Goal: Task Accomplishment & Management: Complete application form

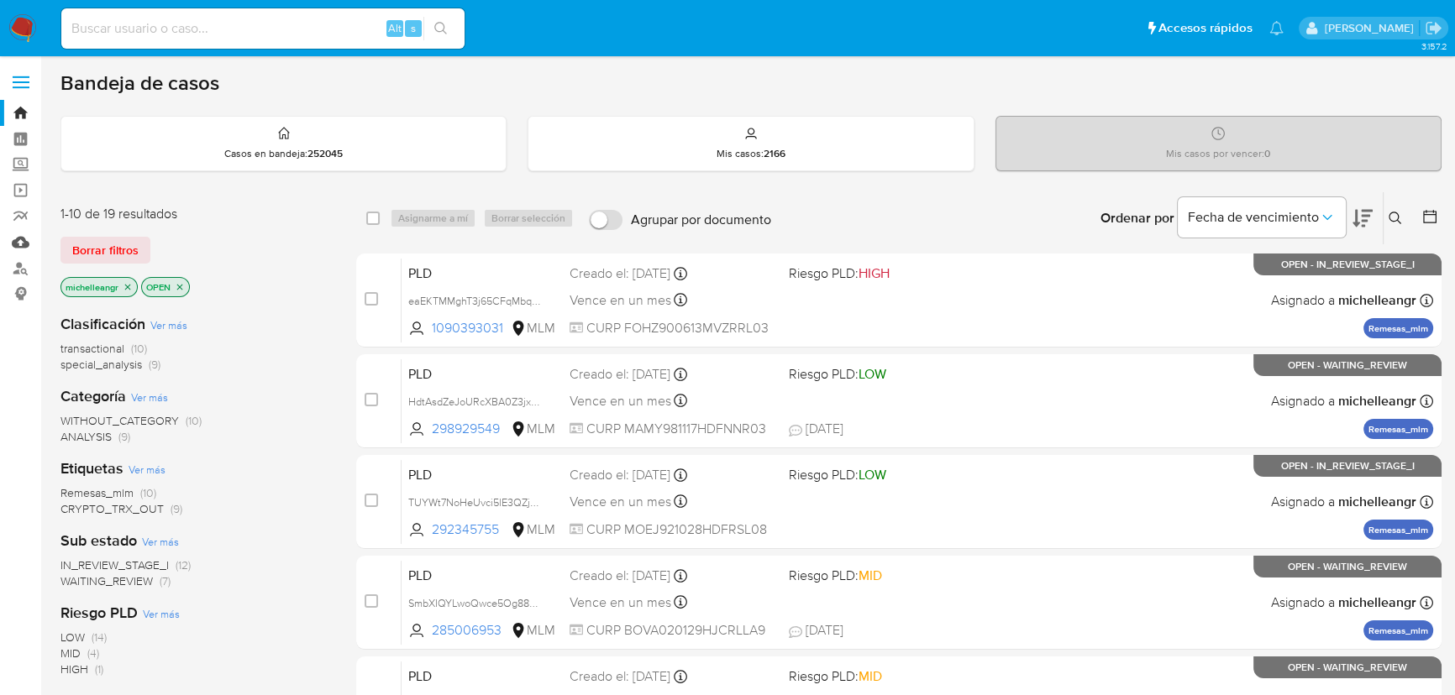
click at [17, 237] on link "Mulan" at bounding box center [100, 242] width 200 height 26
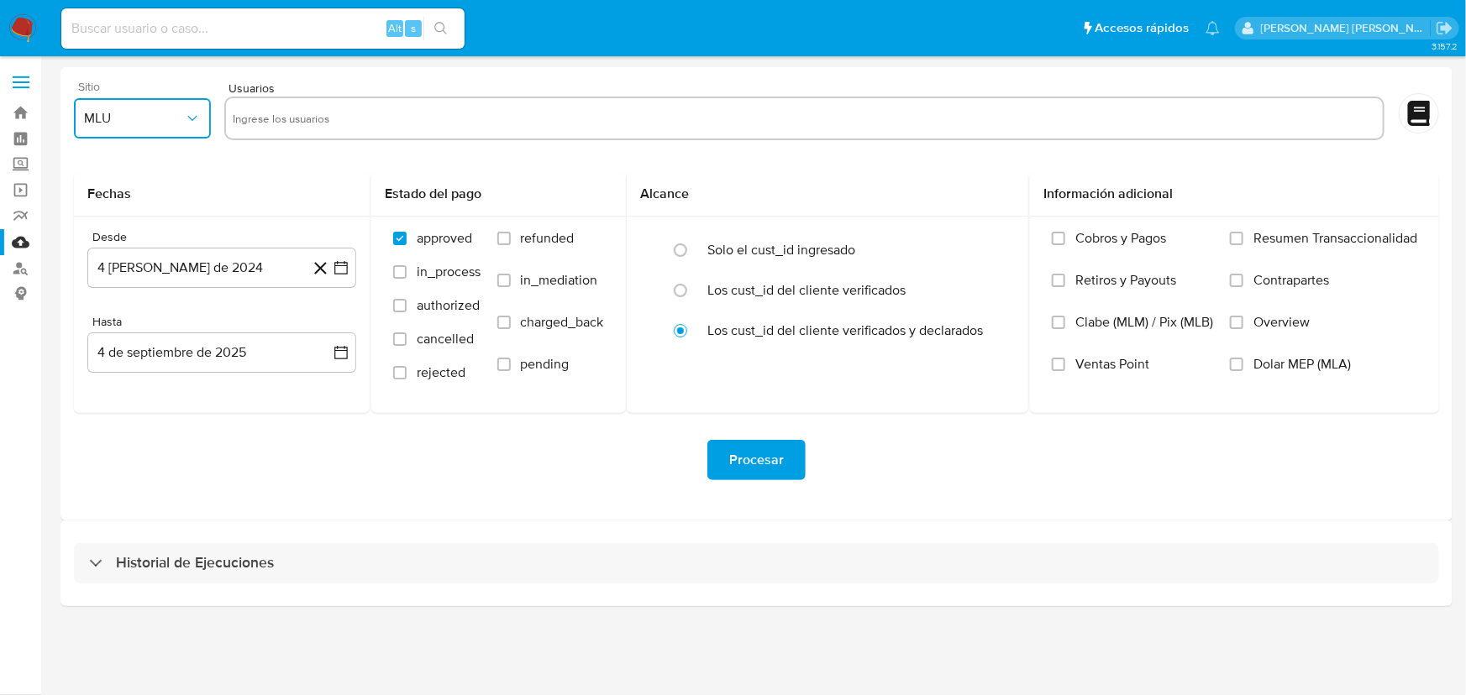
drag, startPoint x: 134, startPoint y: 110, endPoint x: 142, endPoint y: 128, distance: 19.2
click at [134, 111] on span "MLU" at bounding box center [134, 118] width 100 height 17
click at [109, 364] on span "MLM" at bounding box center [97, 365] width 29 height 17
click at [264, 116] on input "text" at bounding box center [804, 118] width 1143 height 27
type input "187646593"
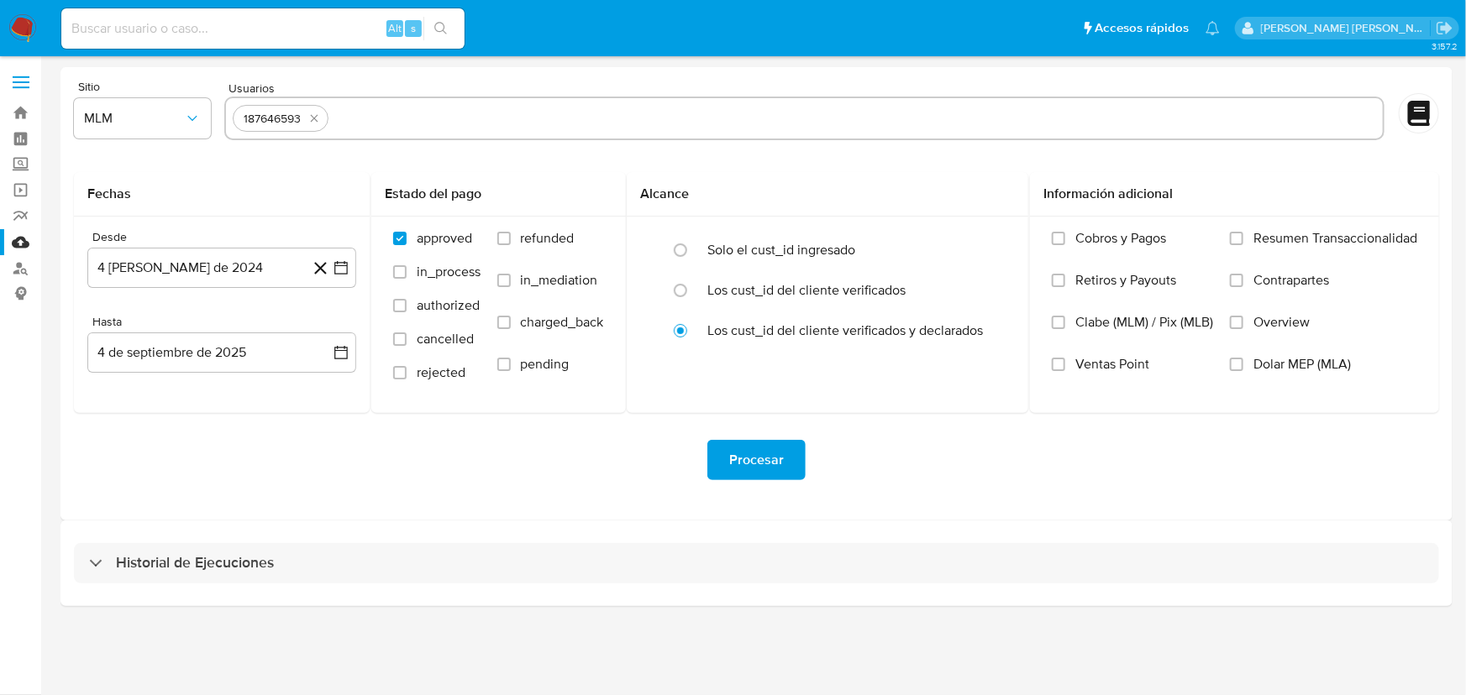
paste input "2234627479"
type input "2234627479"
paste input "706995114"
type input "706995114"
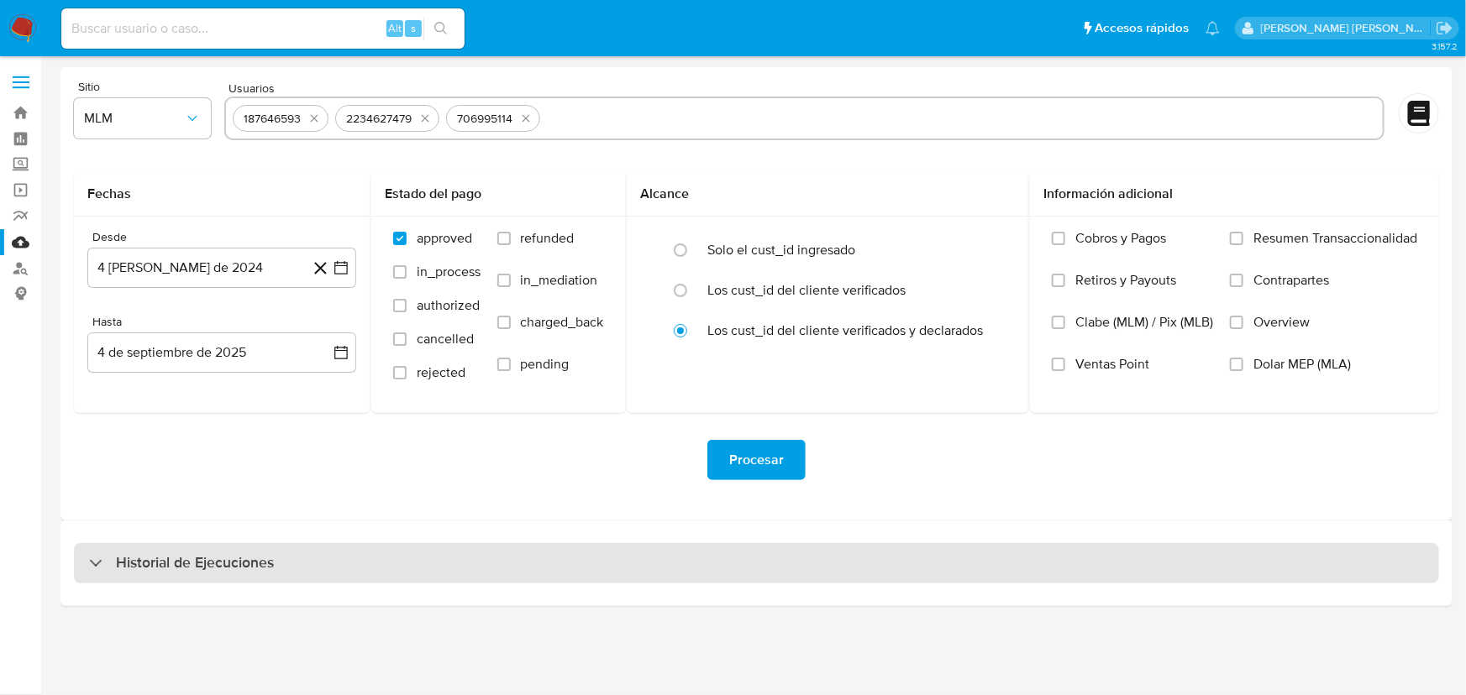
paste input "1256177908"
type input "1256177908"
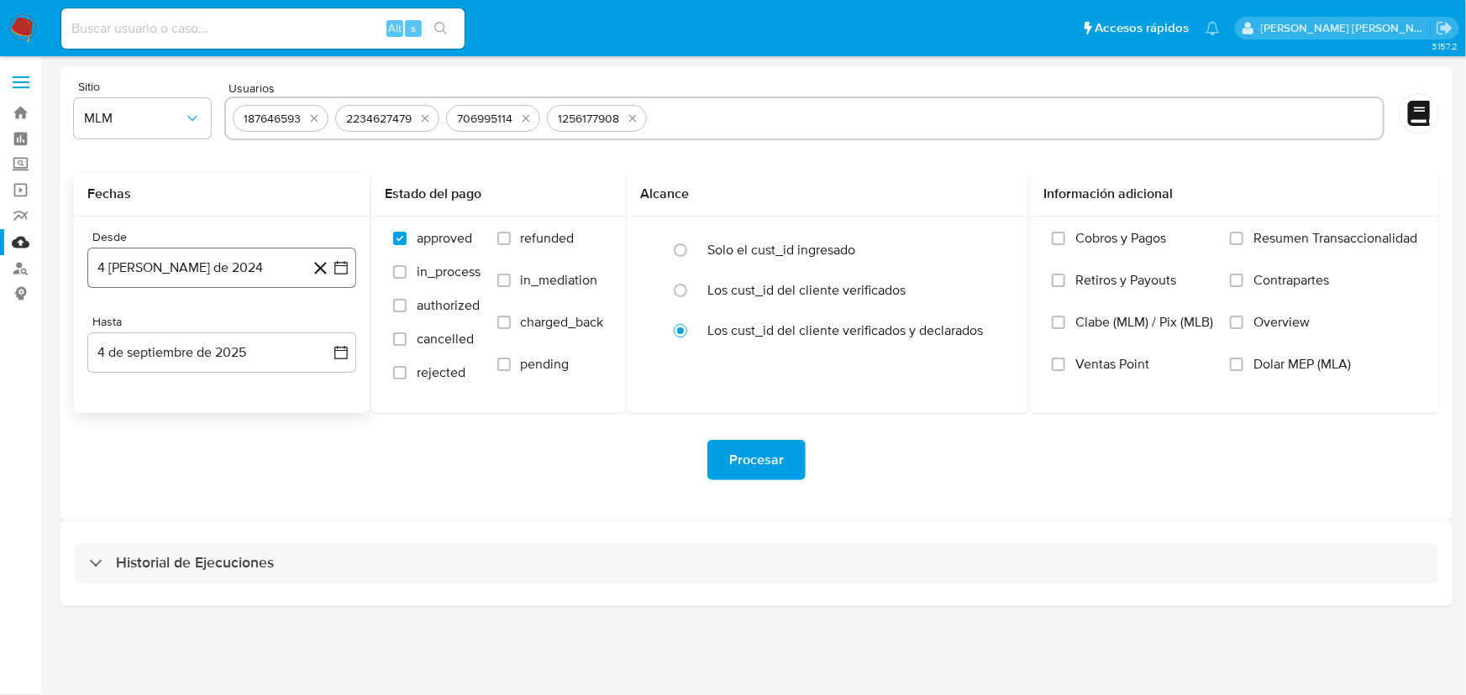
click at [258, 263] on button "4 de agosto de 2024" at bounding box center [221, 268] width 269 height 40
click at [247, 335] on span "agosto 2024" at bounding box center [214, 328] width 76 height 17
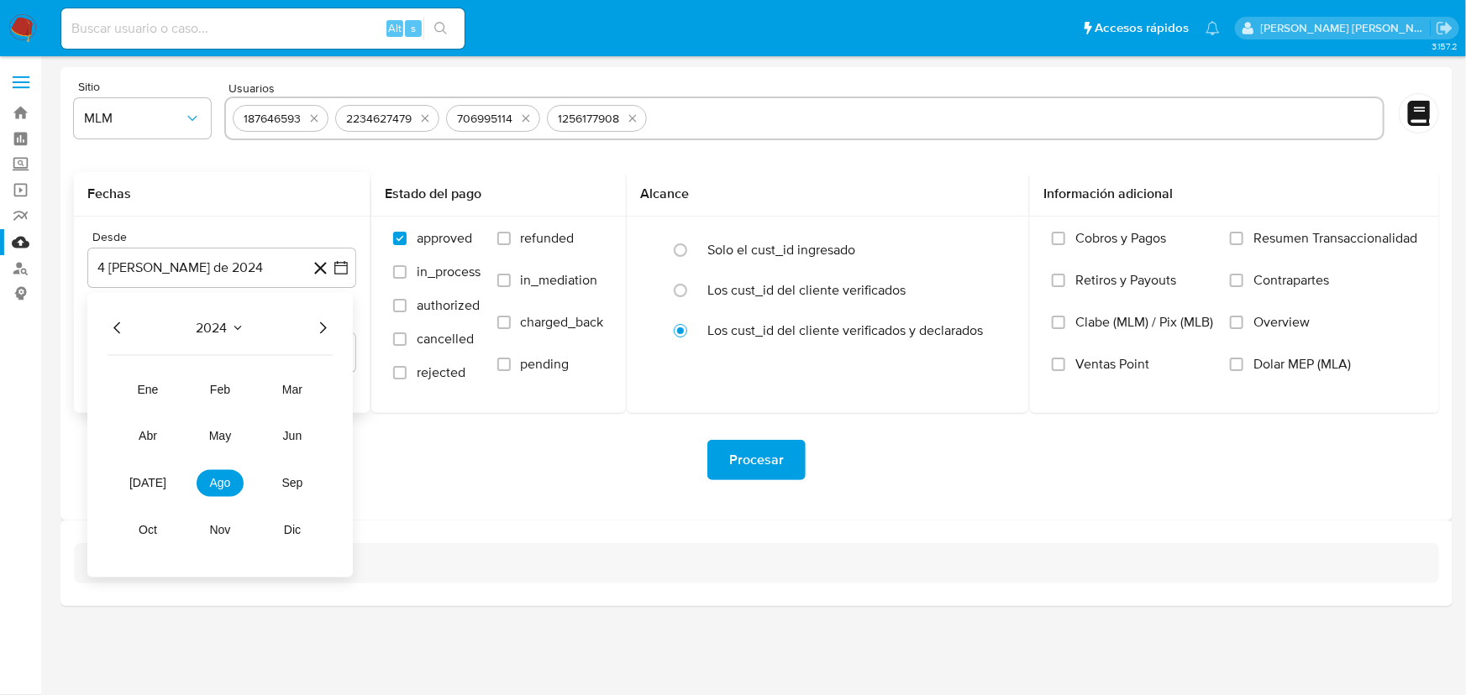
click at [320, 329] on icon "Año siguiente" at bounding box center [322, 328] width 20 height 20
click at [139, 438] on span "abr" at bounding box center [148, 436] width 18 height 13
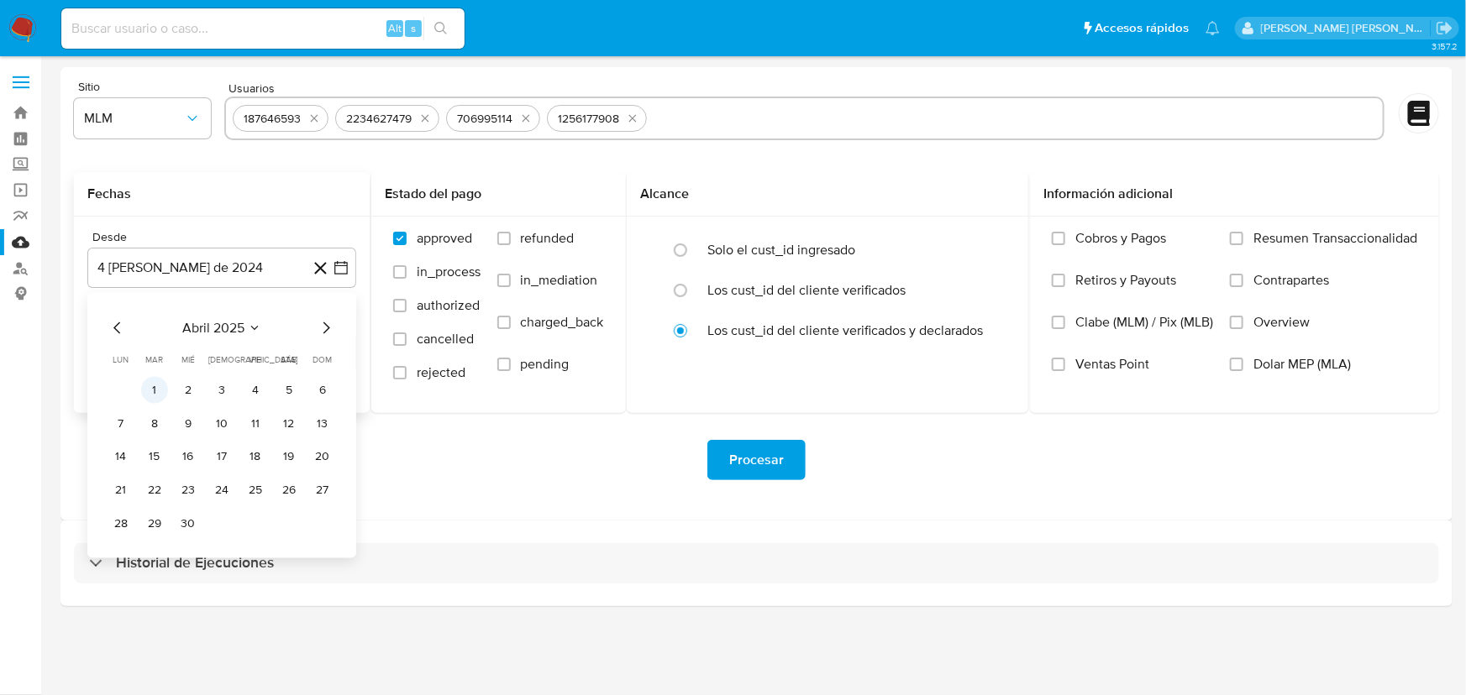
click at [157, 390] on button "1" at bounding box center [154, 390] width 27 height 27
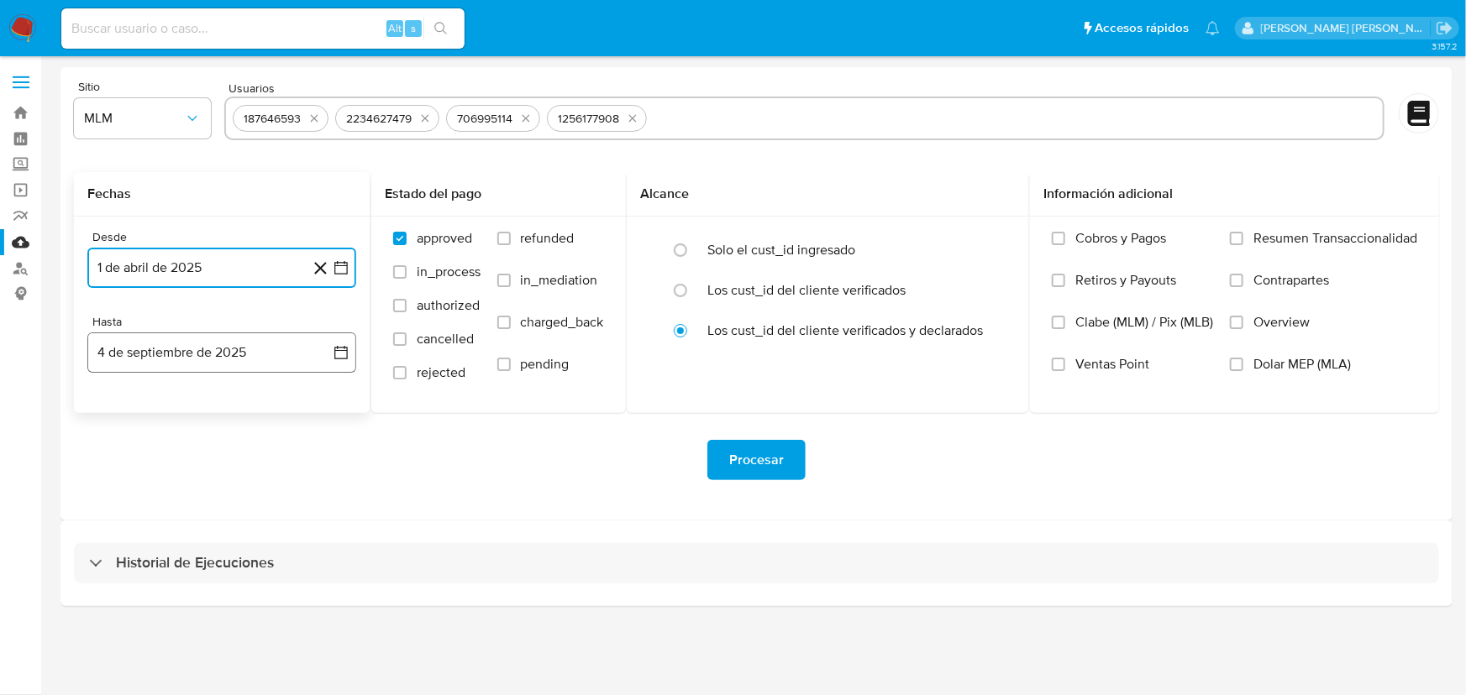
click at [173, 354] on button "4 de septiembre de 2025" at bounding box center [221, 353] width 269 height 40
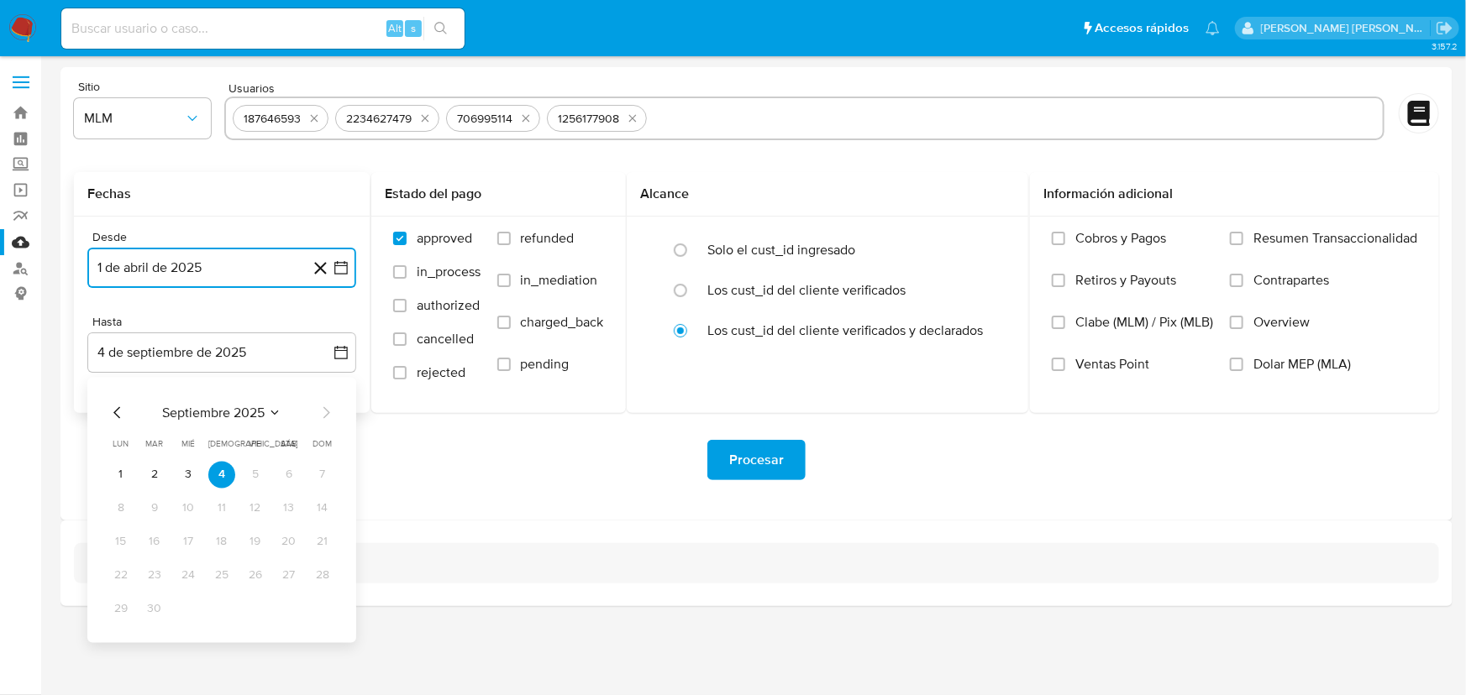
click at [113, 414] on icon "Mes anterior" at bounding box center [118, 413] width 20 height 20
click at [118, 412] on icon "Mes anterior" at bounding box center [118, 413] width 20 height 20
drag, startPoint x: 222, startPoint y: 613, endPoint x: 1047, endPoint y: 427, distance: 845.7
click at [222, 611] on button "31" at bounding box center [221, 609] width 27 height 27
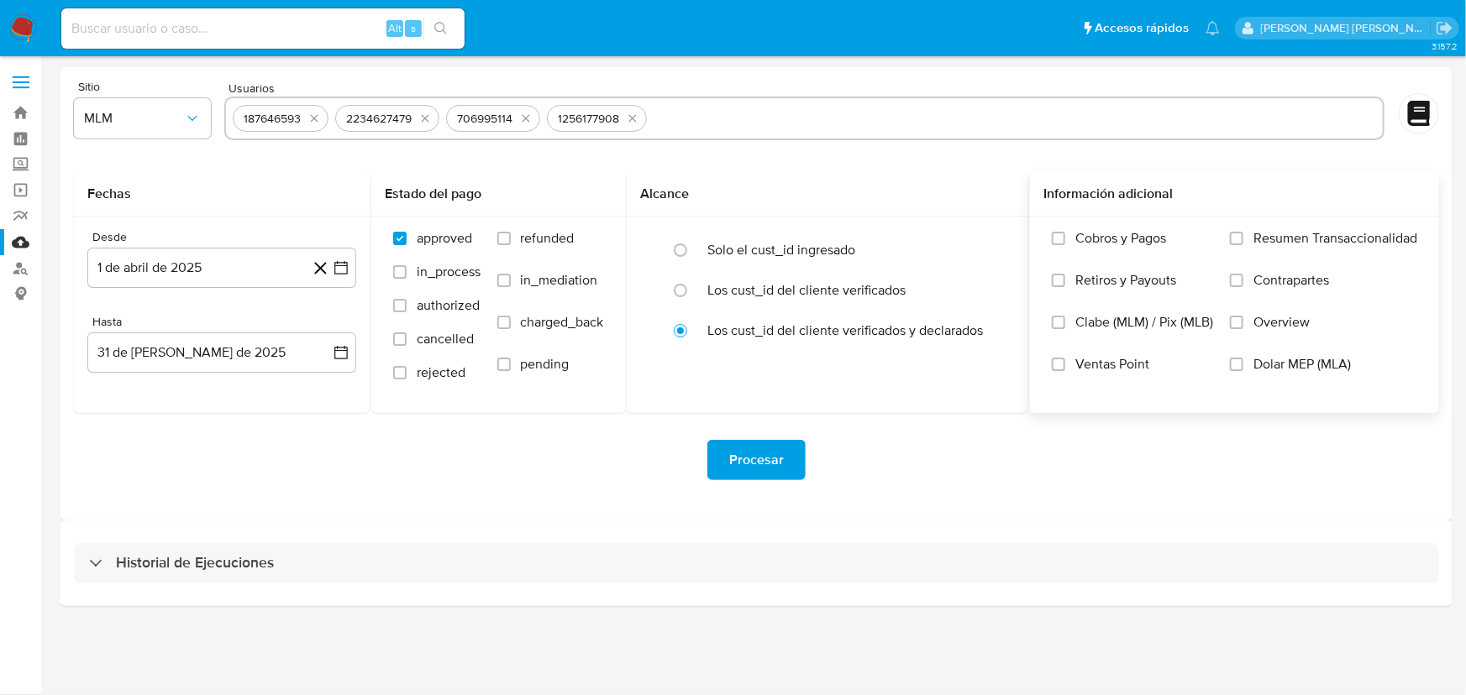
click at [1292, 328] on span "Overview" at bounding box center [1281, 322] width 56 height 17
click at [1243, 328] on input "Overview" at bounding box center [1236, 322] width 13 height 13
click at [754, 443] on span "Procesar" at bounding box center [756, 460] width 55 height 37
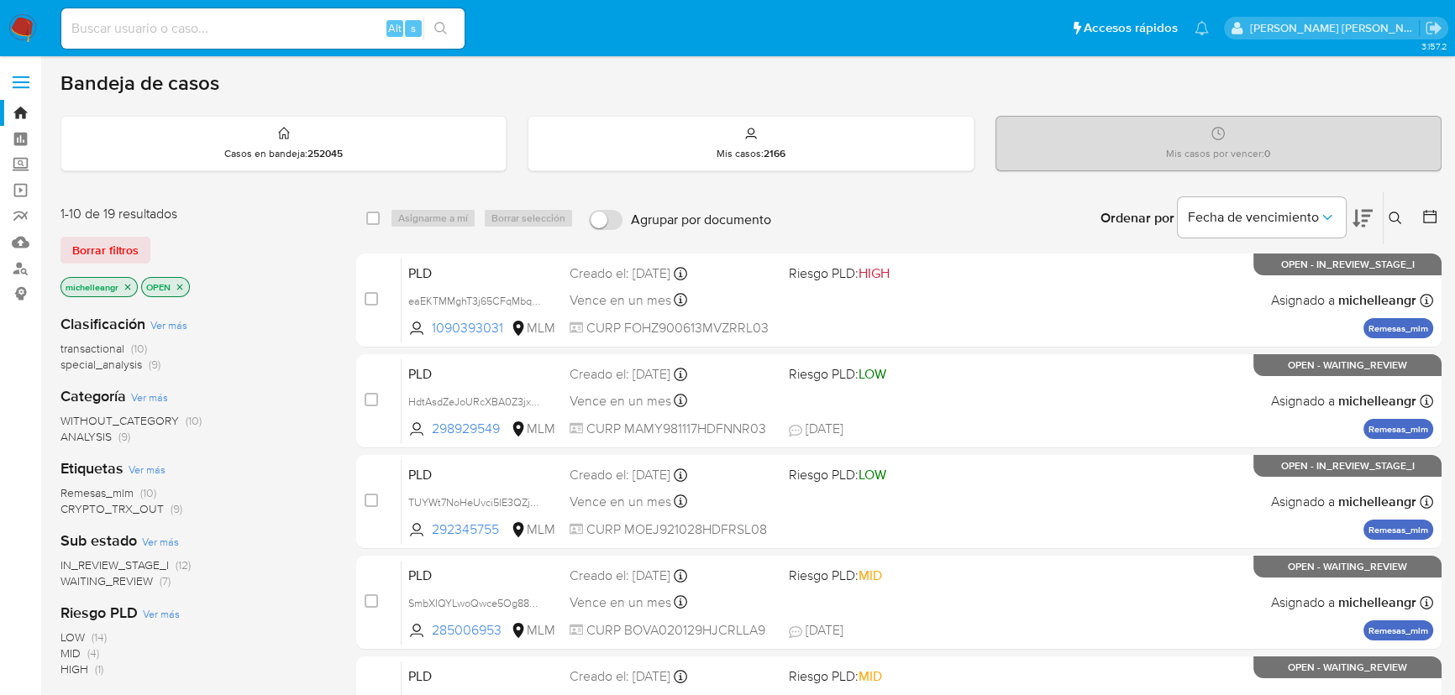
click at [210, 22] on input at bounding box center [262, 29] width 403 height 22
paste input "TUYWt7NoHeUvci5lE3QZjOOr"
type input "TUYWt7NoHeUvci5lE3QZjOOr"
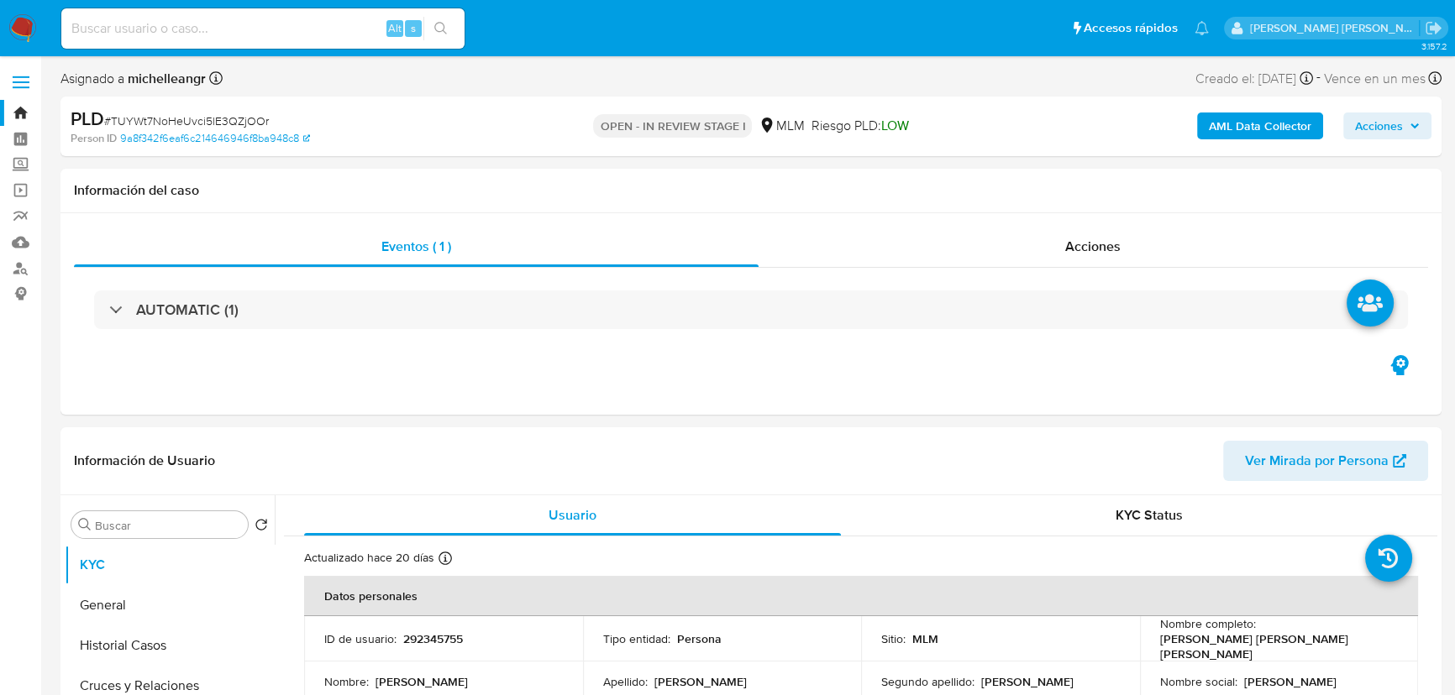
select select "10"
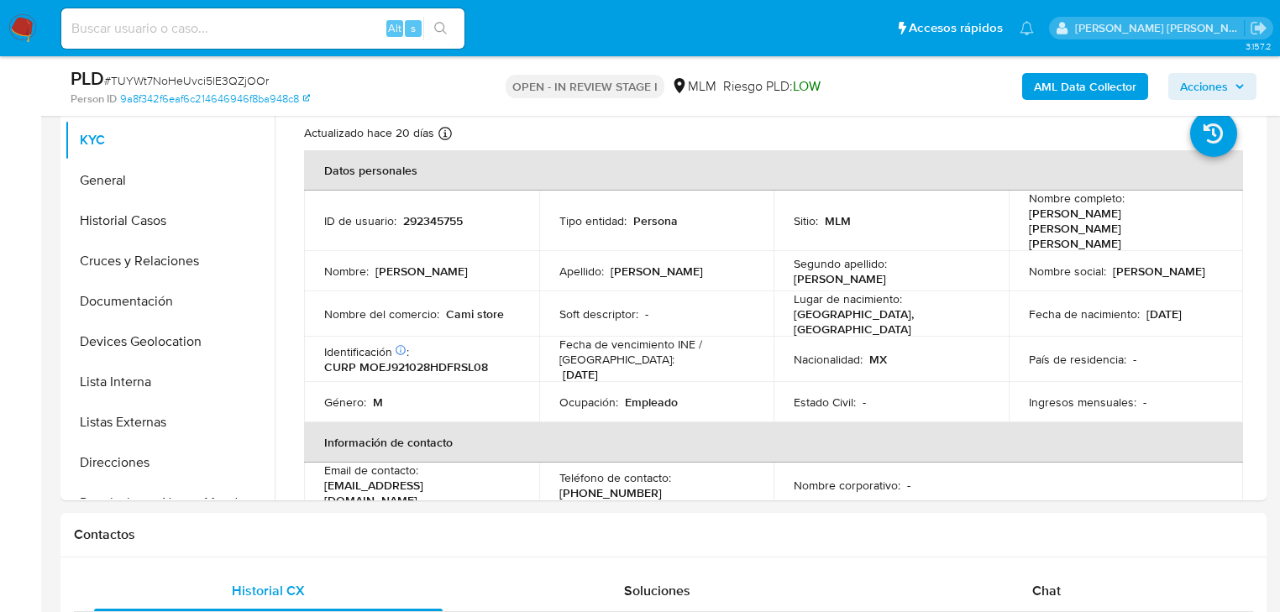
scroll to position [370, 0]
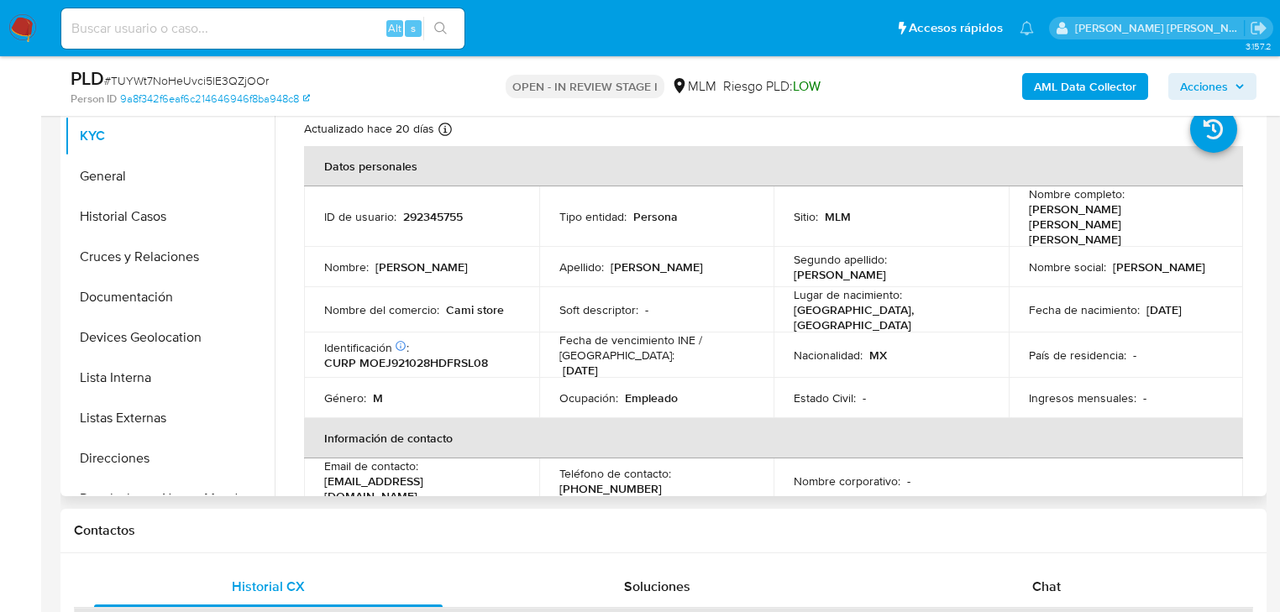
click at [1205, 260] on div "Nombre social : Julio Cesar" at bounding box center [1126, 267] width 195 height 15
click at [1001, 287] on td "Lugar de nacimiento : MEXICO, DISTRITO FEDERAL" at bounding box center [891, 309] width 235 height 45
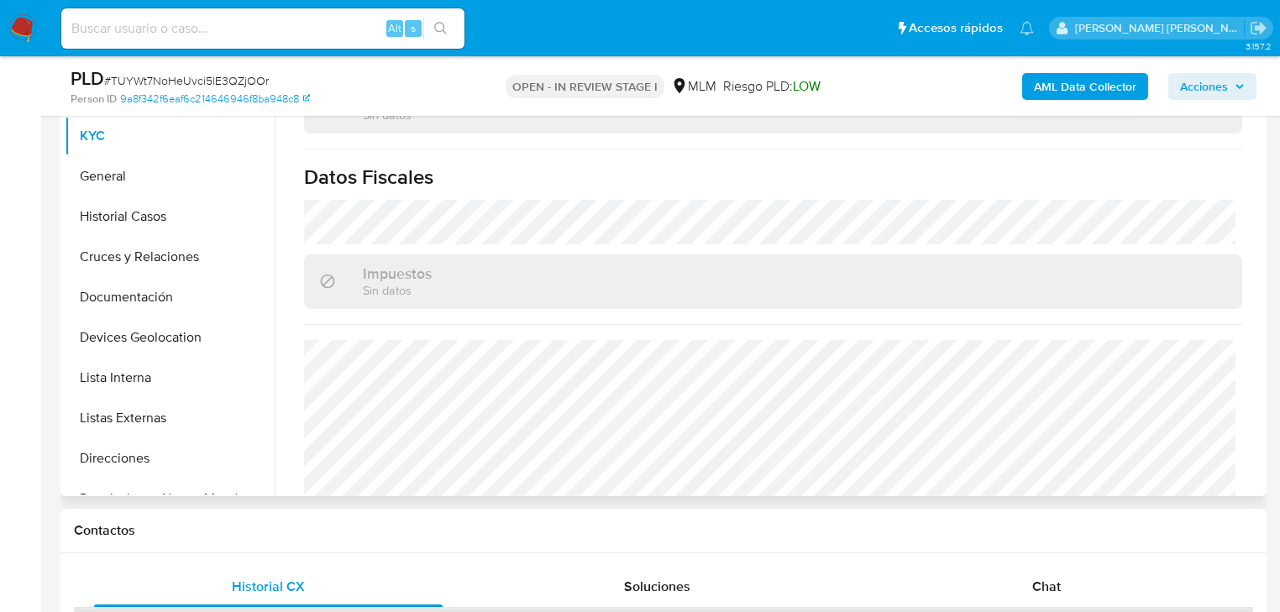
scroll to position [1060, 0]
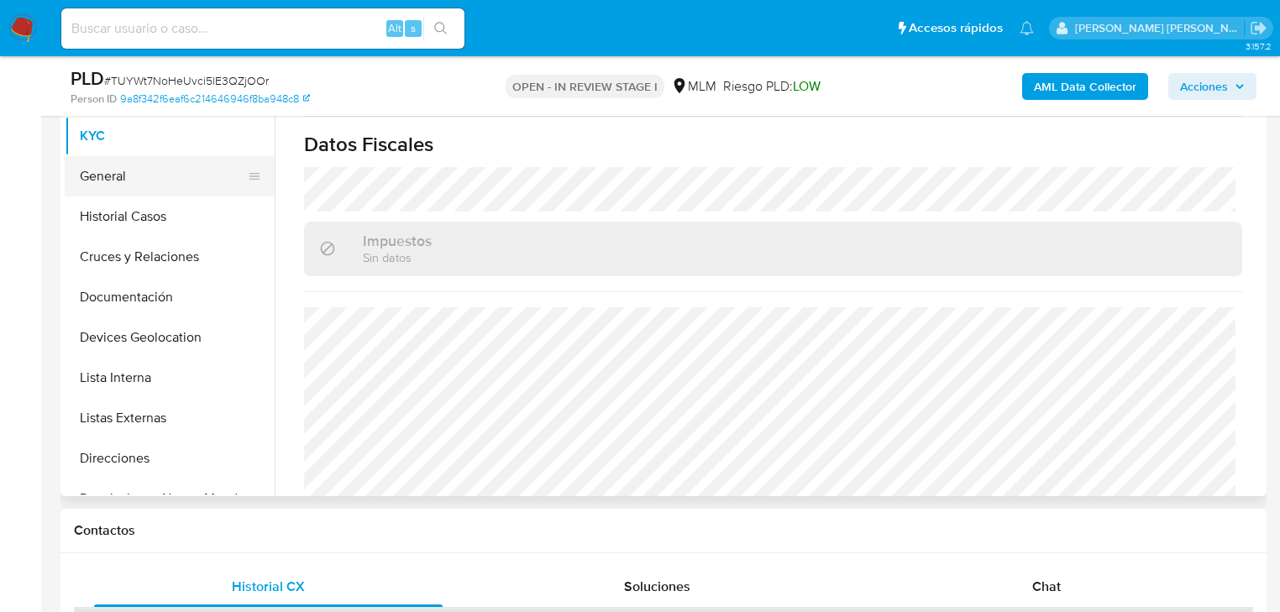
click at [108, 169] on button "General" at bounding box center [163, 176] width 197 height 40
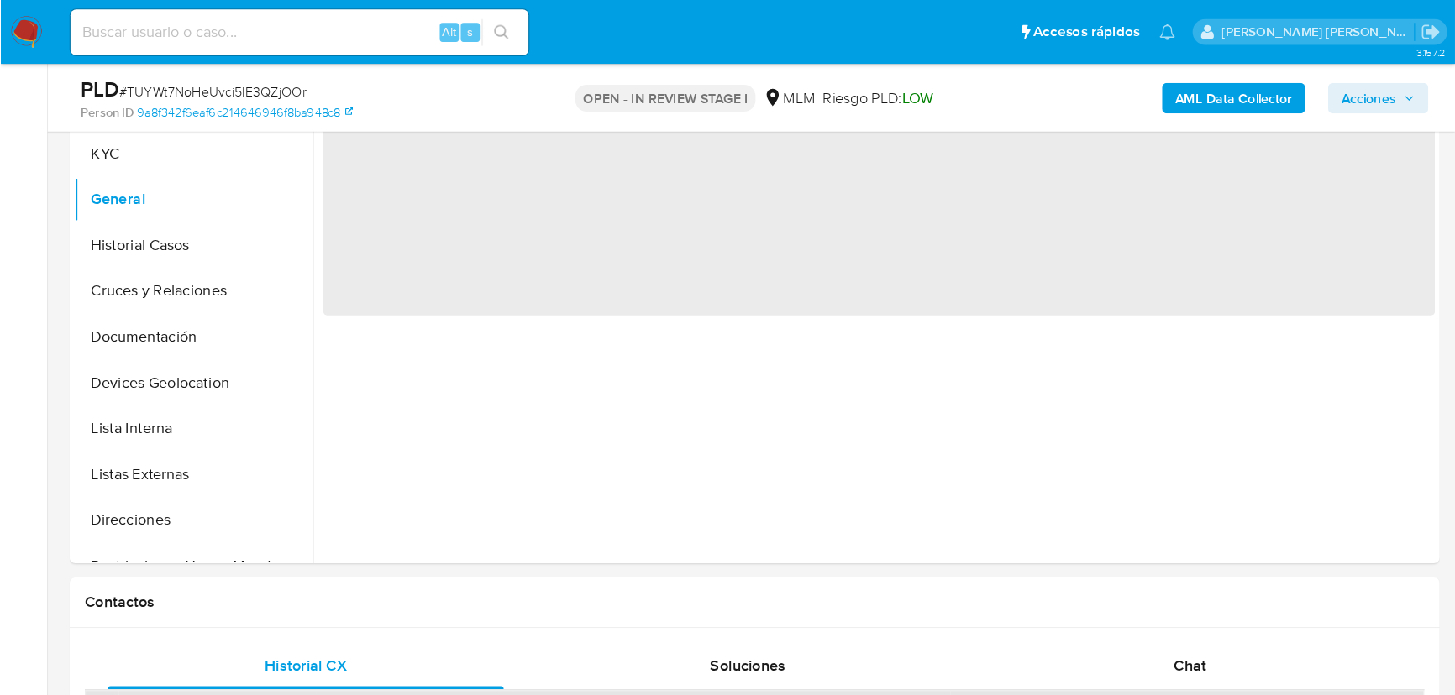
scroll to position [0, 0]
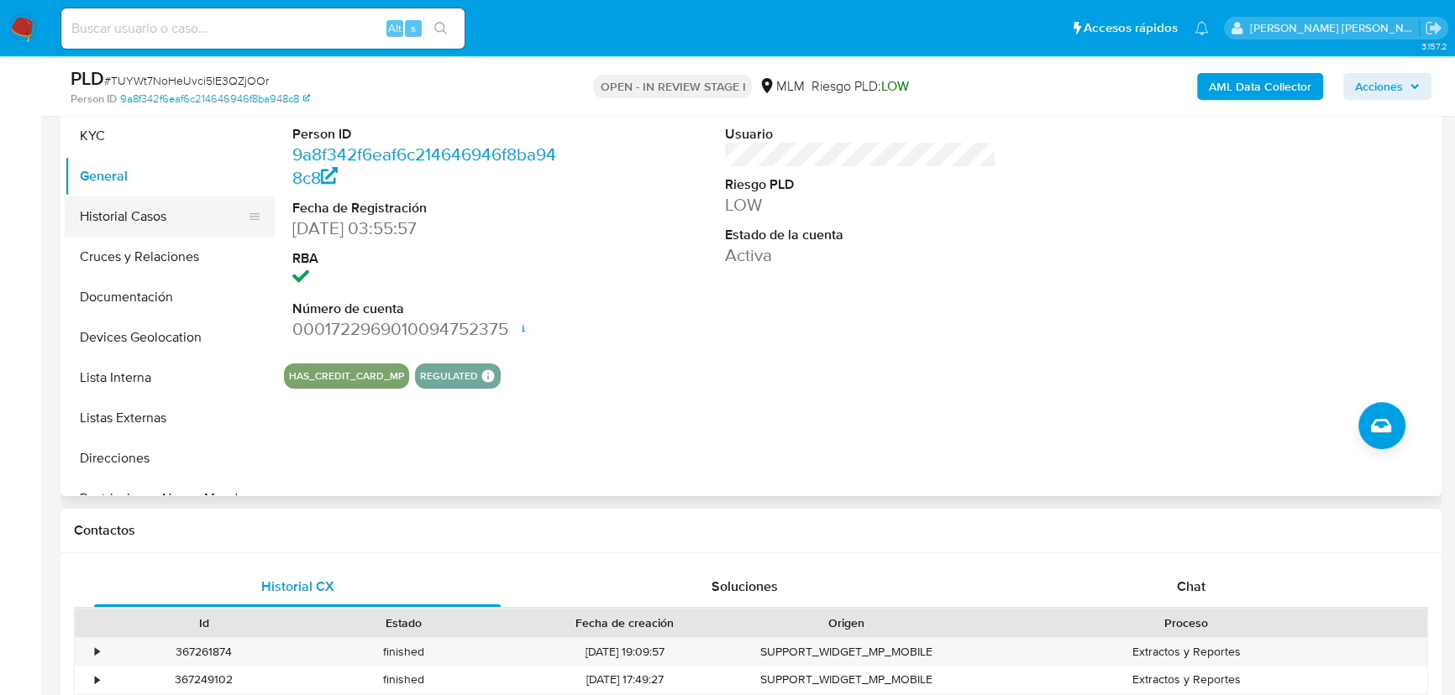
click at [160, 218] on button "Historial Casos" at bounding box center [163, 217] width 197 height 40
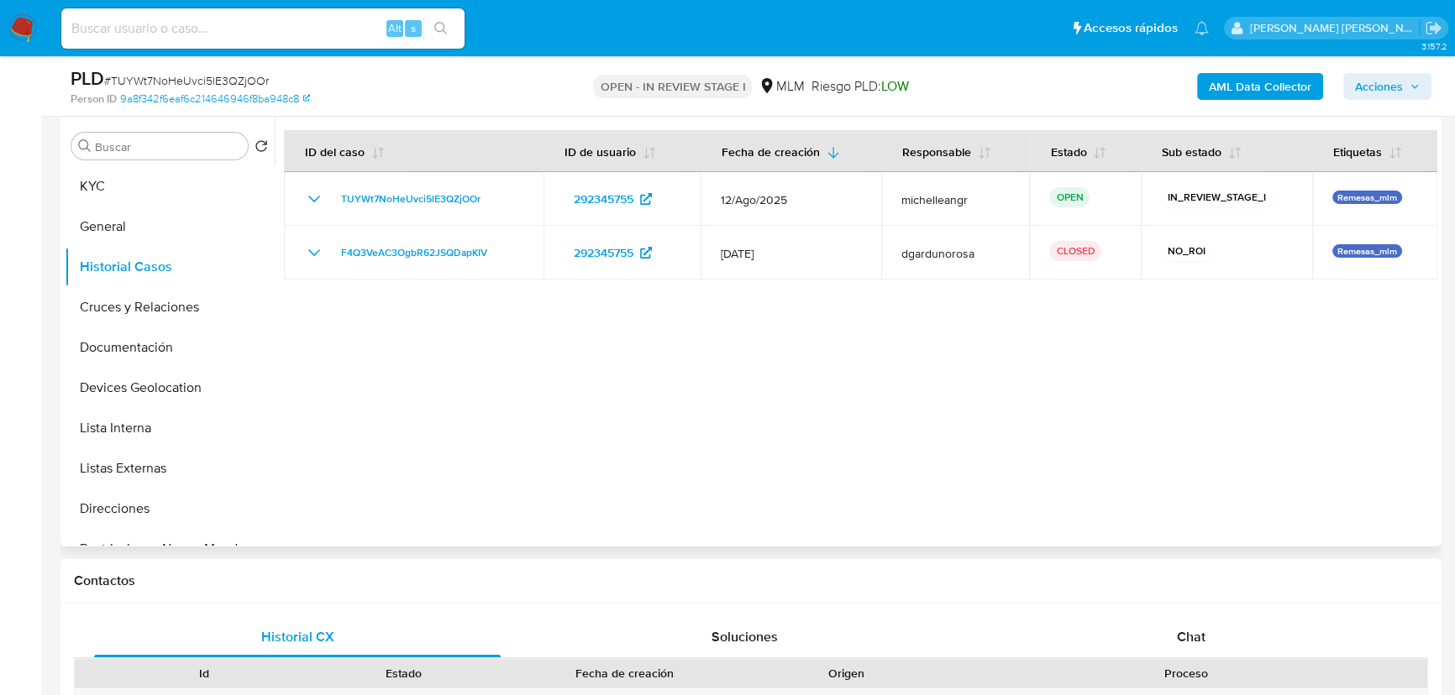
scroll to position [293, 0]
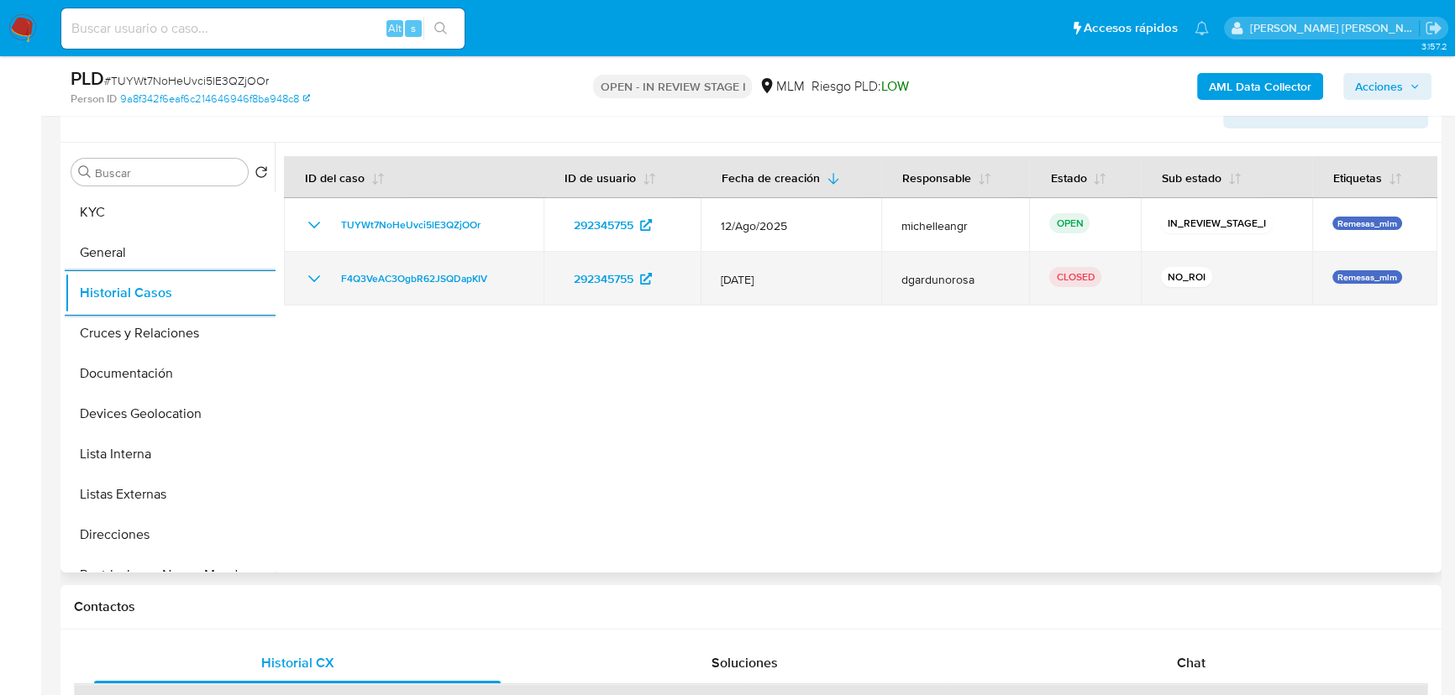
click at [303, 282] on td "F4Q3VeAC3OgbR62JSQDapKIV" at bounding box center [414, 279] width 260 height 54
click at [320, 274] on icon "Mostrar/Ocultar" at bounding box center [314, 279] width 20 height 20
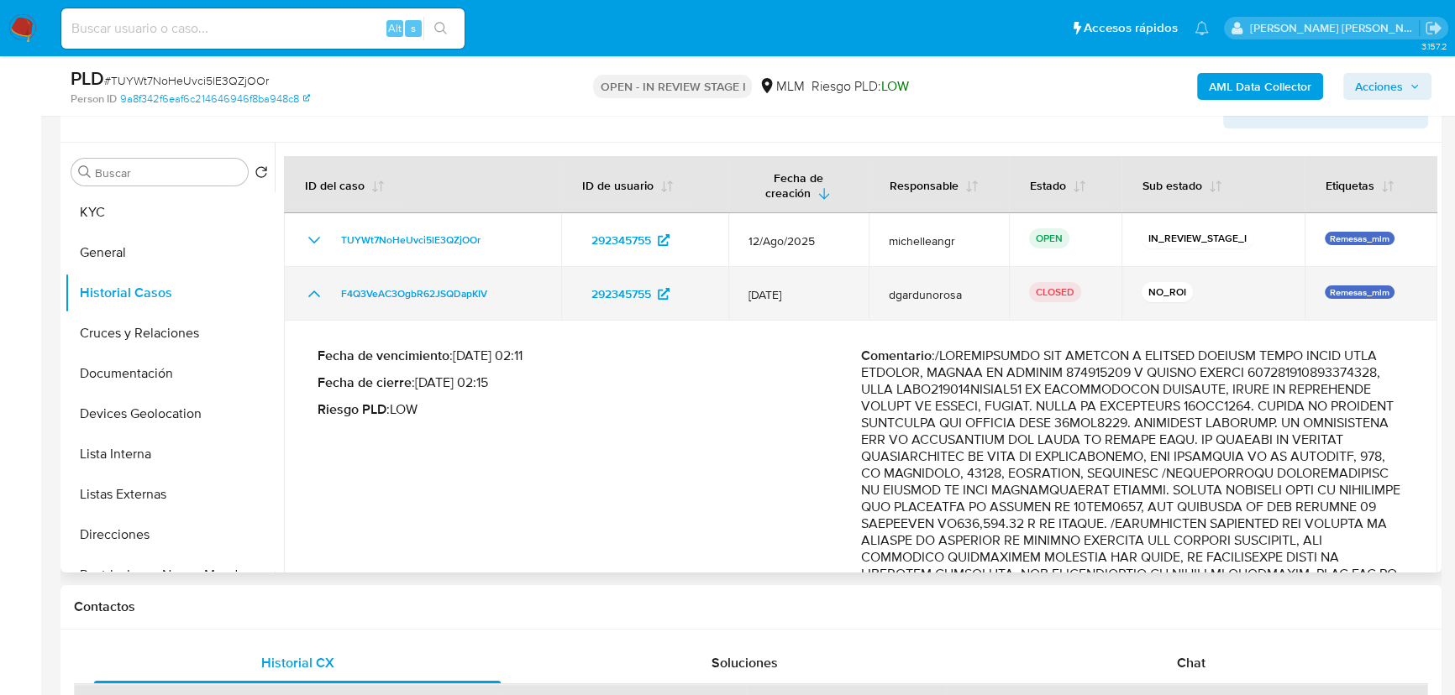
click at [319, 271] on td "F4Q3VeAC3OgbR62JSQDapKIV" at bounding box center [422, 294] width 277 height 54
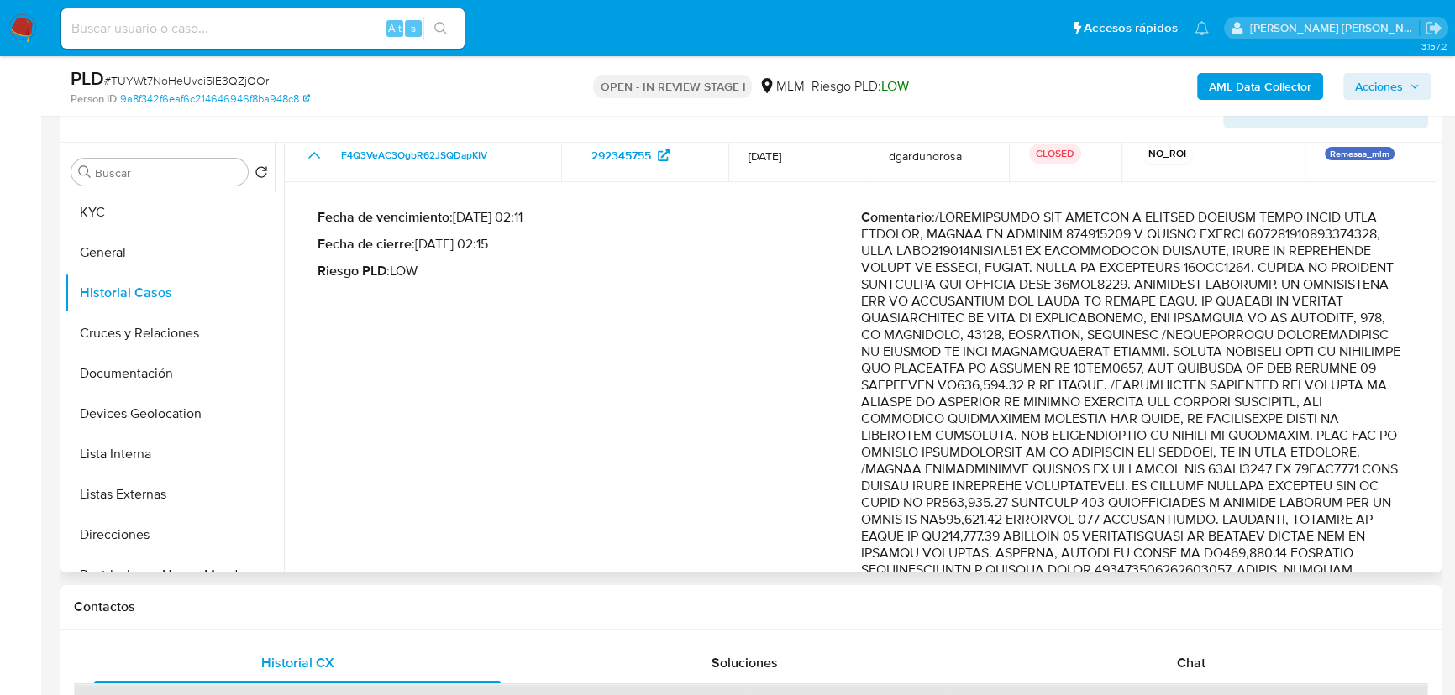
scroll to position [152, 0]
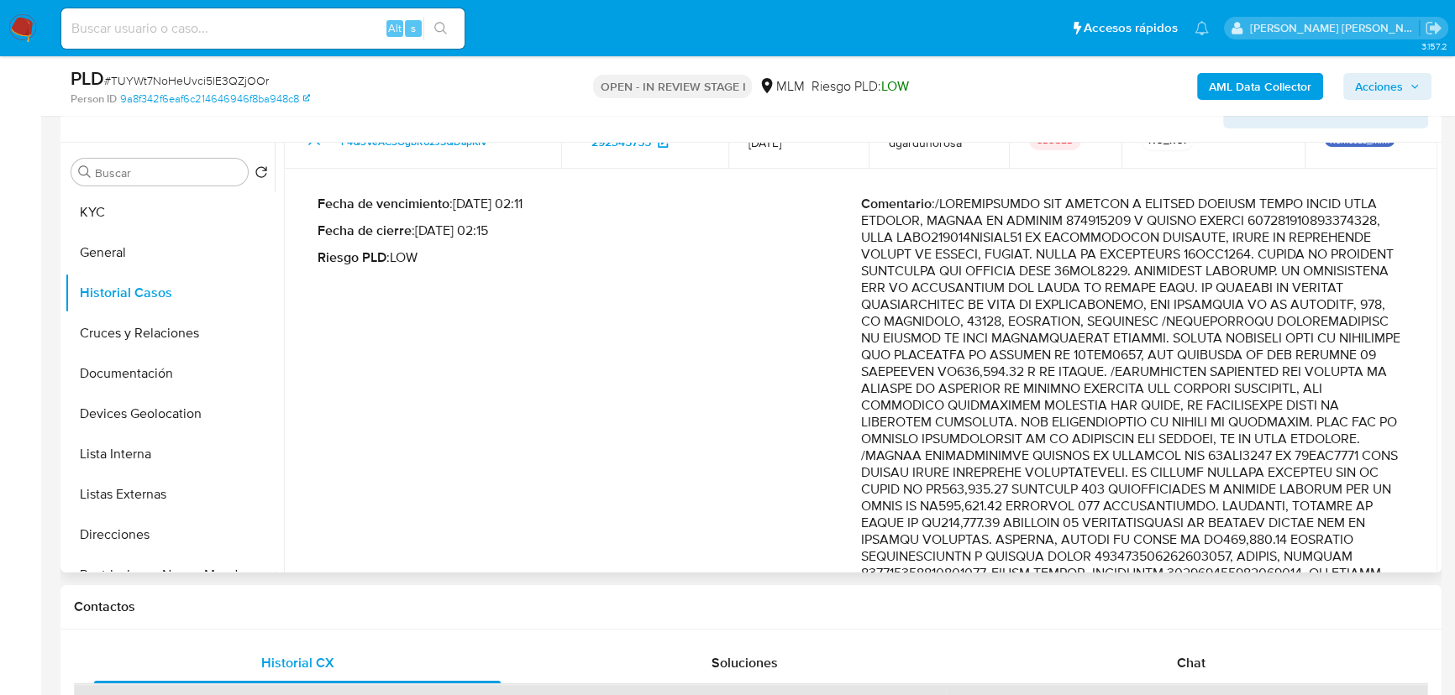
drag, startPoint x: 1205, startPoint y: 353, endPoint x: 1358, endPoint y: 455, distance: 184.7
click at [1358, 455] on p "Comentario :" at bounding box center [1132, 523] width 543 height 655
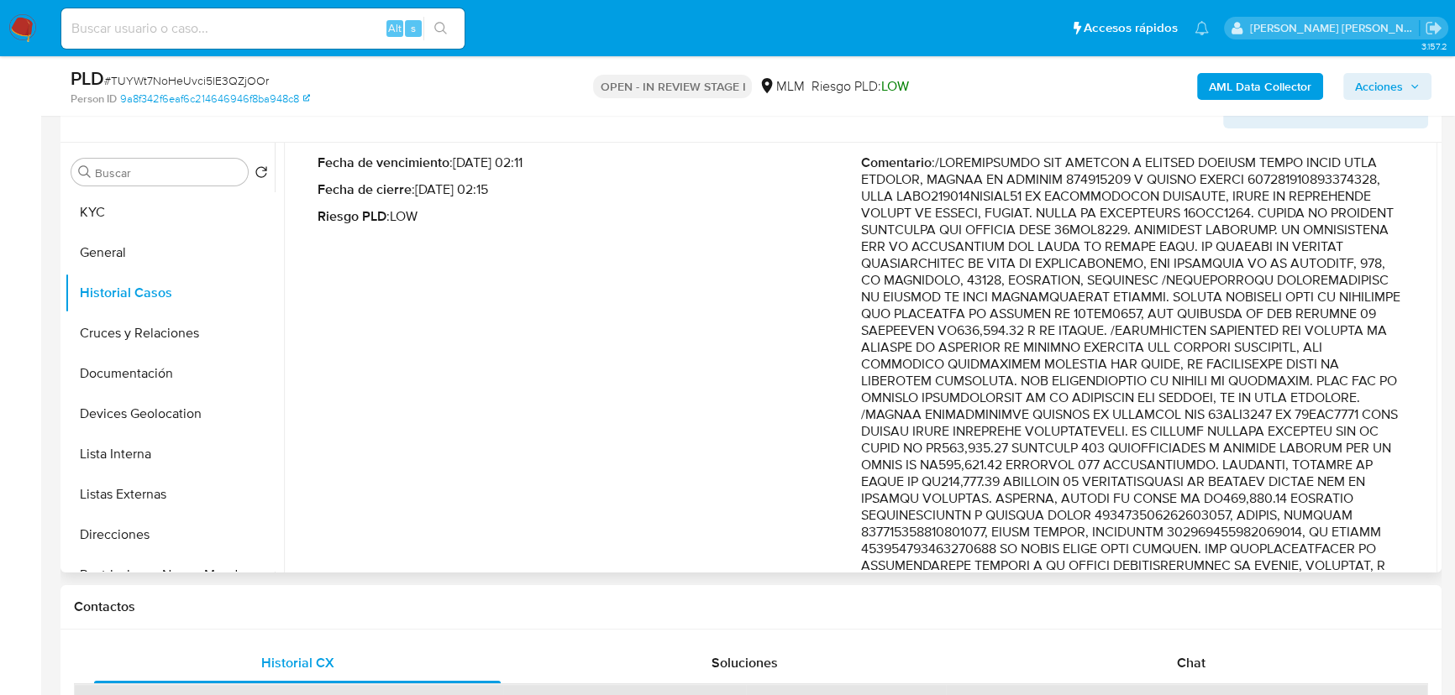
scroll to position [228, 0]
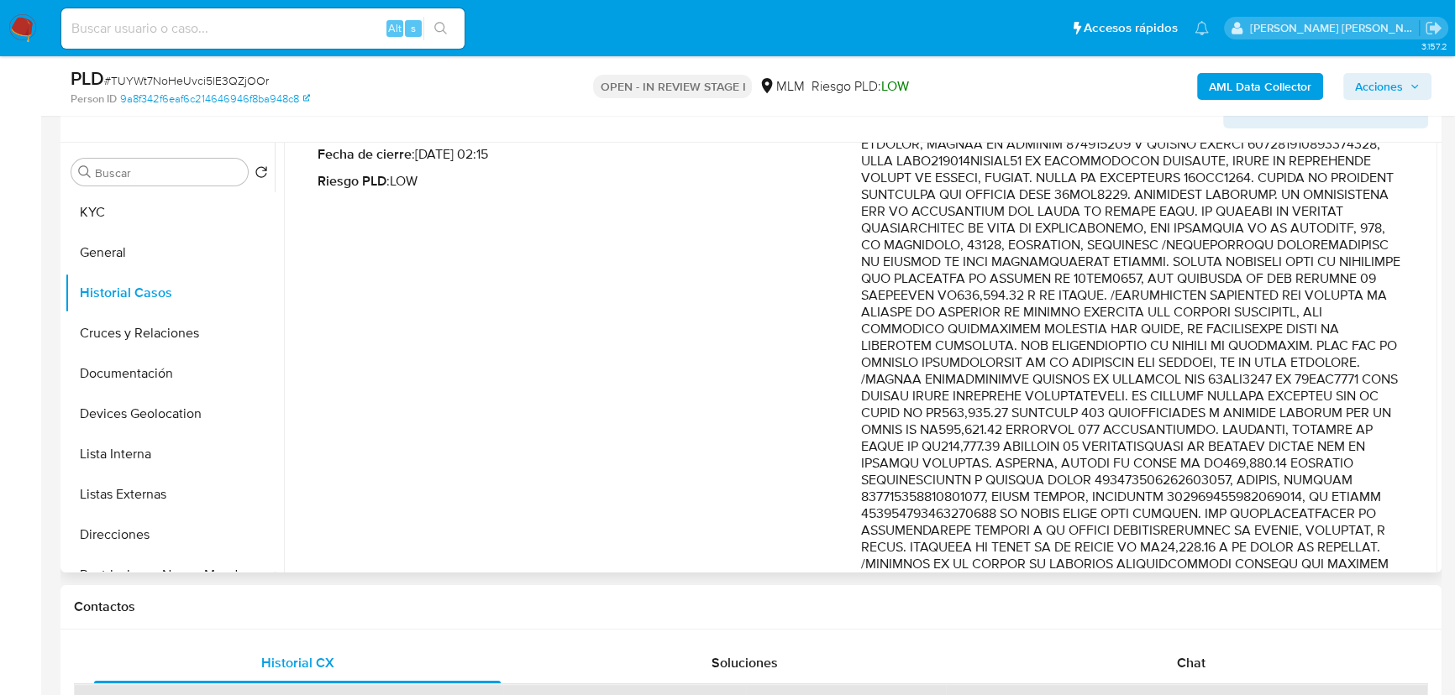
drag, startPoint x: 1163, startPoint y: 419, endPoint x: 1212, endPoint y: 421, distance: 48.7
click at [1212, 421] on p "Comentario :" at bounding box center [1132, 446] width 543 height 655
drag, startPoint x: 1245, startPoint y: 276, endPoint x: 1373, endPoint y: 480, distance: 241.2
click at [1373, 480] on p "Comentario :" at bounding box center [1132, 446] width 543 height 655
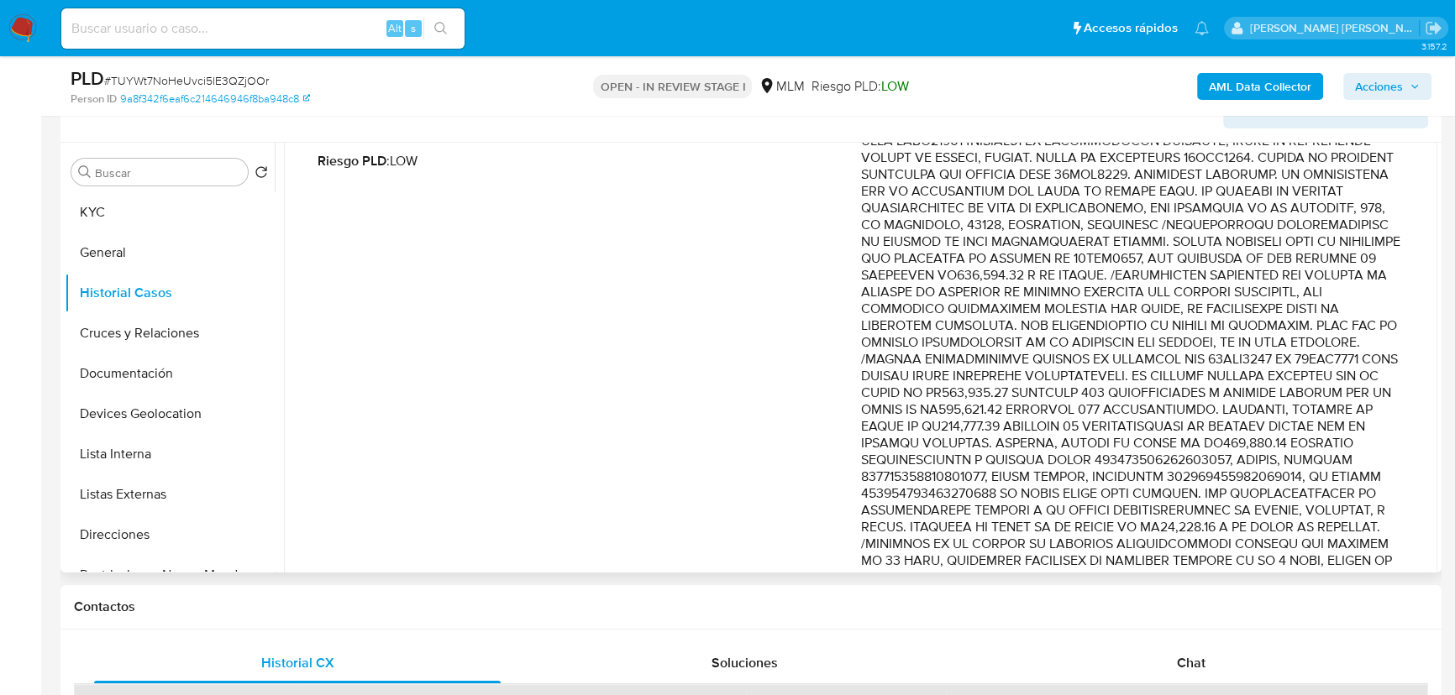
scroll to position [305, 0]
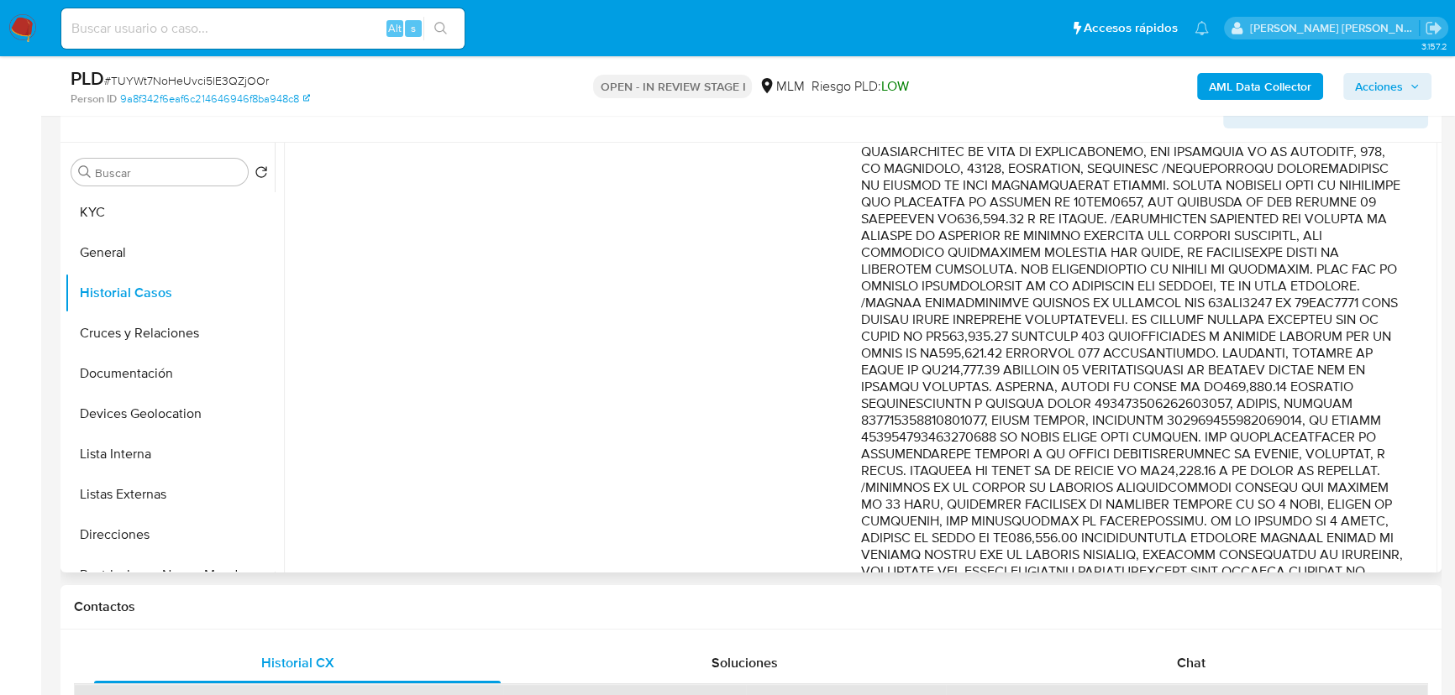
click at [1253, 333] on p "Comentario :" at bounding box center [1132, 370] width 543 height 655
drag, startPoint x: 1268, startPoint y: 322, endPoint x: 1301, endPoint y: 464, distance: 145.7
click at [1301, 464] on p "Comentario :" at bounding box center [1132, 370] width 543 height 655
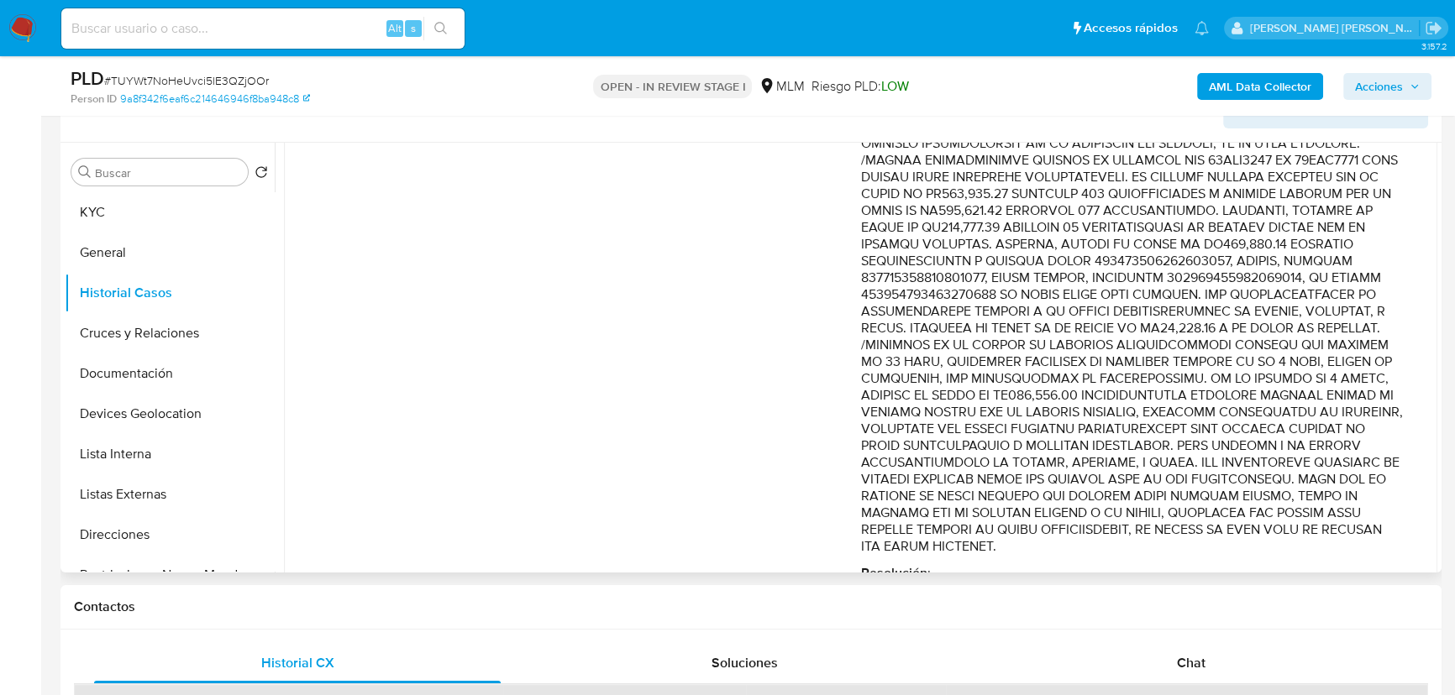
scroll to position [458, 0]
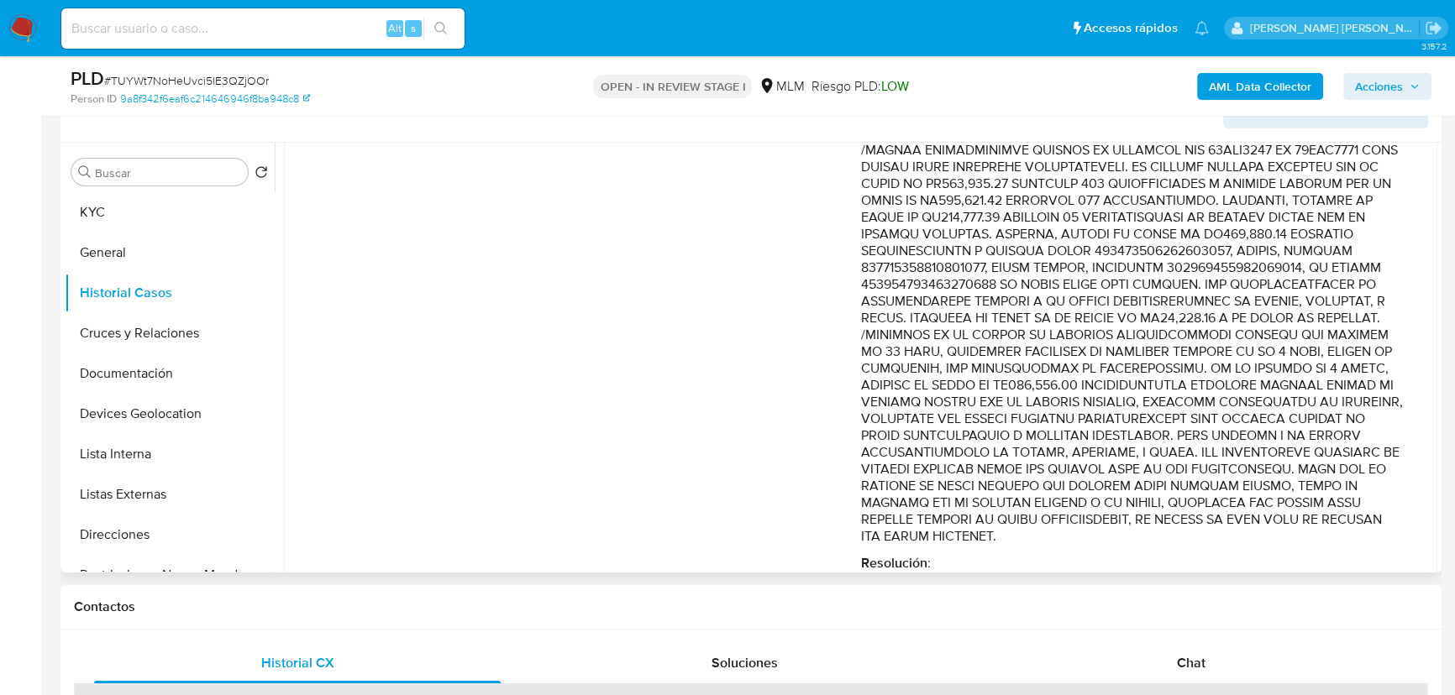
click at [1221, 397] on p "Comentario :" at bounding box center [1132, 217] width 543 height 655
drag, startPoint x: 1236, startPoint y: 306, endPoint x: 1363, endPoint y: 522, distance: 251.5
click at [1361, 522] on p "Comentario :" at bounding box center [1132, 217] width 543 height 655
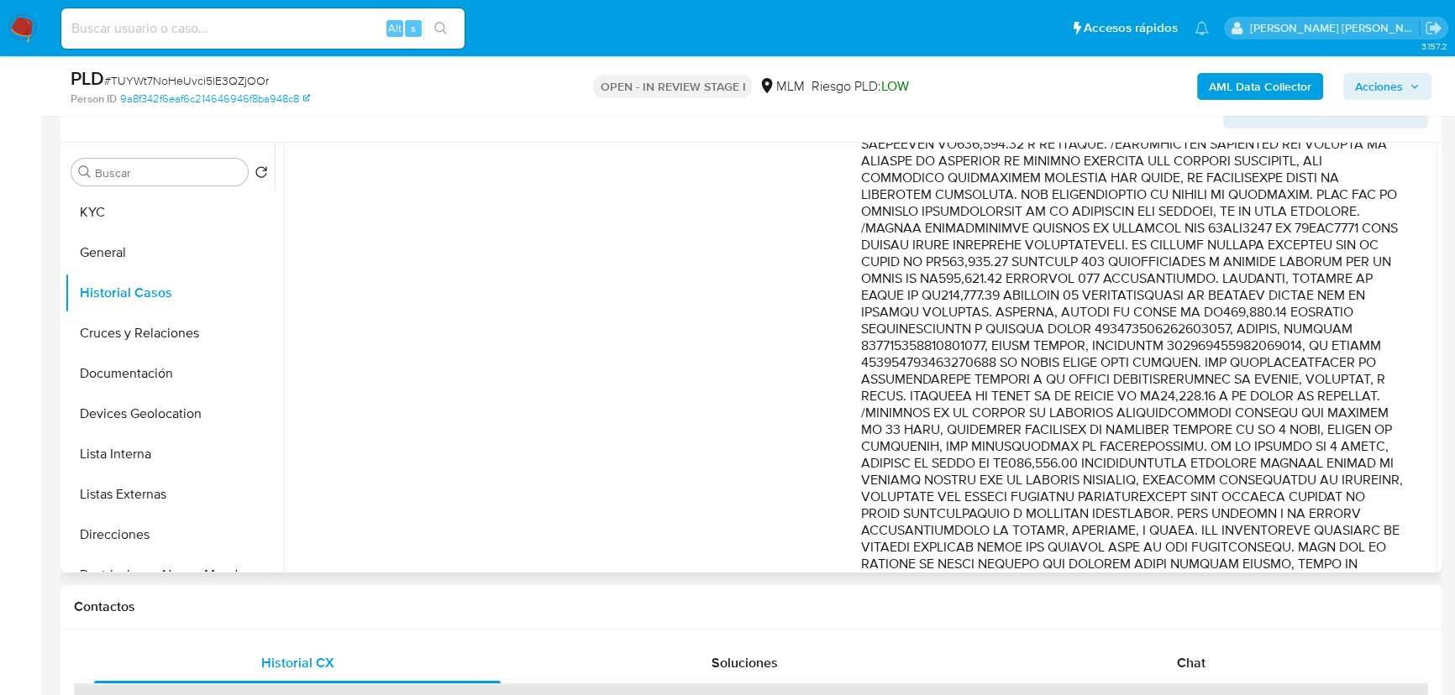
scroll to position [305, 0]
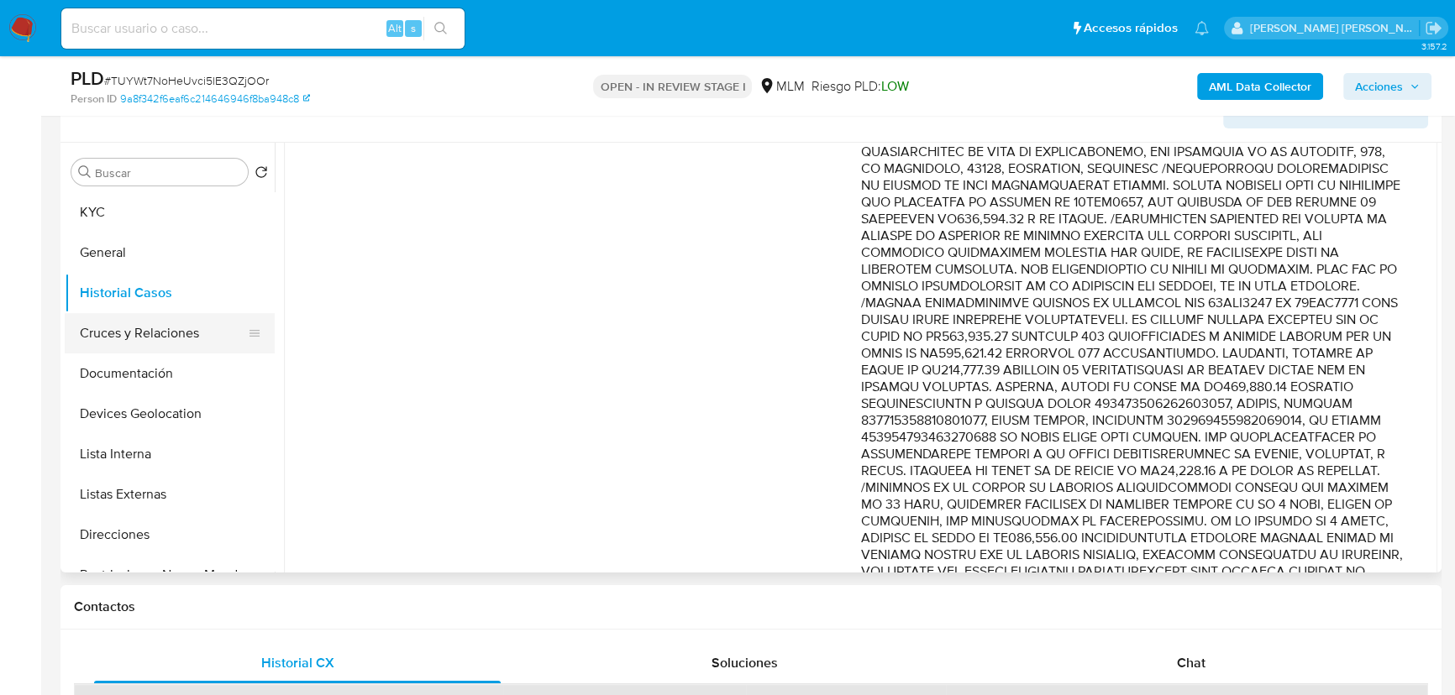
click at [176, 327] on button "Cruces y Relaciones" at bounding box center [163, 333] width 197 height 40
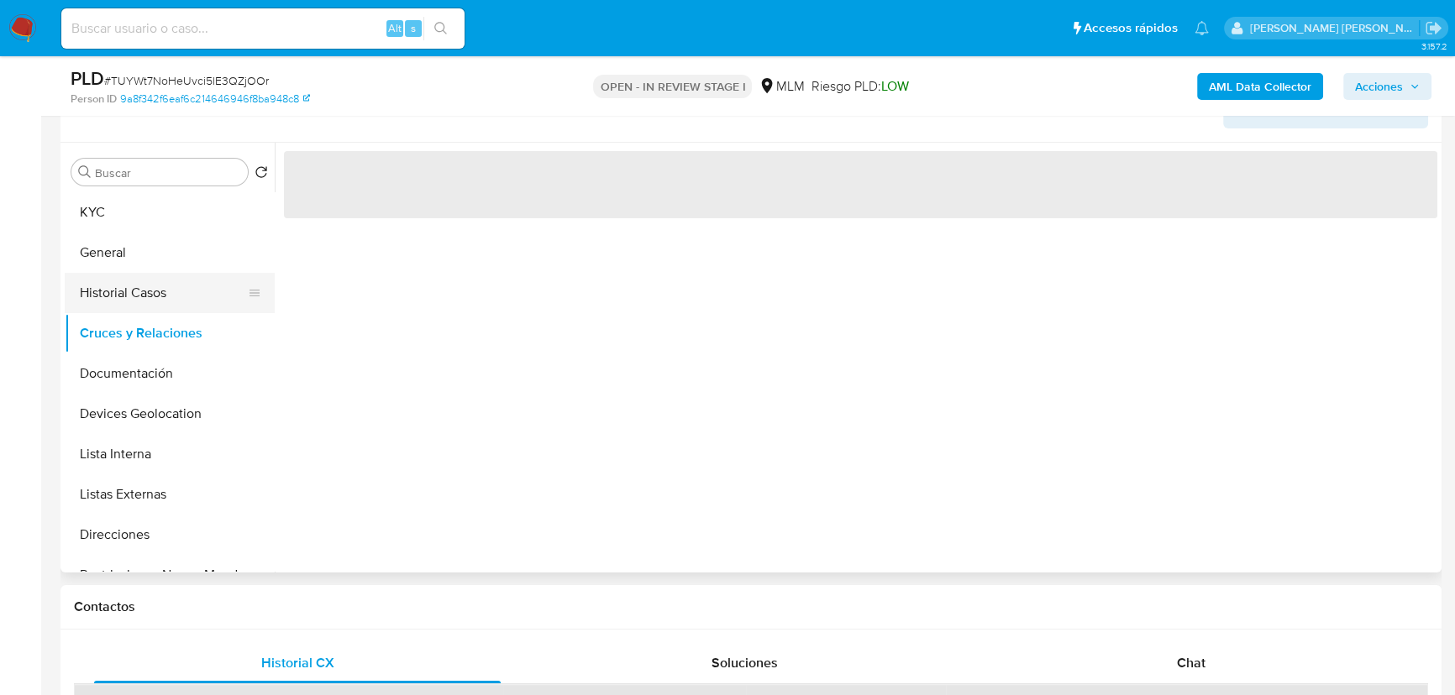
scroll to position [0, 0]
click at [167, 268] on button "General" at bounding box center [163, 253] width 197 height 40
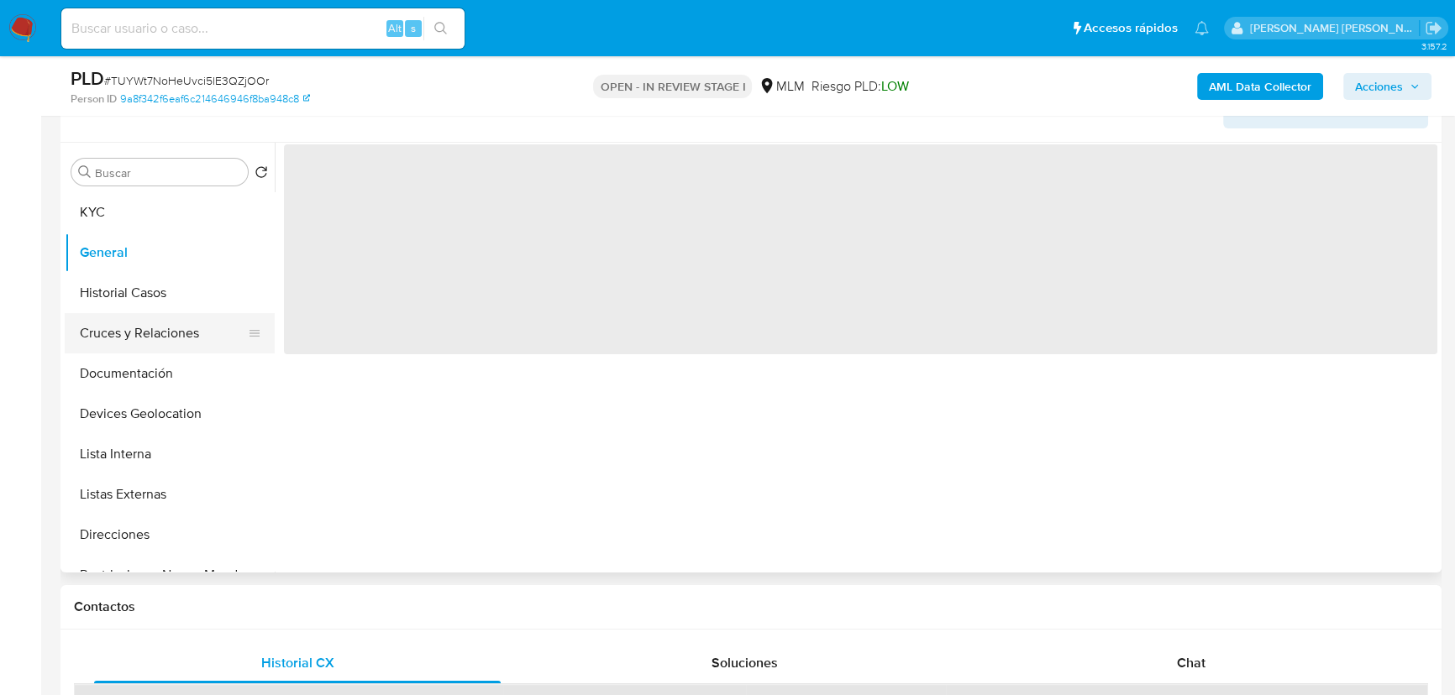
drag, startPoint x: 154, startPoint y: 342, endPoint x: 169, endPoint y: 353, distance: 18.7
click at [155, 342] on button "Cruces y Relaciones" at bounding box center [163, 333] width 197 height 40
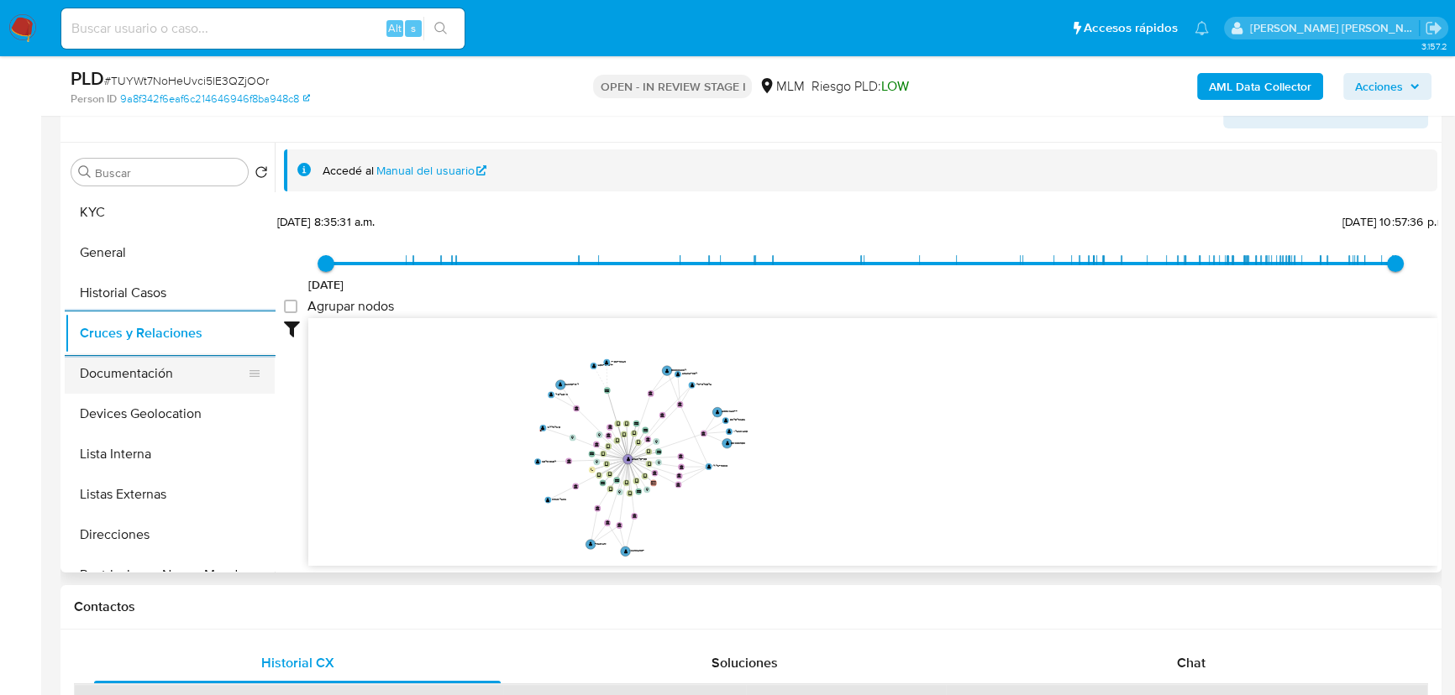
click at [170, 381] on button "Documentación" at bounding box center [163, 374] width 197 height 40
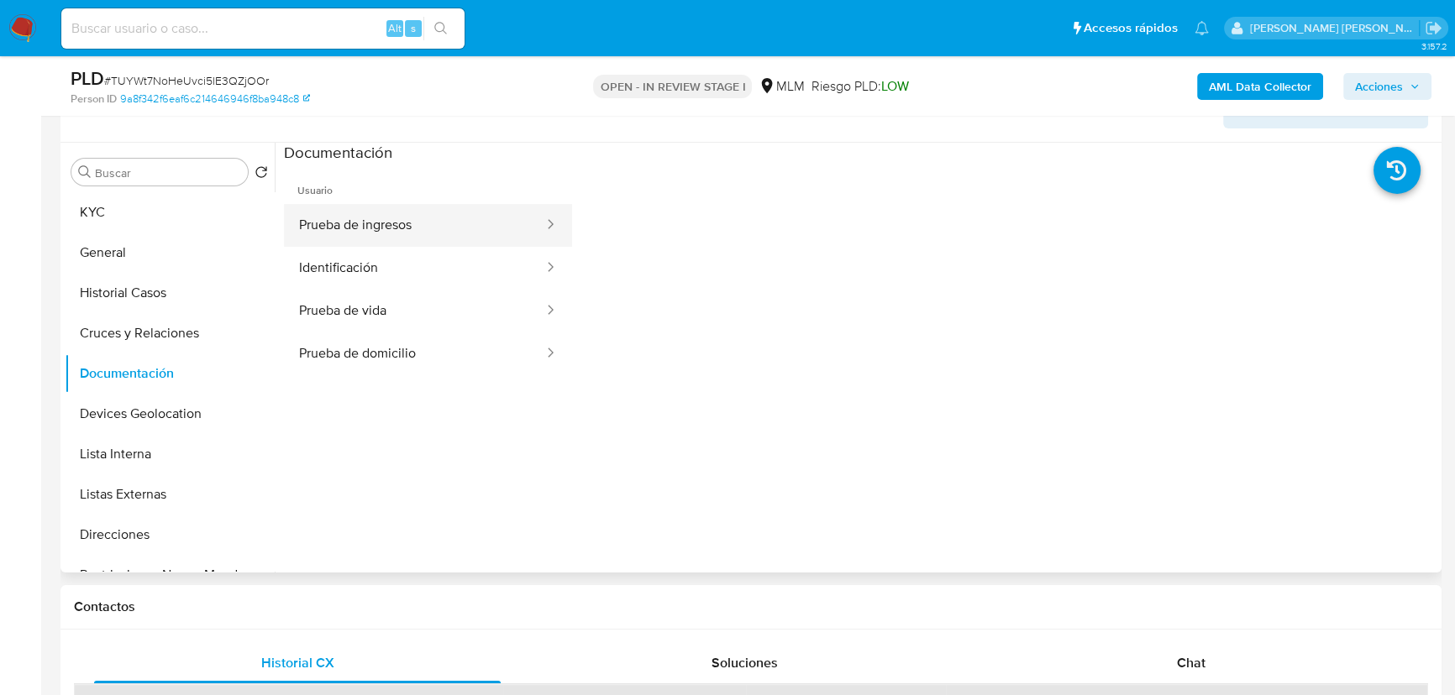
click at [396, 241] on button "Prueba de ingresos" at bounding box center [414, 225] width 261 height 43
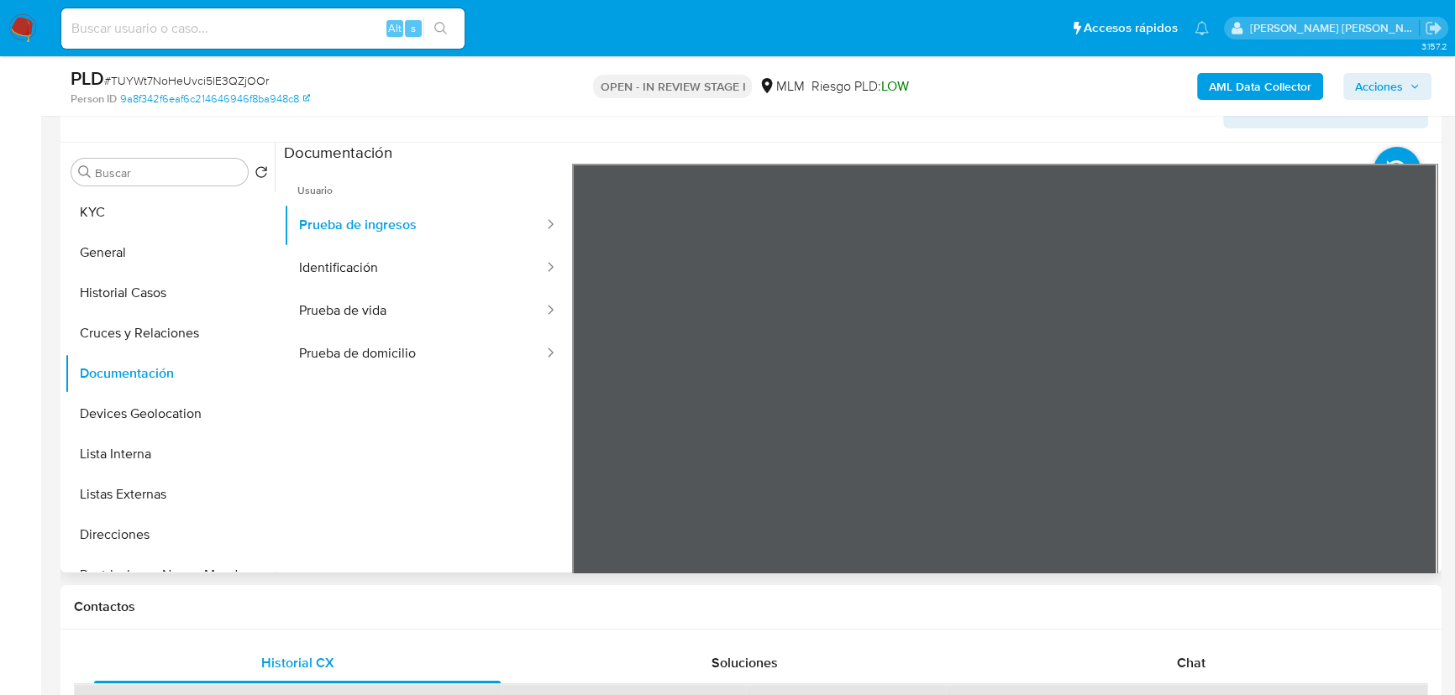
click at [1137, 135] on div "Información de Usuario Ver Mirada por Persona Buscar Volver al orden por defect…" at bounding box center [750, 324] width 1381 height 498
click at [1302, 144] on section at bounding box center [860, 422] width 1153 height 559
drag, startPoint x: 113, startPoint y: 470, endPoint x: 131, endPoint y: 496, distance: 31.9
click at [113, 468] on button "Lista Interna" at bounding box center [170, 454] width 210 height 40
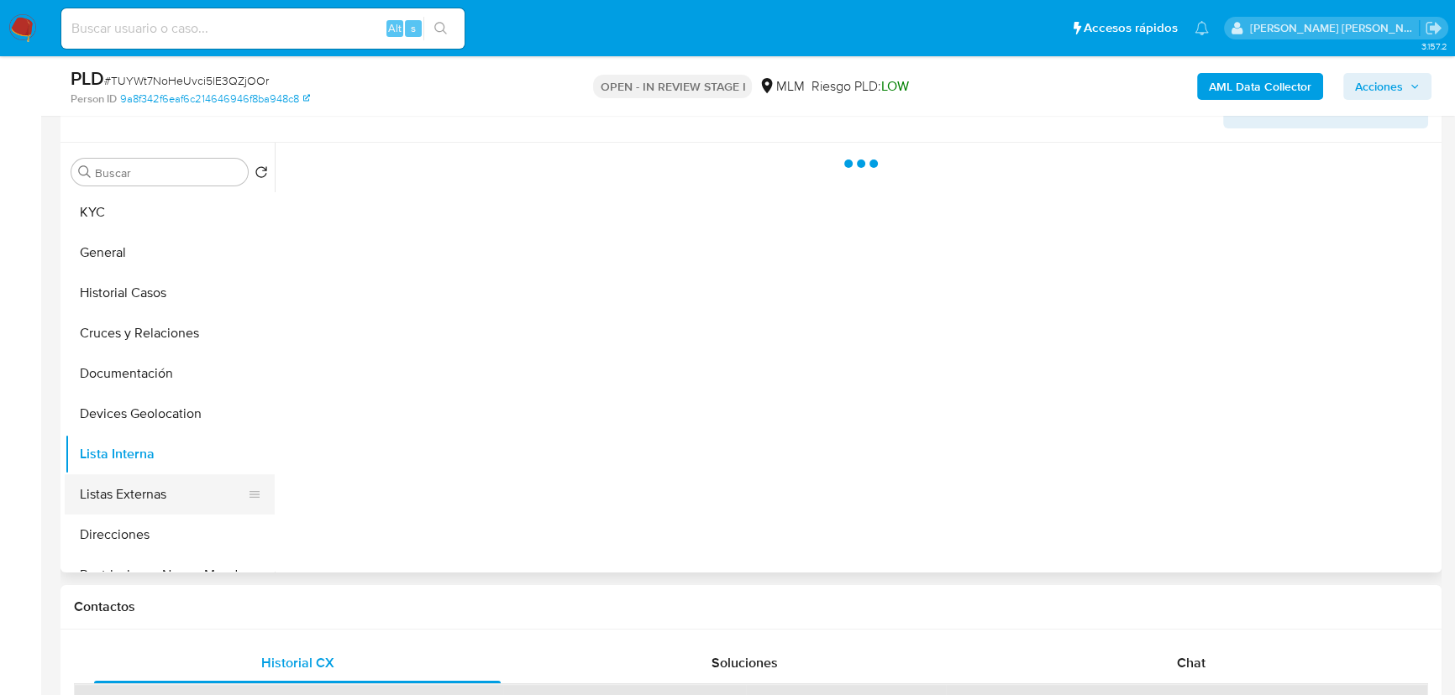
click at [134, 496] on button "Listas Externas" at bounding box center [163, 495] width 197 height 40
click at [640, 462] on div at bounding box center [856, 358] width 1163 height 430
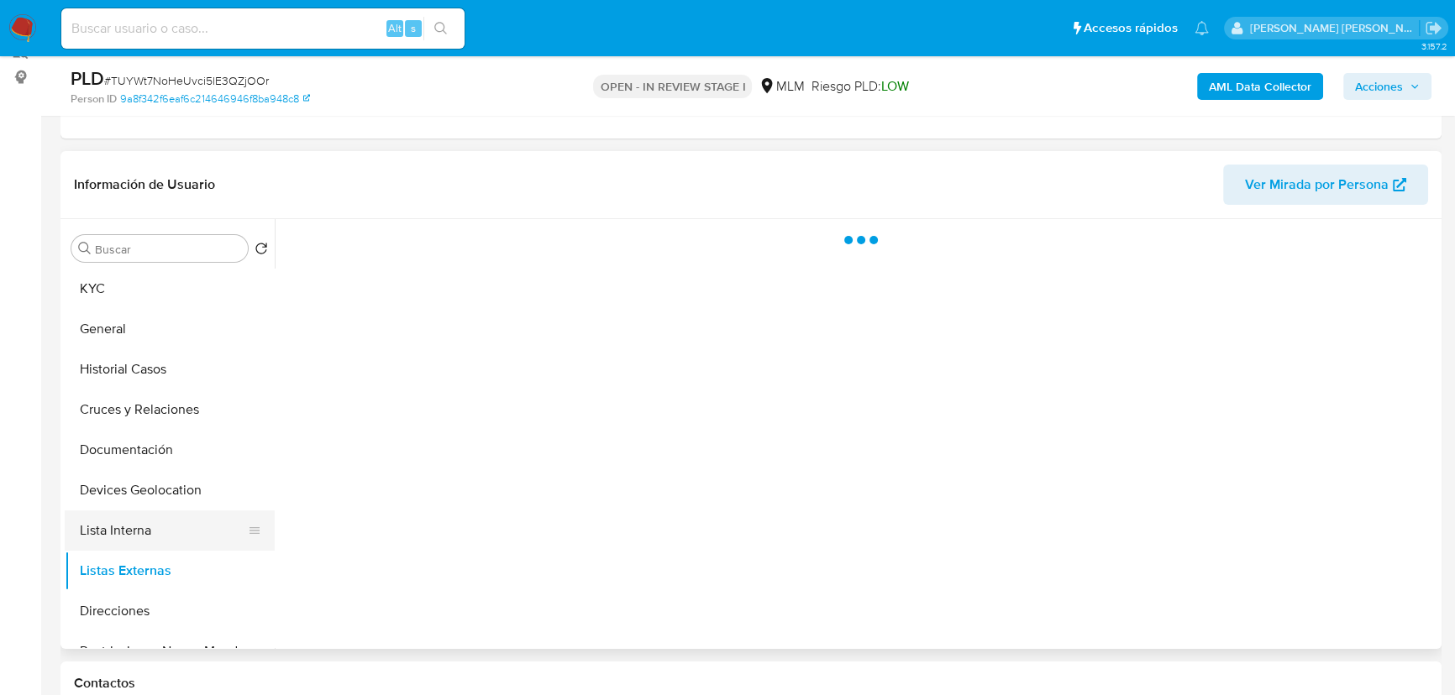
click at [194, 533] on button "Lista Interna" at bounding box center [163, 531] width 197 height 40
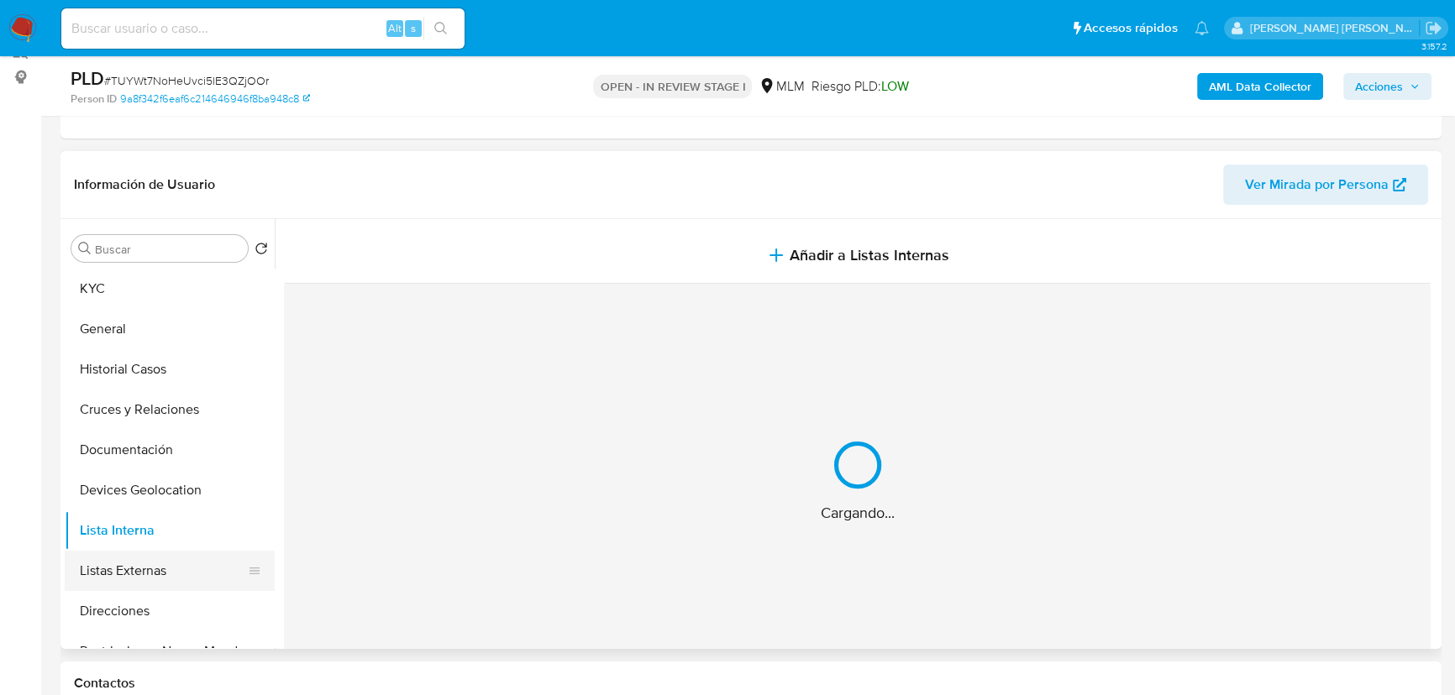
click at [171, 579] on button "Listas Externas" at bounding box center [163, 571] width 197 height 40
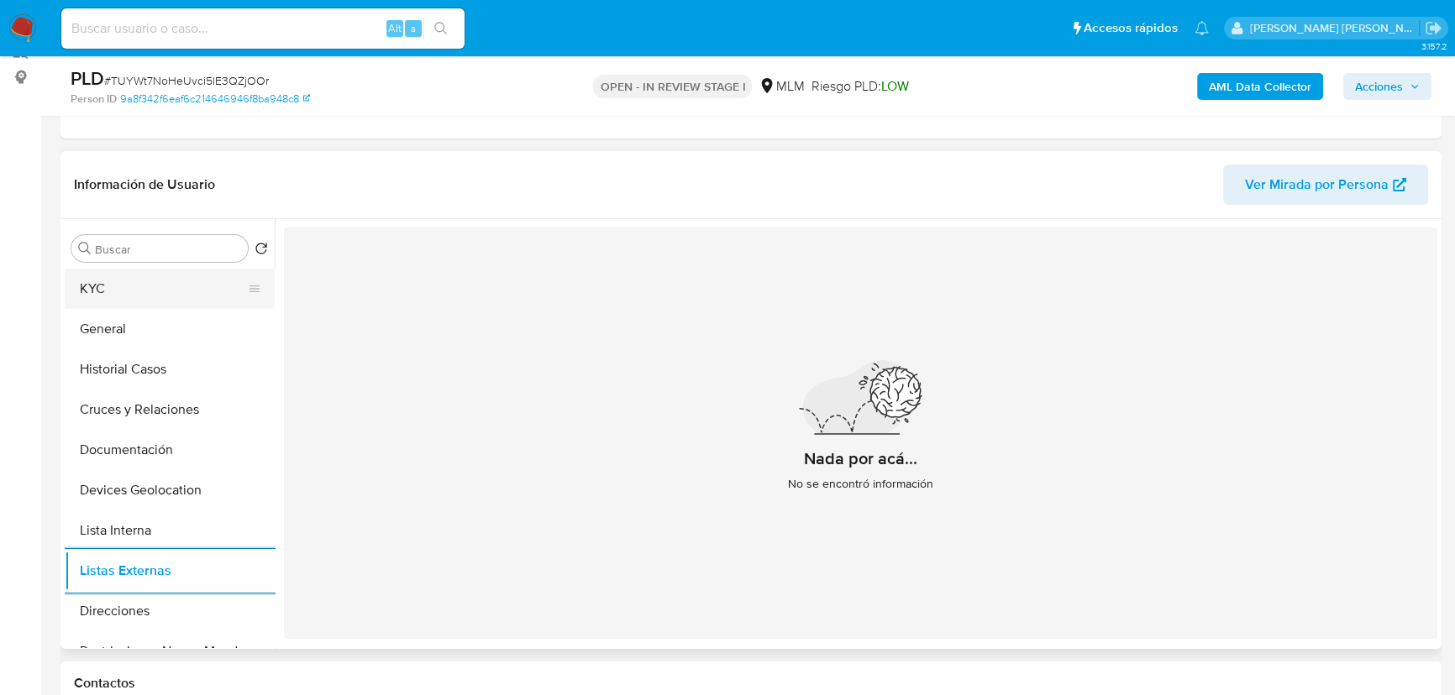
click at [127, 302] on button "KYC" at bounding box center [163, 289] width 197 height 40
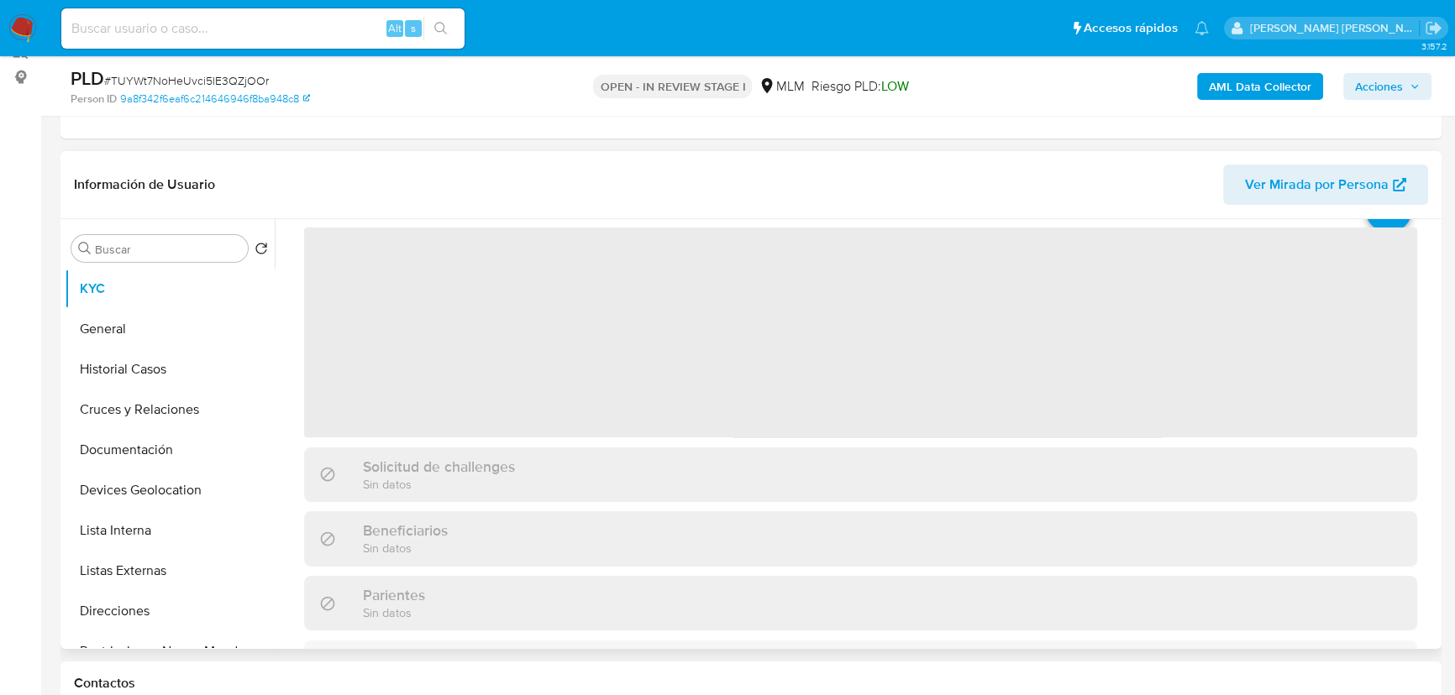
scroll to position [152, 0]
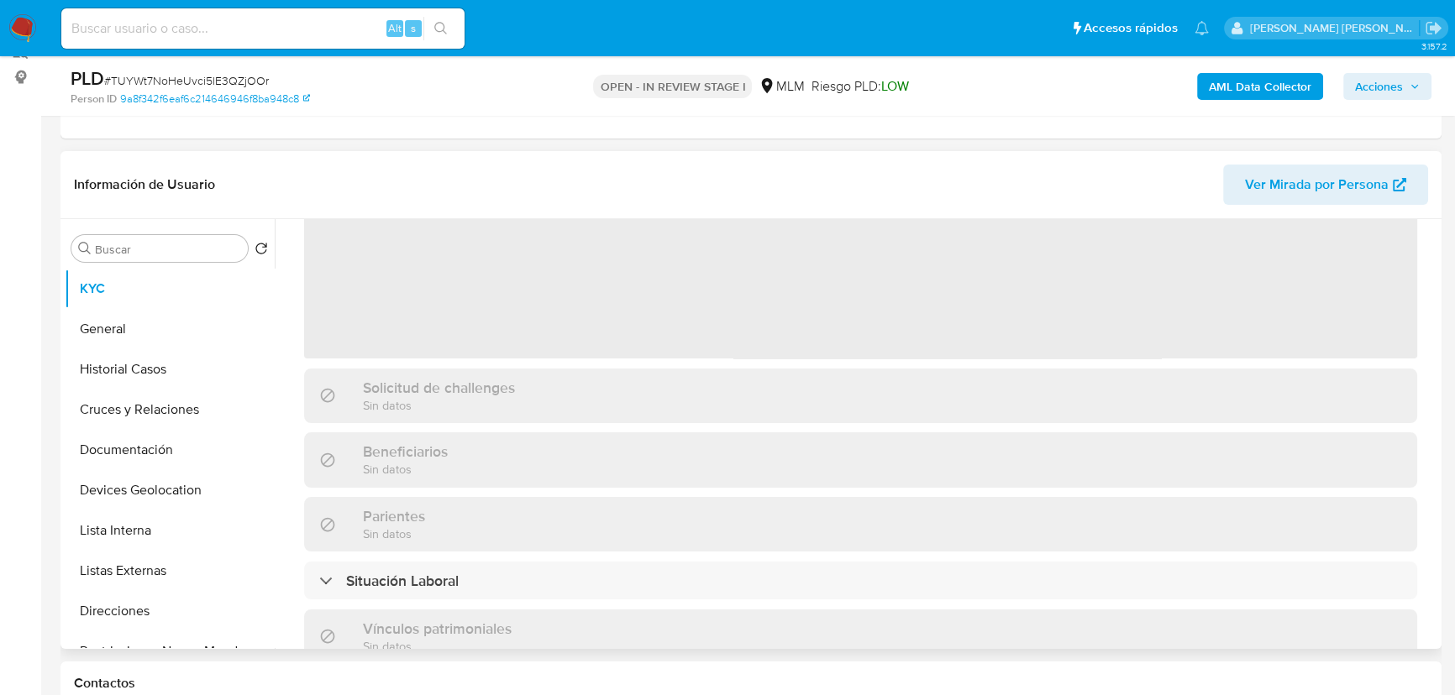
click at [563, 492] on div "Actualizado hace 20 días Creado: 14/01/2021 09:00:55 Actualizado: 15/08/2025 14…" at bounding box center [860, 631] width 1153 height 1047
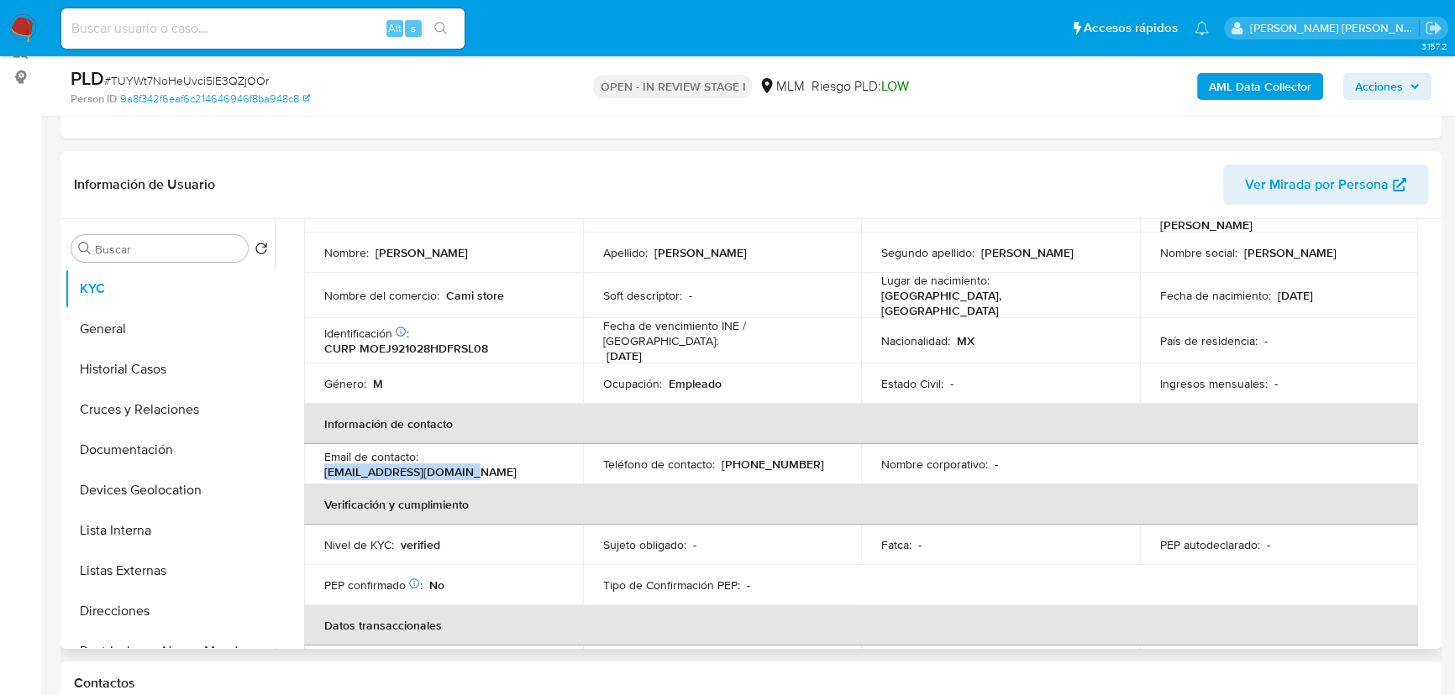
drag, startPoint x: 477, startPoint y: 459, endPoint x: 323, endPoint y: 457, distance: 153.7
click at [324, 457] on div "Email de contacto : yenko281092@outlook.com" at bounding box center [443, 464] width 239 height 30
copy p "[EMAIL_ADDRESS][DOMAIN_NAME]"
click at [720, 420] on th "Información de contacto" at bounding box center [861, 424] width 1114 height 40
click at [760, 457] on p "[PHONE_NUMBER]" at bounding box center [773, 464] width 102 height 15
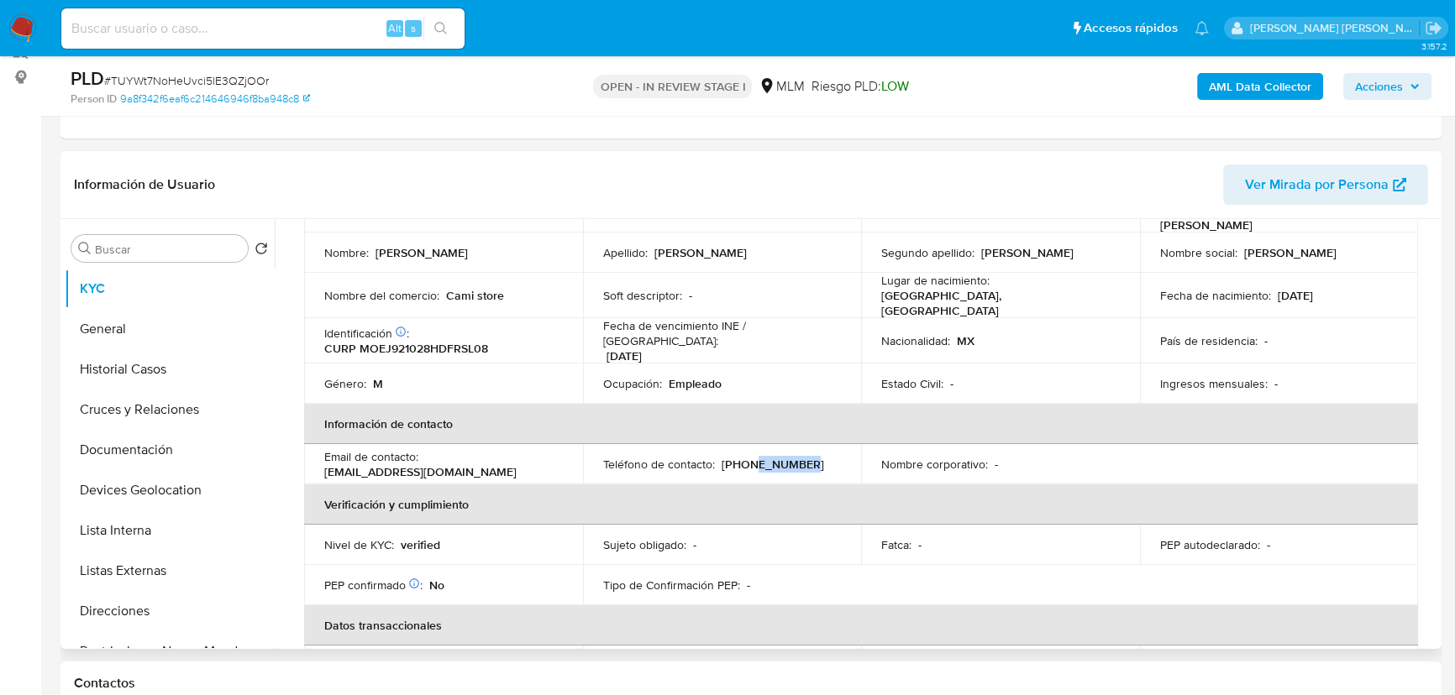
click at [760, 457] on p "[PHONE_NUMBER]" at bounding box center [773, 464] width 102 height 15
copy p "78545100"
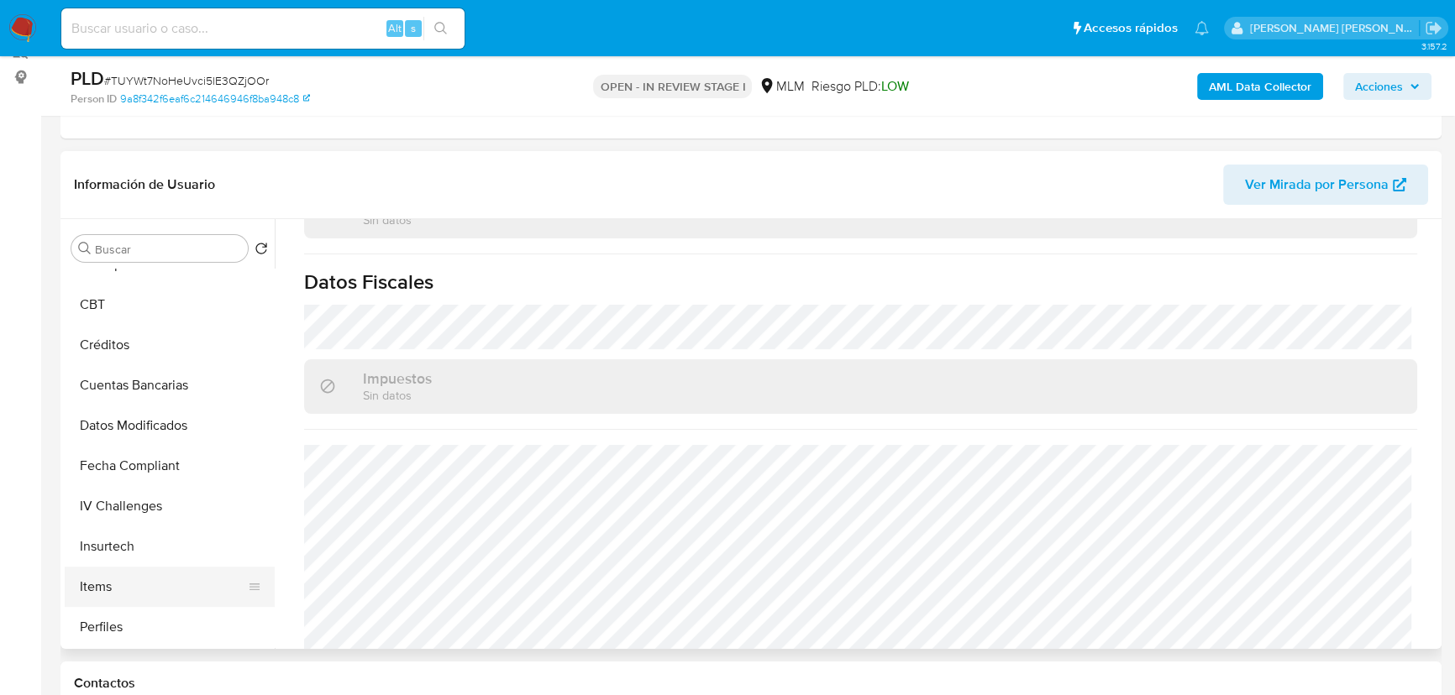
scroll to position [709, 0]
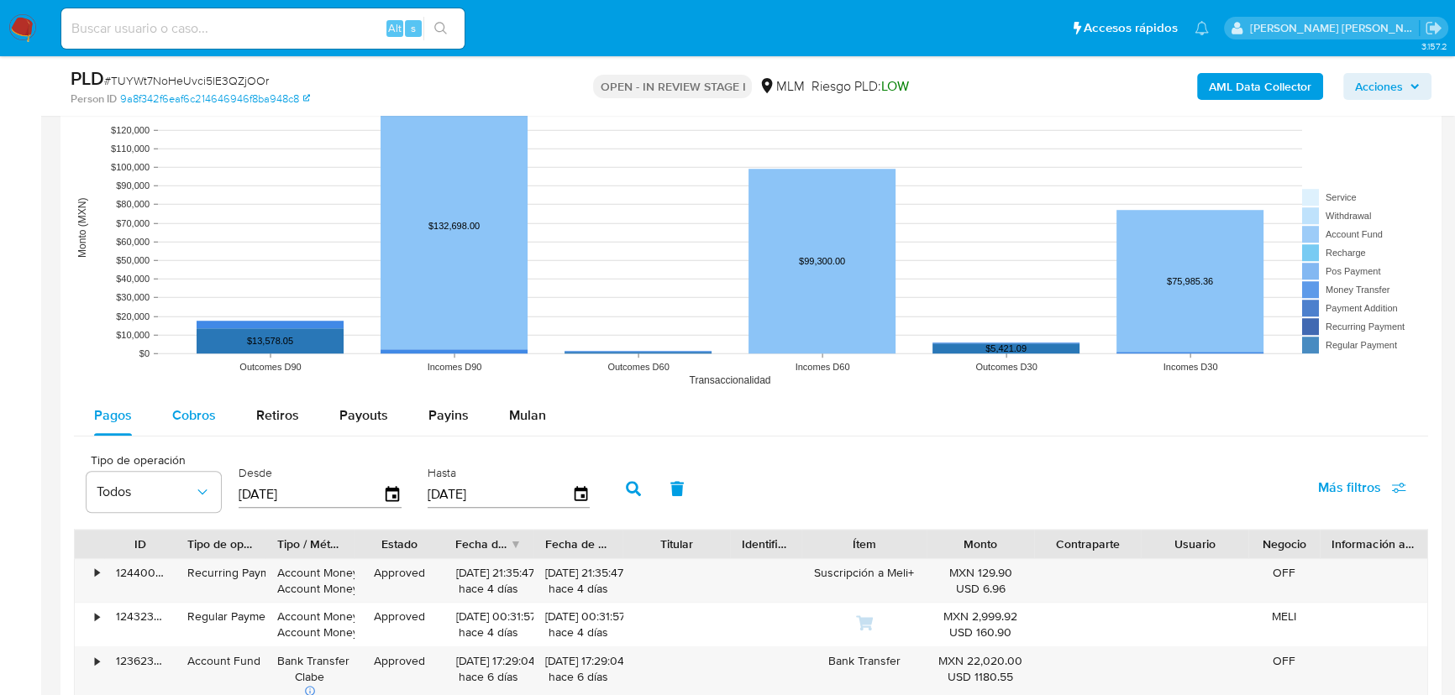
click at [186, 432] on div "Cobros" at bounding box center [194, 416] width 44 height 40
select select "10"
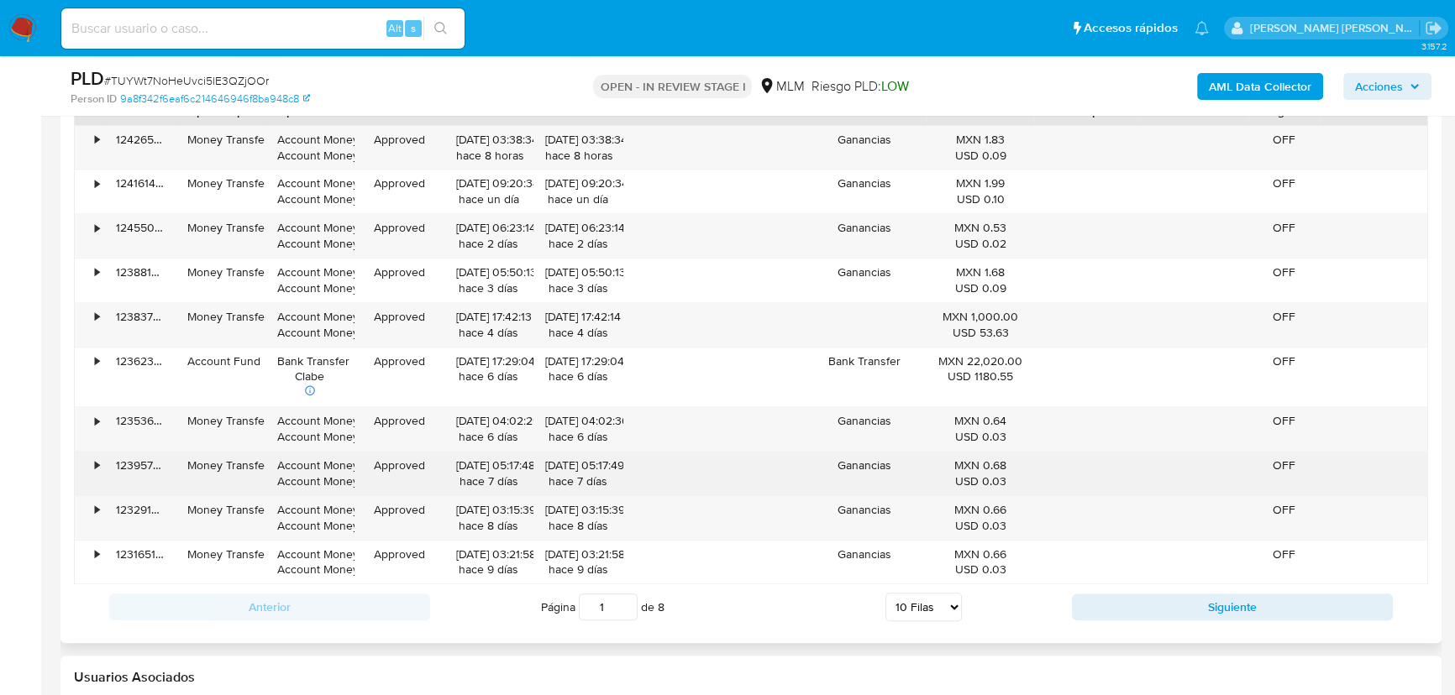
scroll to position [2125, 0]
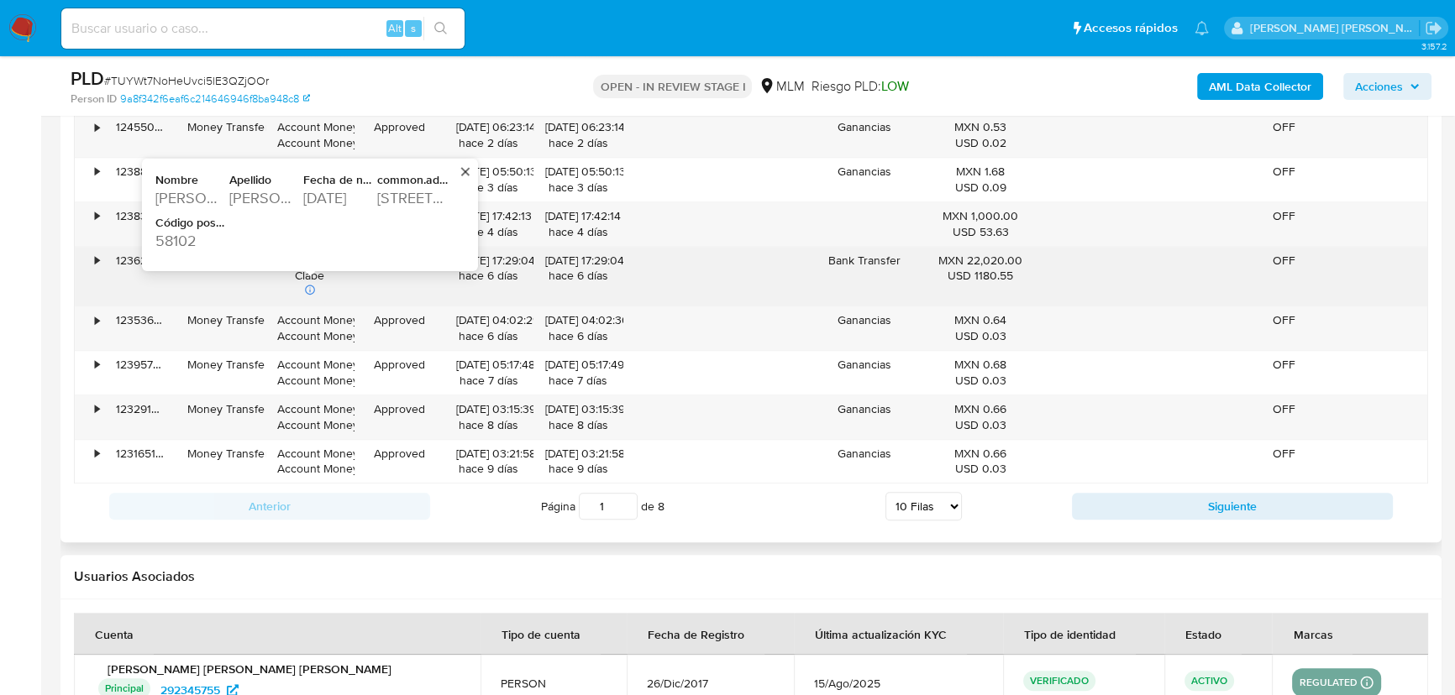
click at [402, 192] on div "514 29th Avenue North" at bounding box center [412, 198] width 71 height 20
click at [181, 233] on div "58102" at bounding box center [190, 241] width 71 height 20
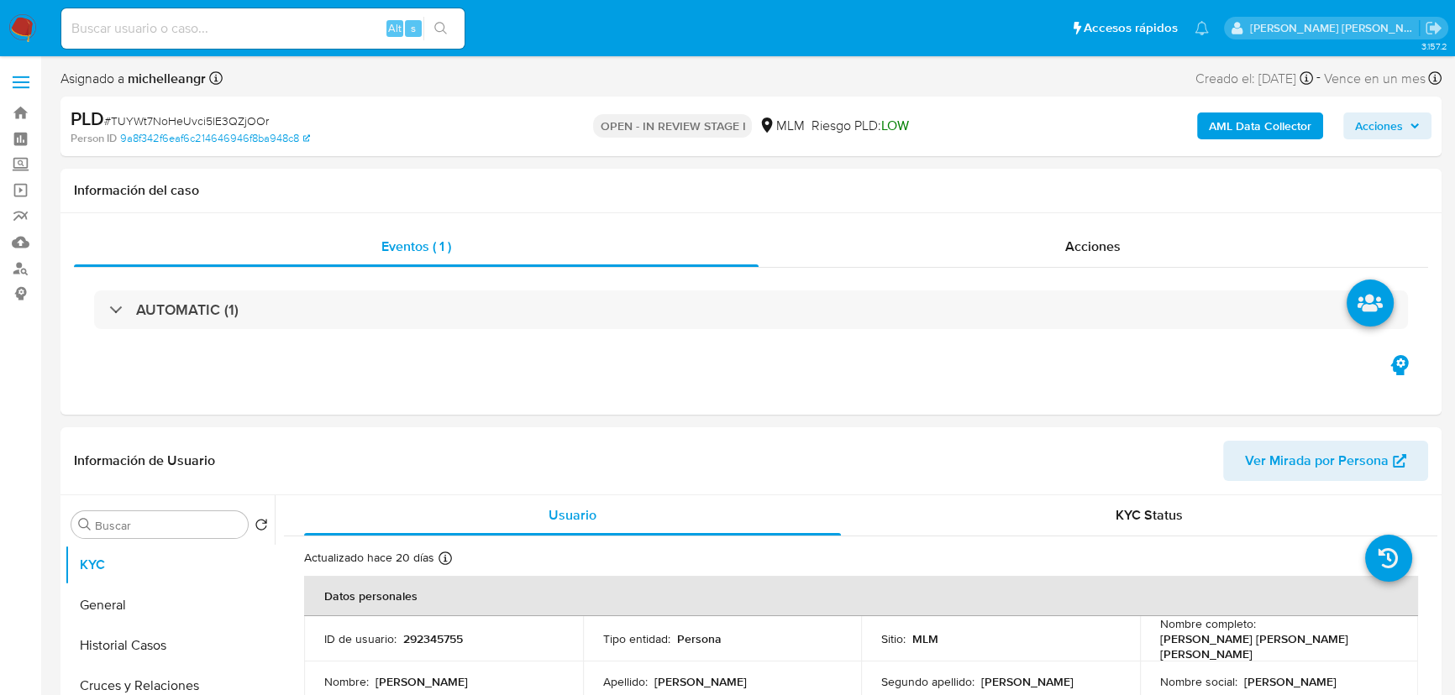
select select "10"
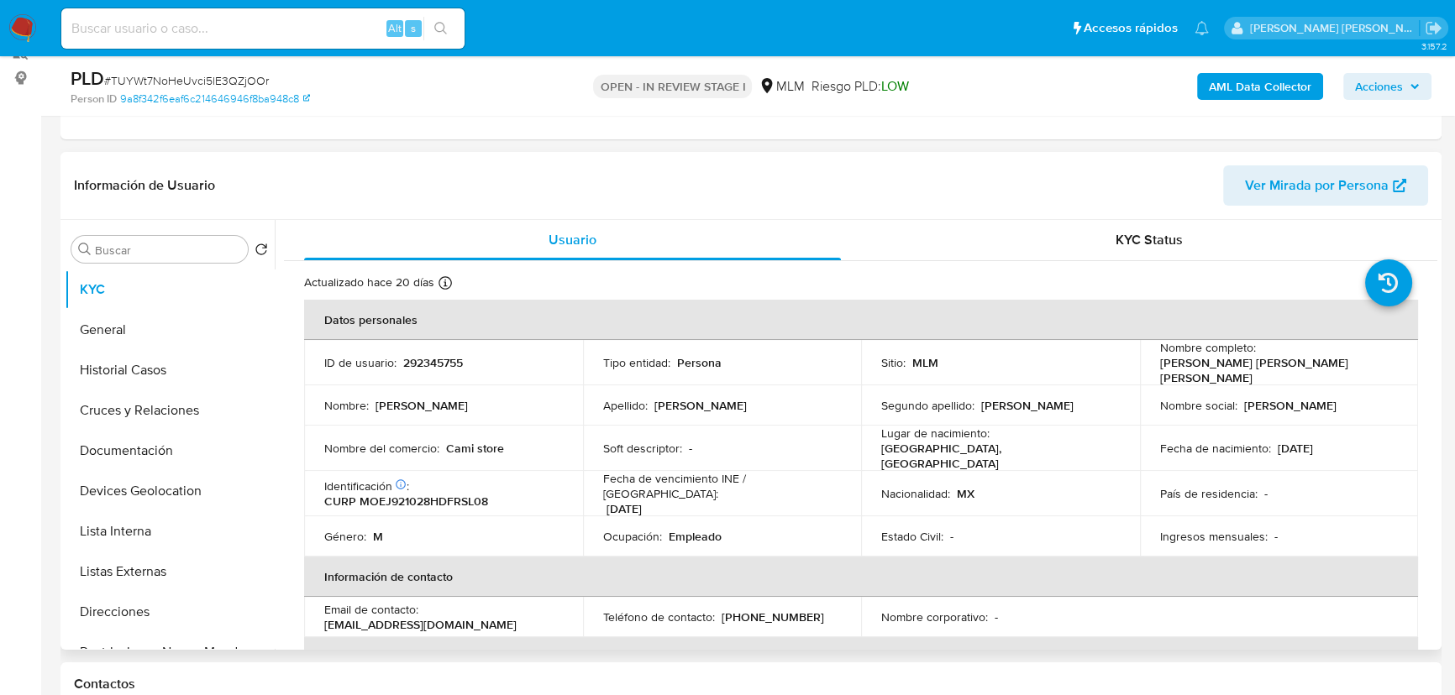
scroll to position [381, 0]
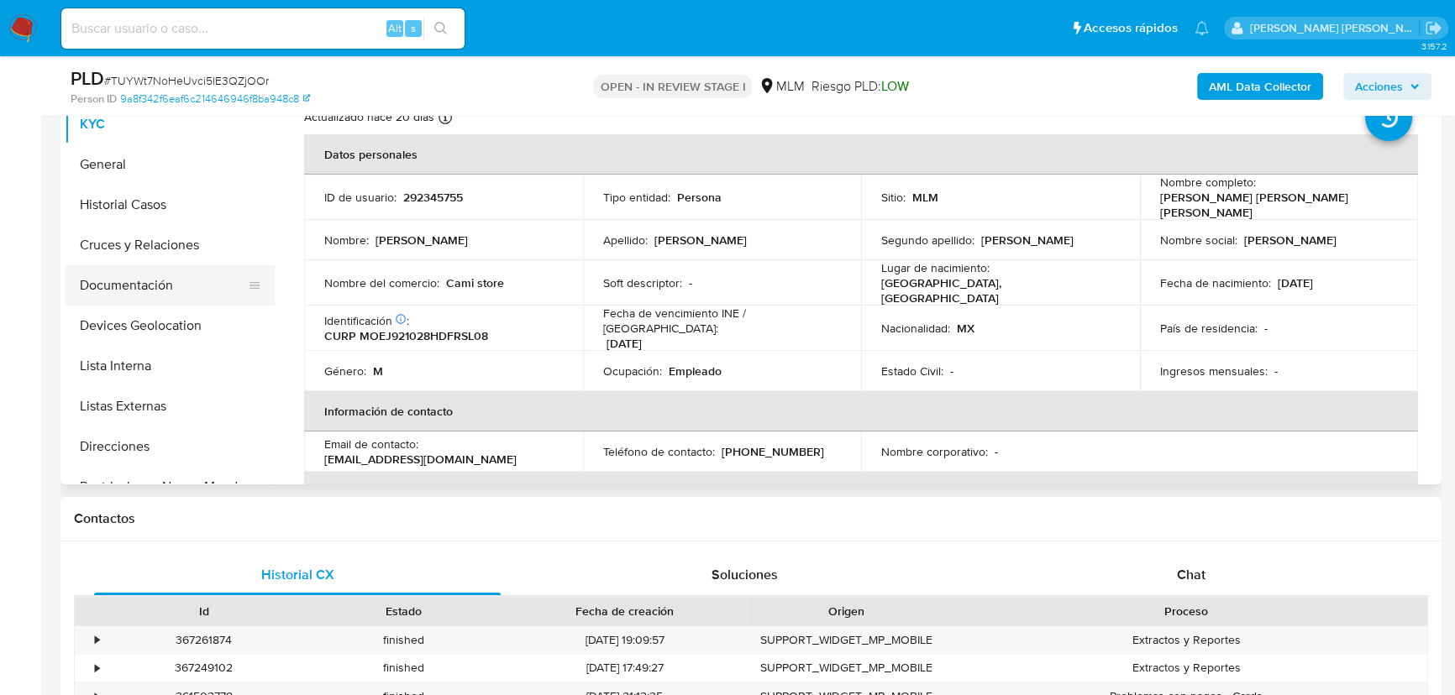
click at [187, 290] on button "Documentación" at bounding box center [163, 285] width 197 height 40
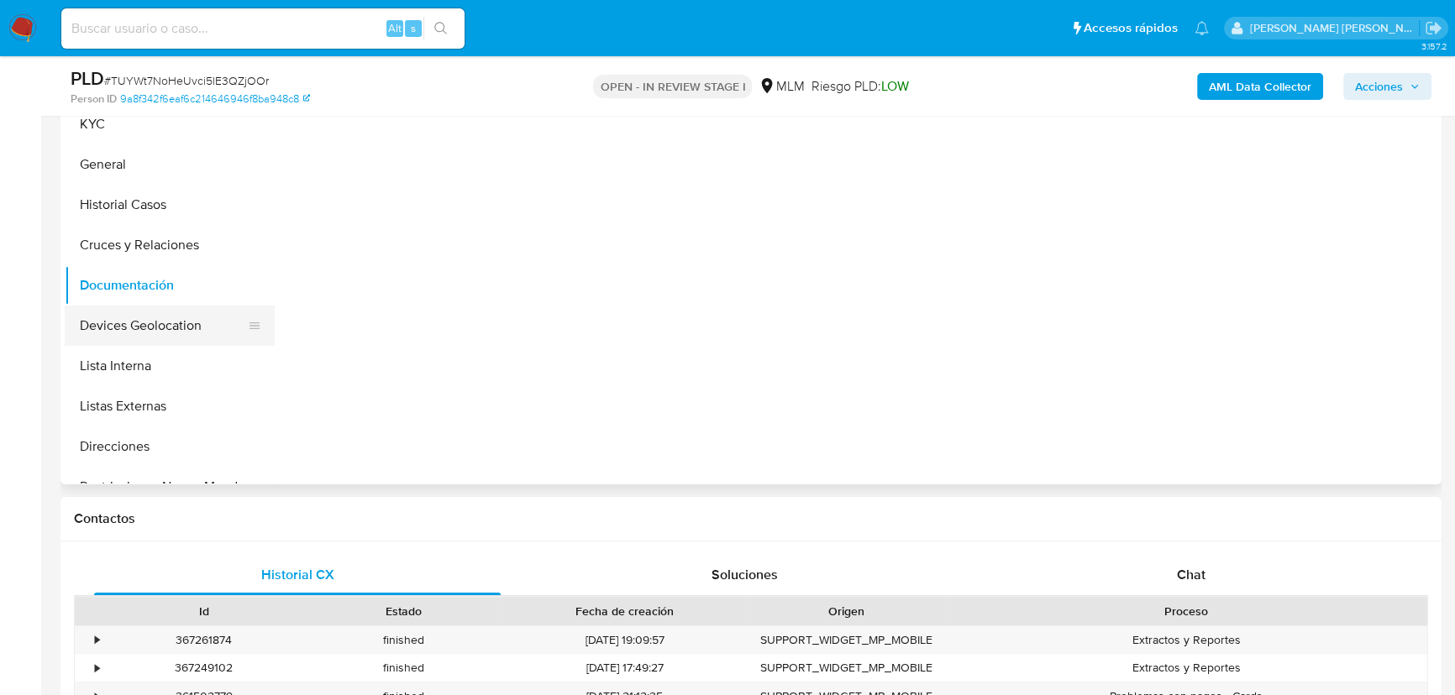
click at [176, 315] on button "Devices Geolocation" at bounding box center [163, 326] width 197 height 40
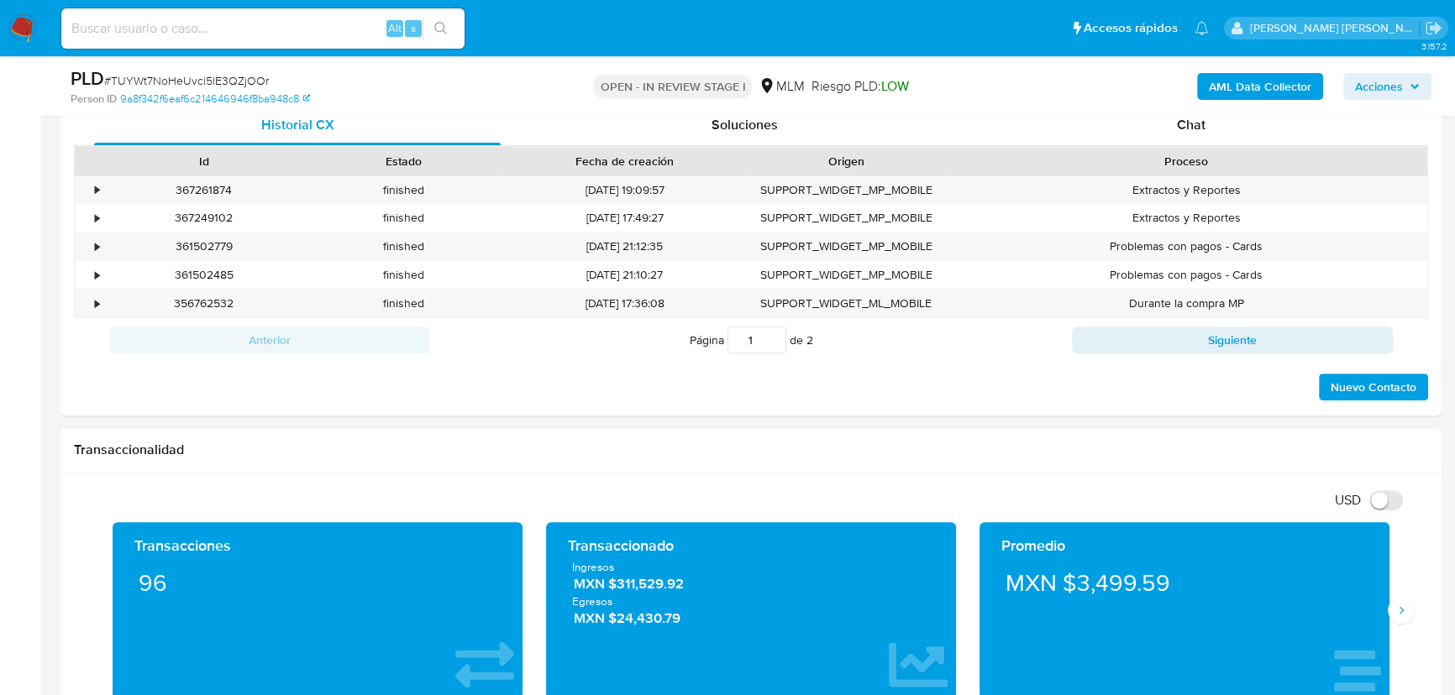
scroll to position [916, 0]
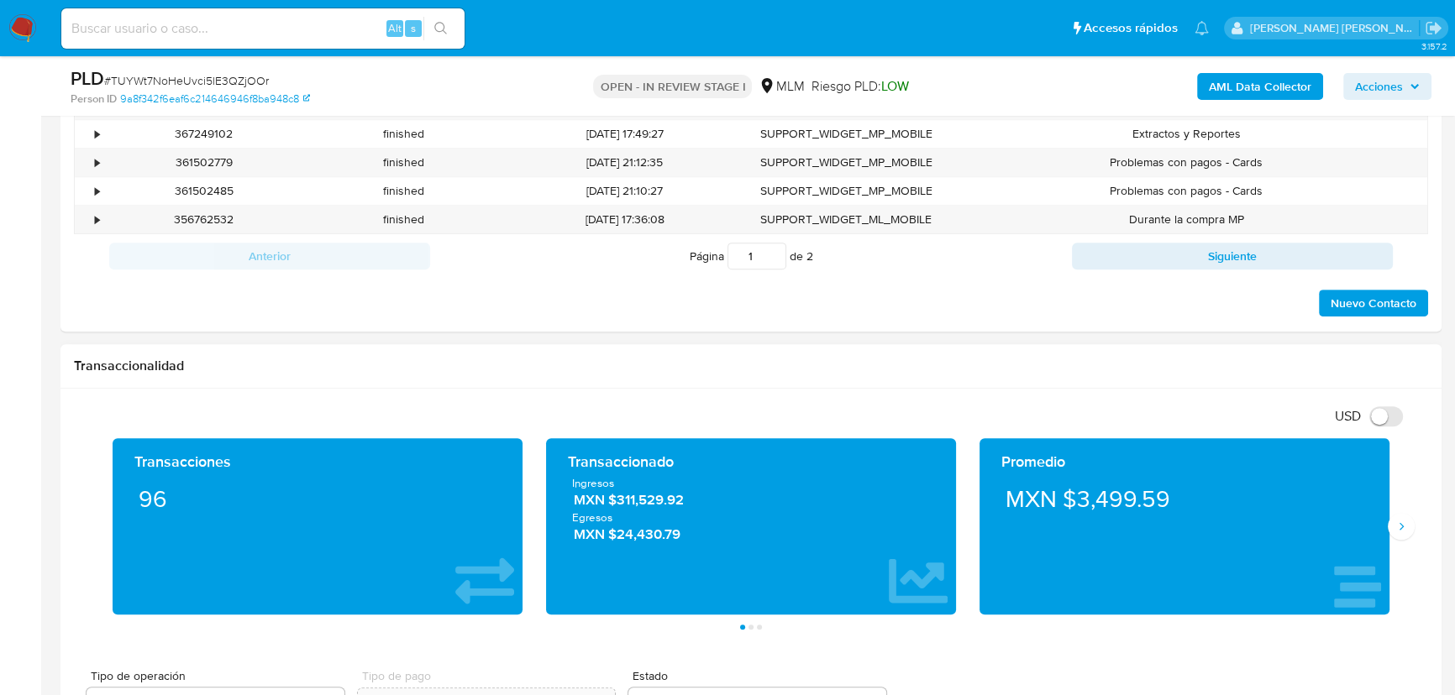
click at [1374, 507] on div "MXN $3,499.59" at bounding box center [1184, 498] width 383 height 47
click at [1401, 529] on icon "Siguiente" at bounding box center [1400, 526] width 13 height 13
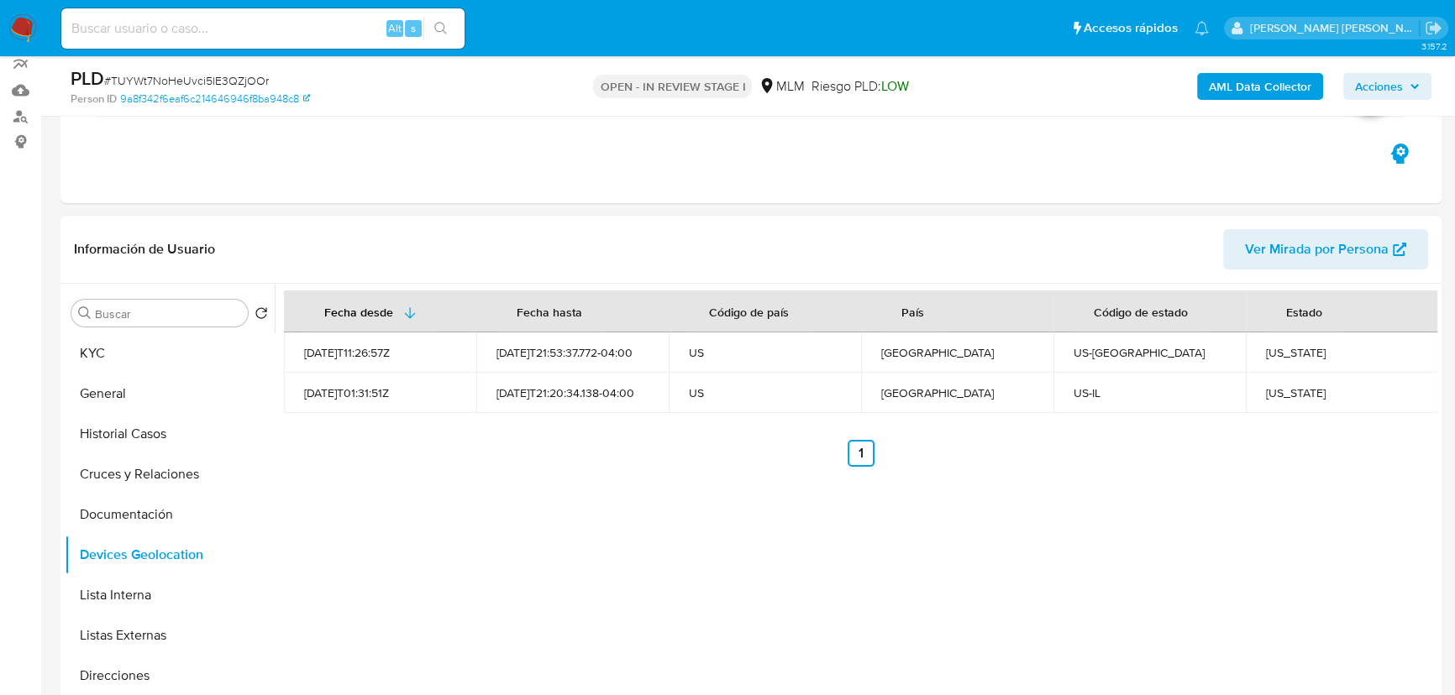
scroll to position [228, 0]
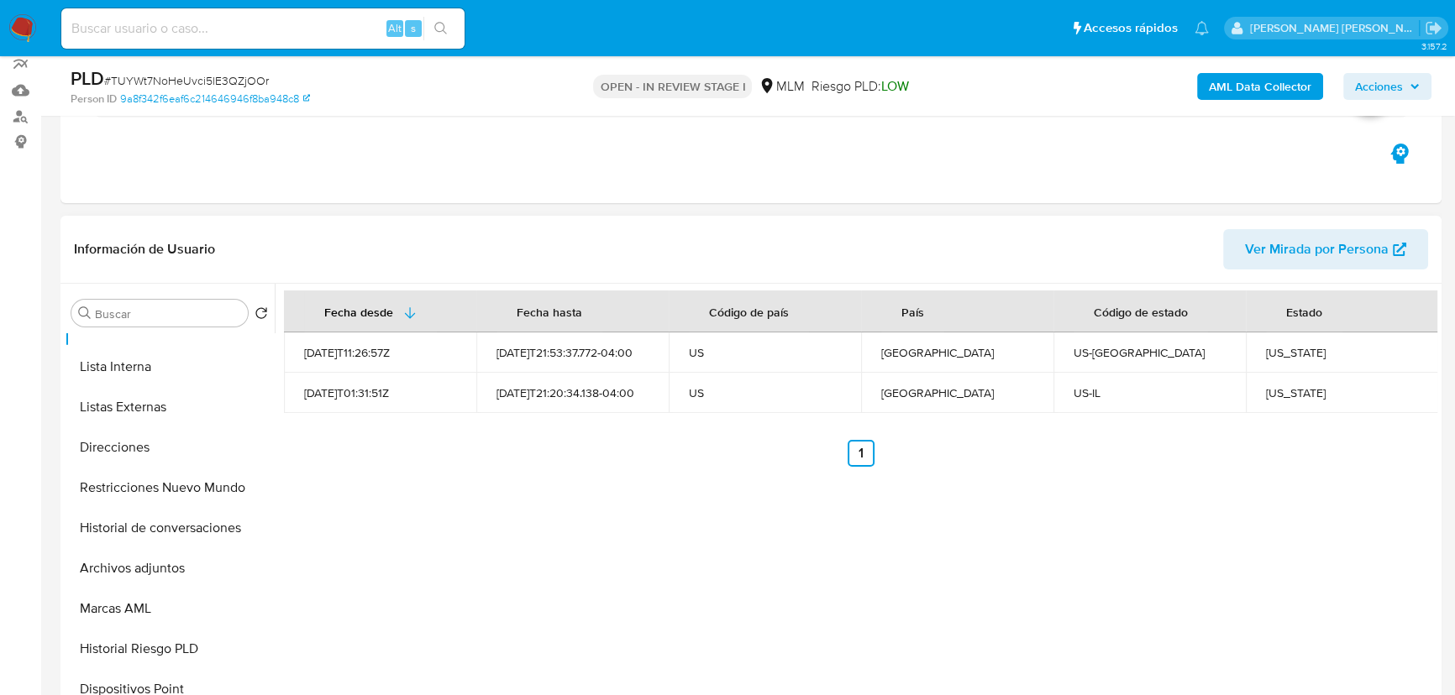
drag, startPoint x: 176, startPoint y: 559, endPoint x: 307, endPoint y: 549, distance: 130.6
click at [176, 559] on button "Archivos adjuntos" at bounding box center [170, 569] width 210 height 40
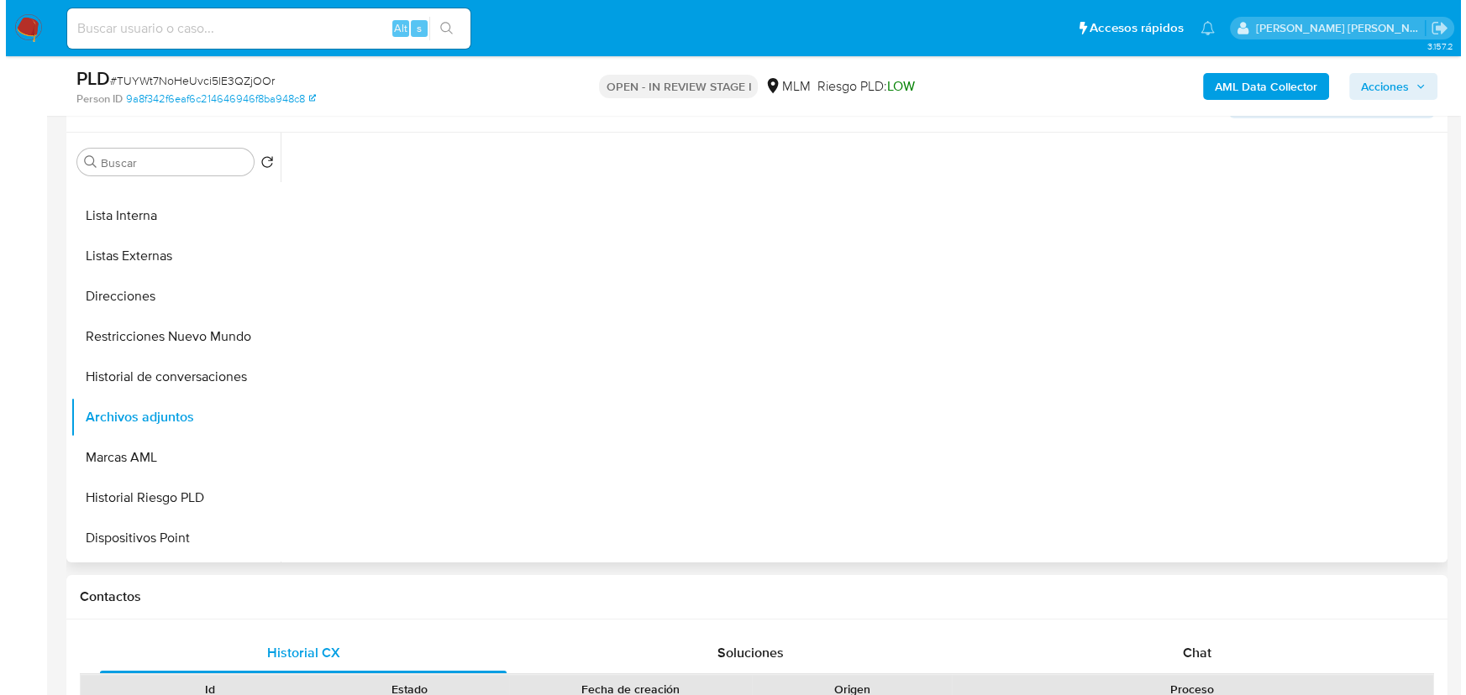
scroll to position [305, 0]
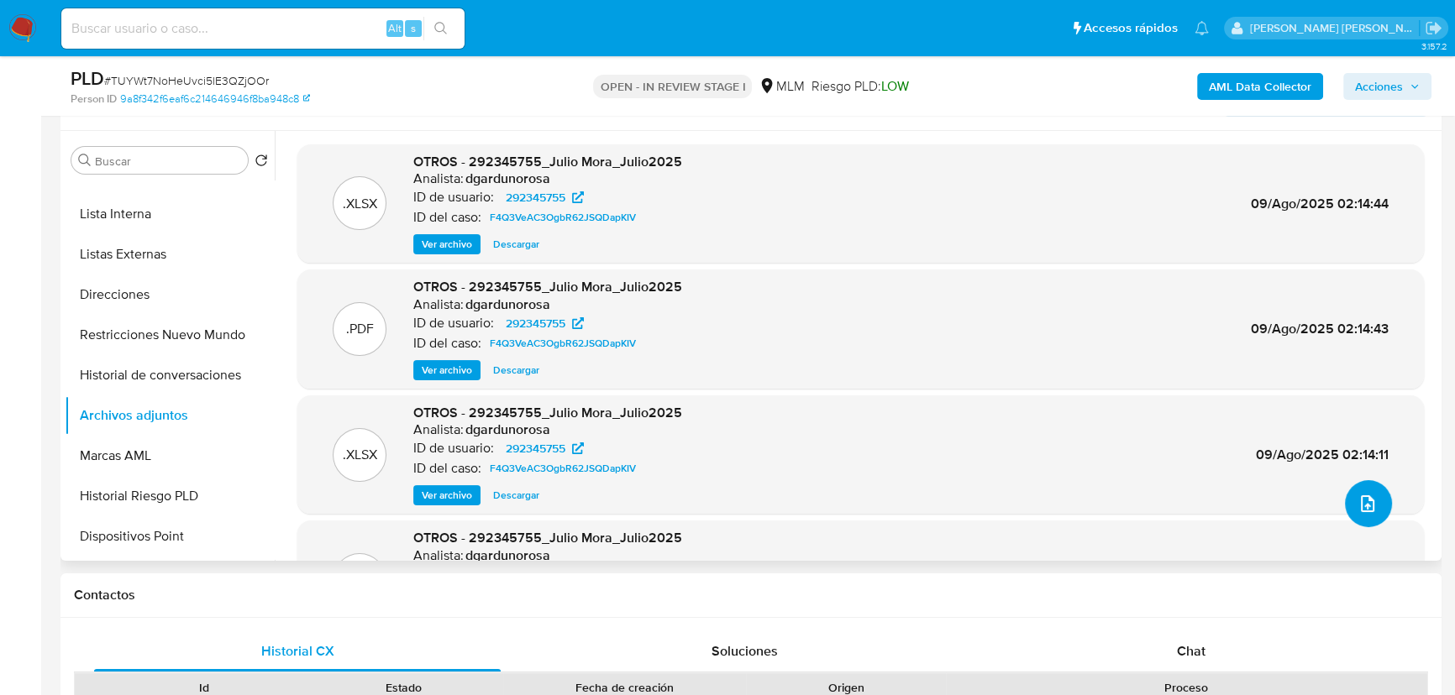
click at [1357, 504] on icon "upload-file" at bounding box center [1367, 504] width 20 height 20
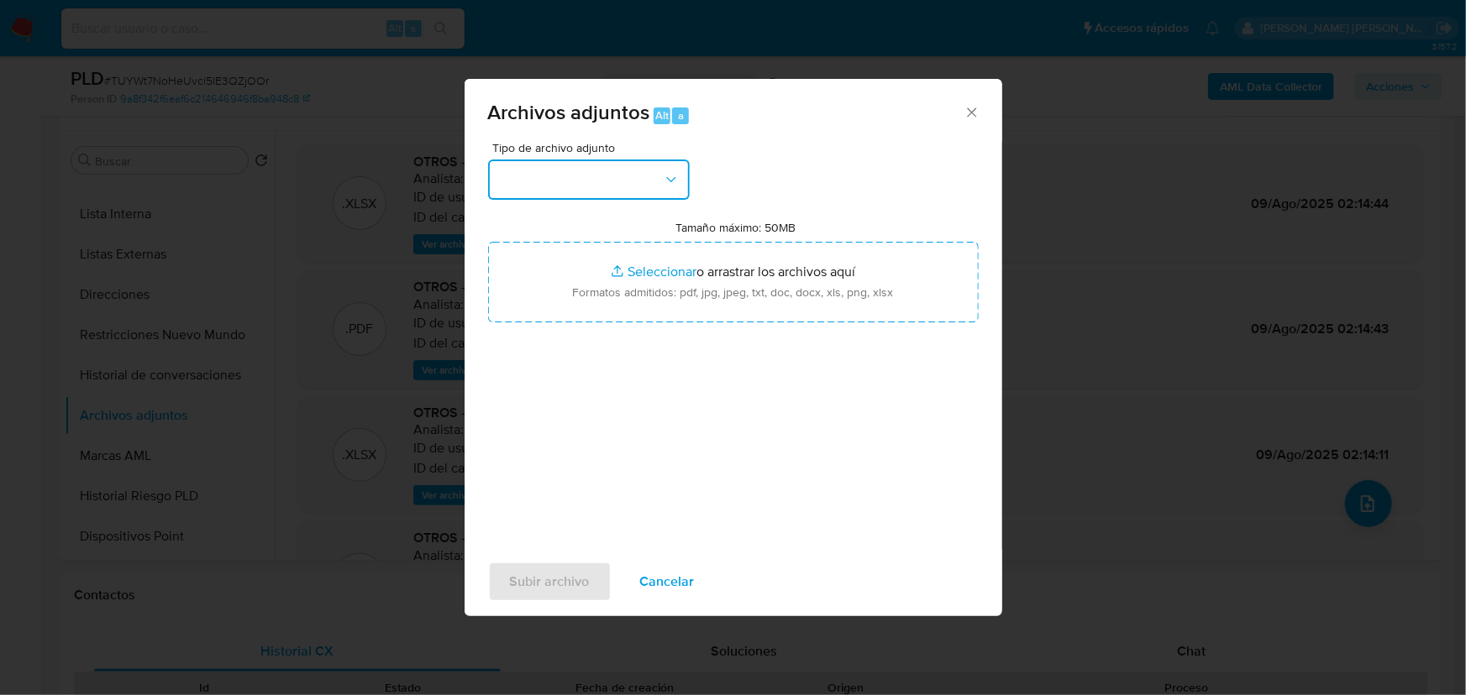
click at [571, 188] on button "button" at bounding box center [589, 180] width 202 height 40
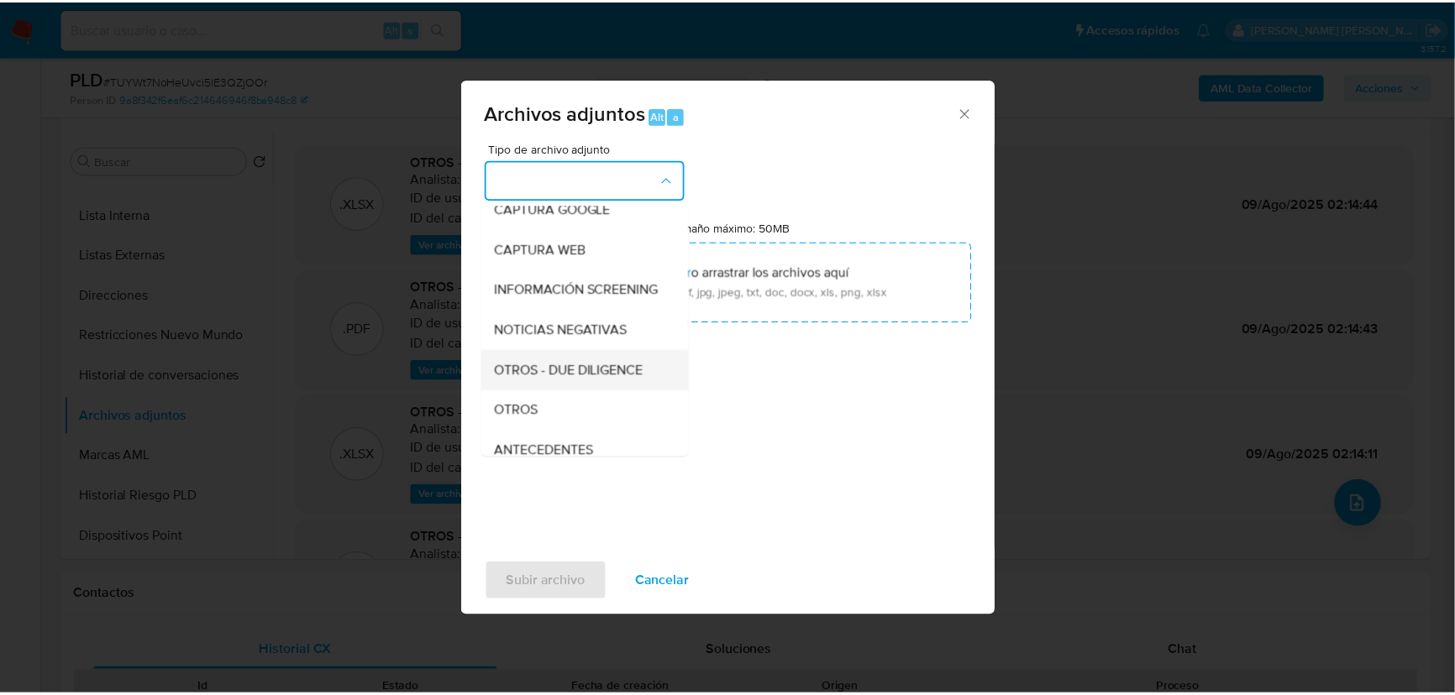
scroll to position [123, 0]
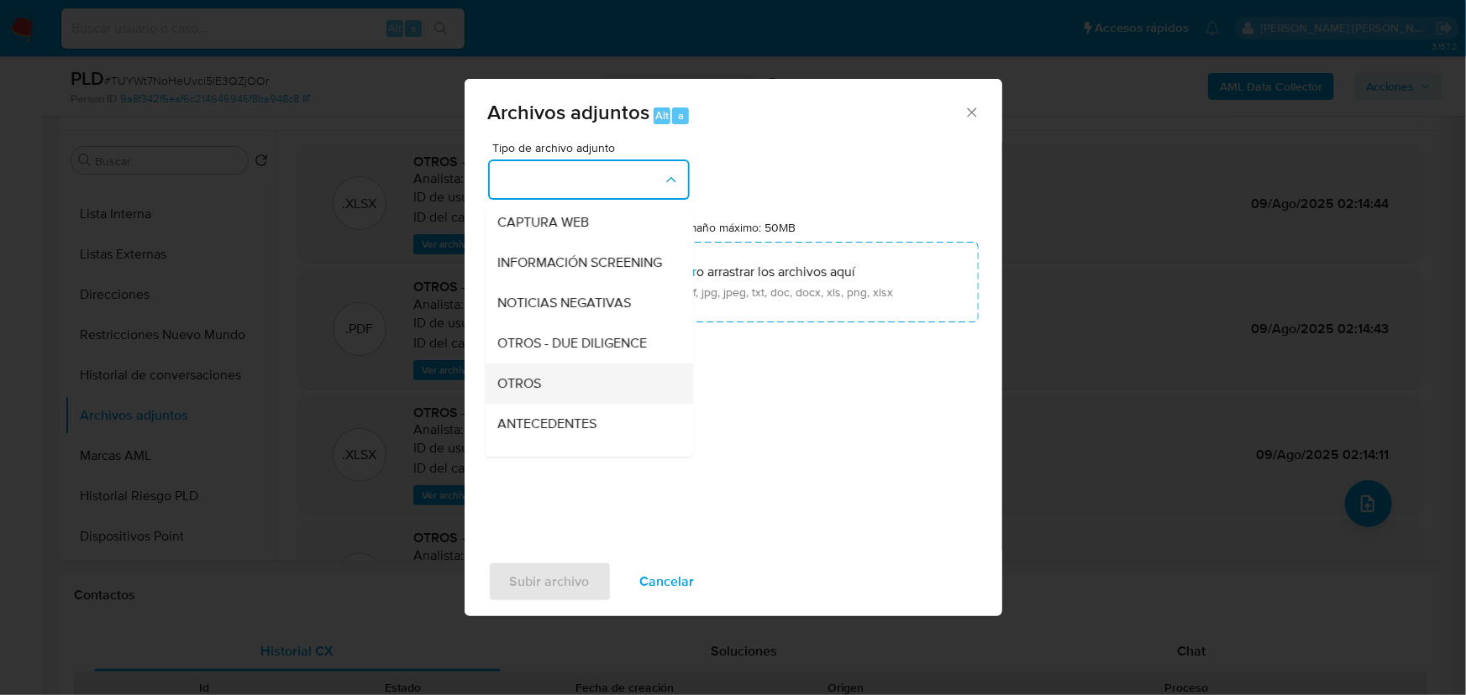
click at [551, 392] on div "OTROS" at bounding box center [583, 384] width 171 height 40
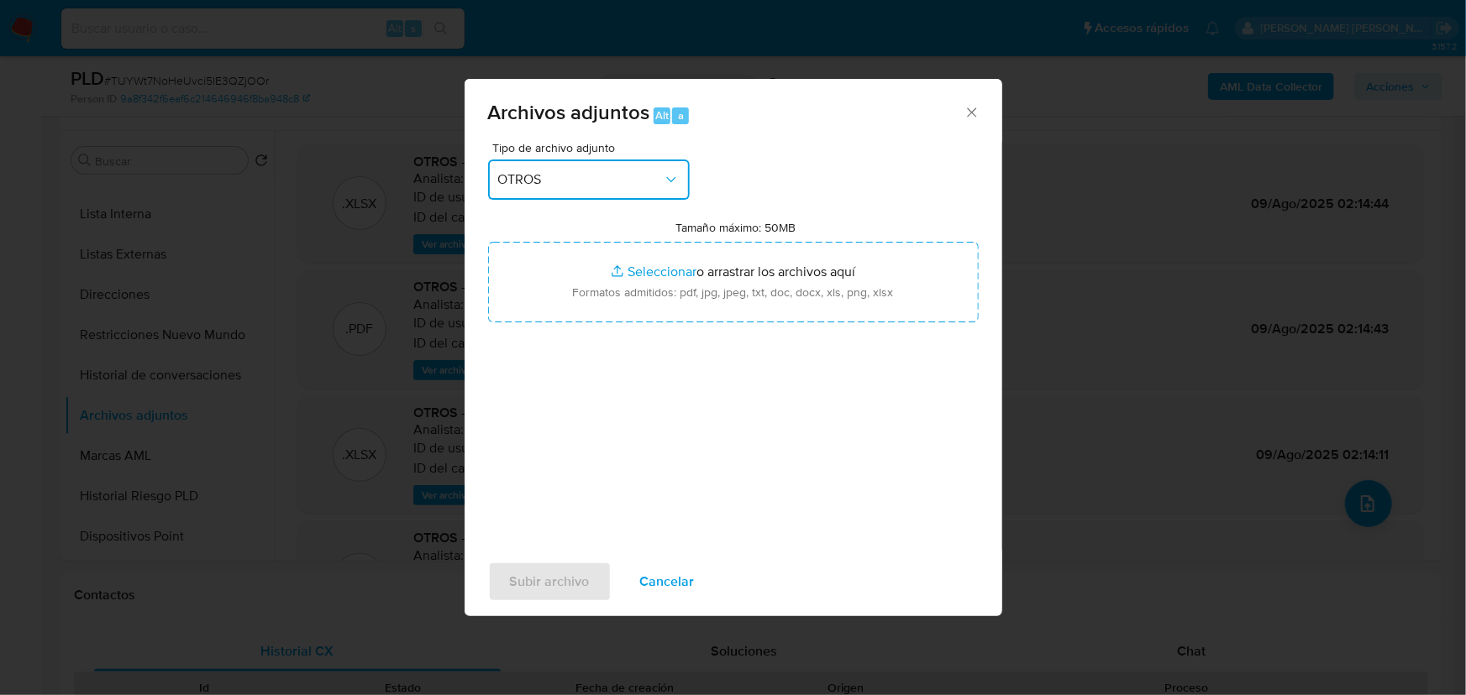
click at [1220, 400] on div "Archivos adjuntos Alt a Tipo de archivo adjunto OTROS Tamaño máximo: 50MB Selec…" at bounding box center [733, 347] width 1466 height 695
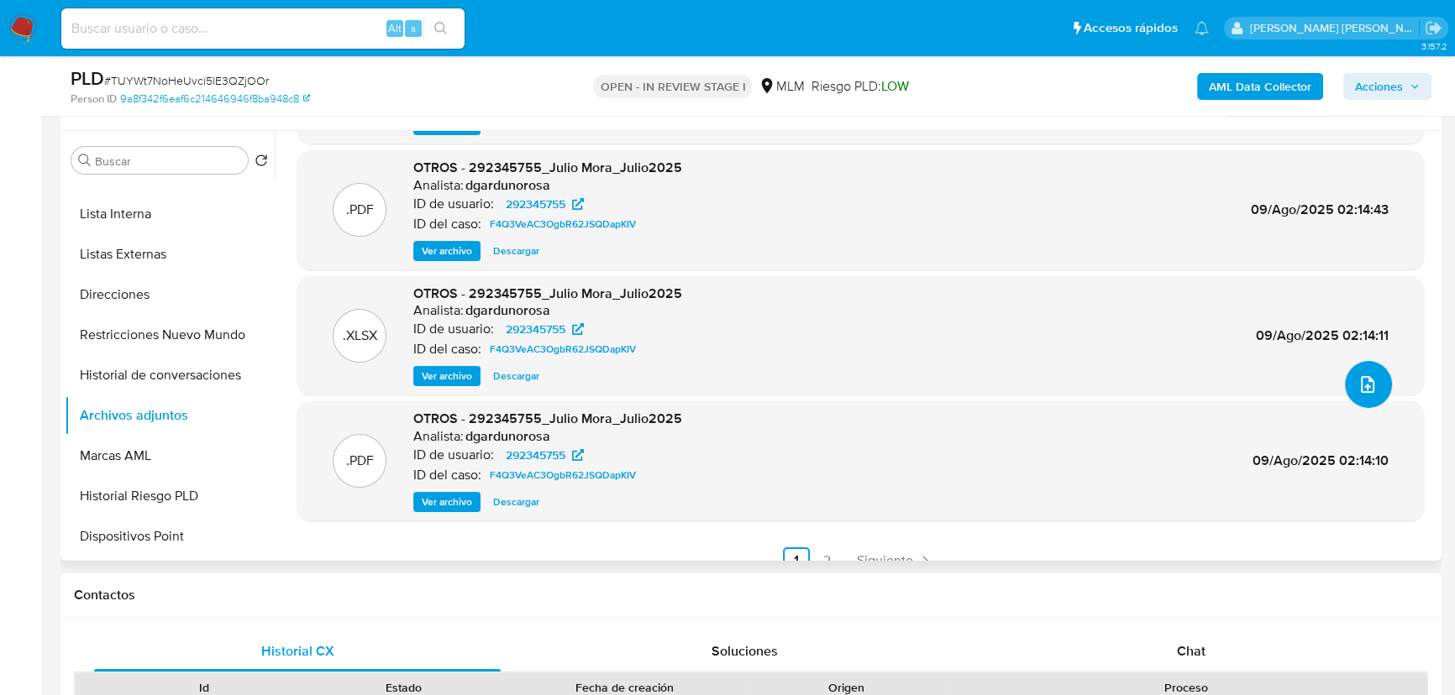
scroll to position [141, 0]
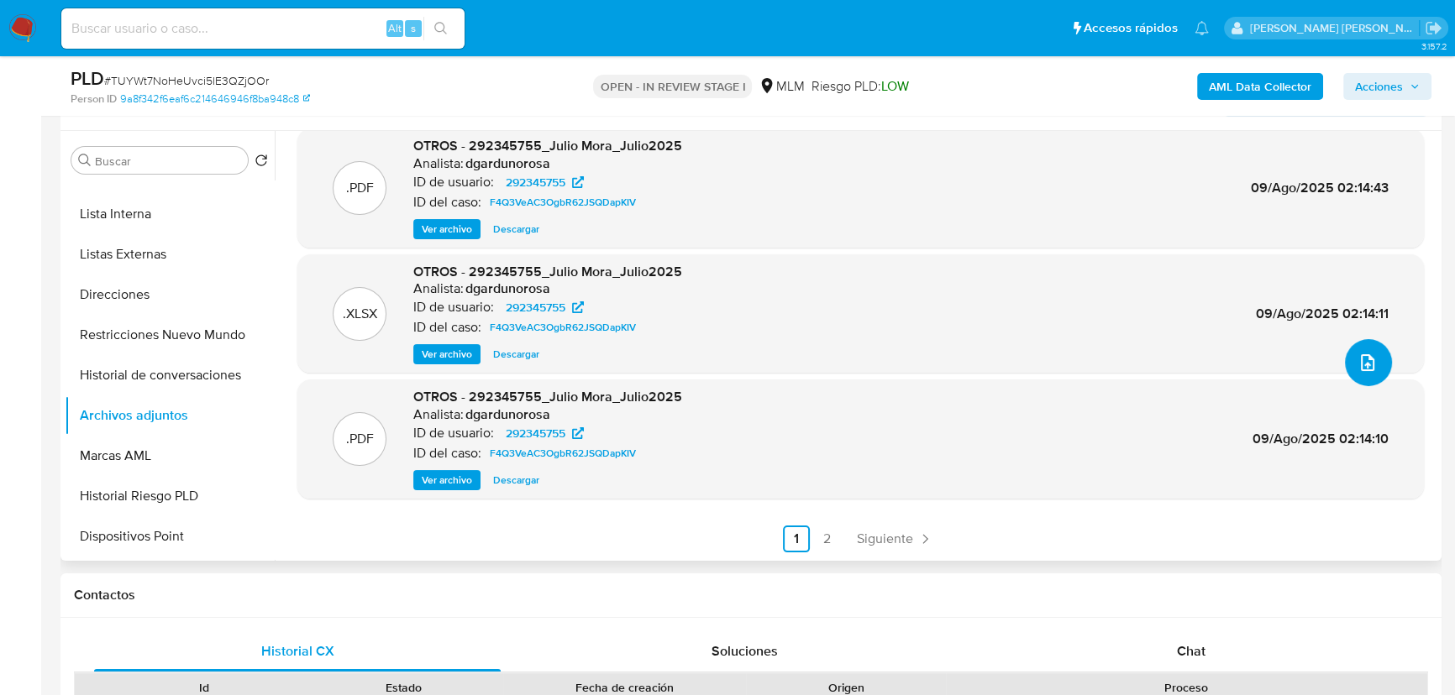
click at [1357, 360] on icon "upload-file" at bounding box center [1367, 363] width 20 height 20
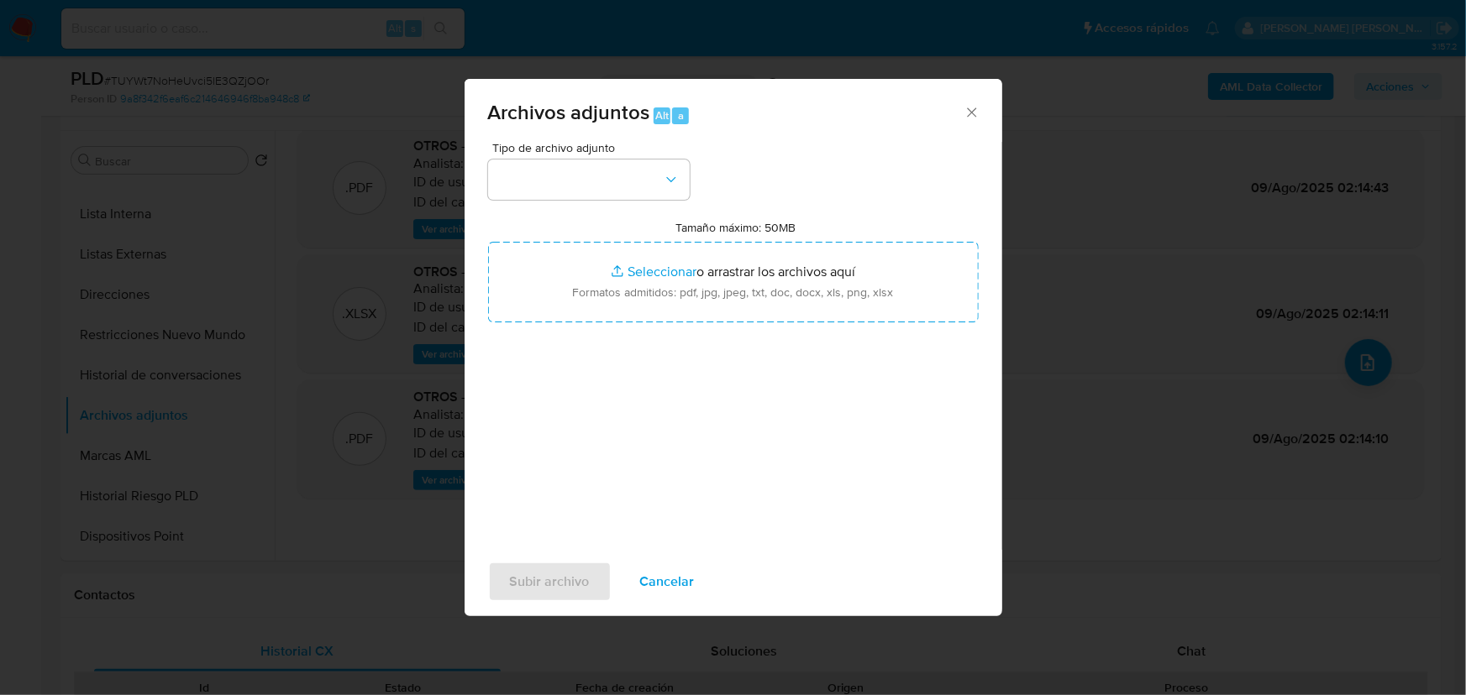
click at [1133, 364] on div "Archivos adjuntos Alt a Tipo de archivo adjunto Tamaño máximo: 50MB Seleccionar…" at bounding box center [733, 347] width 1466 height 695
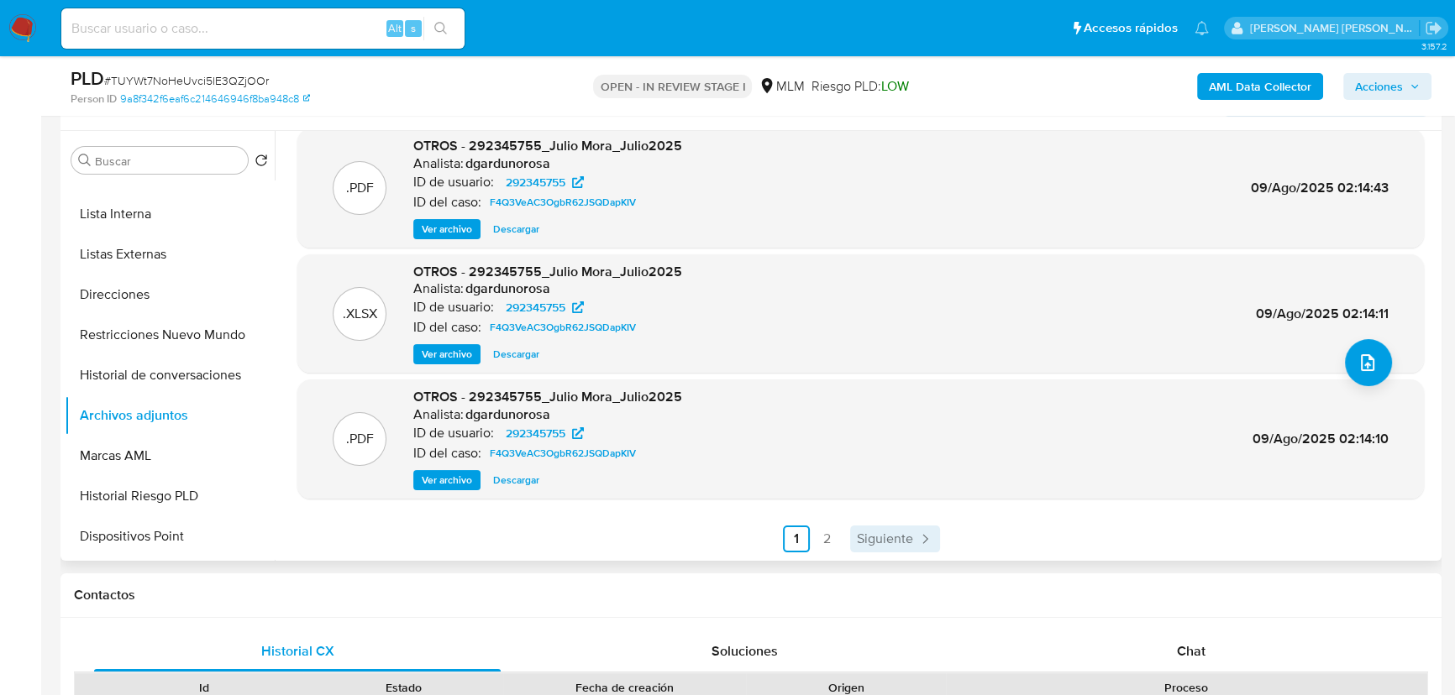
click at [884, 545] on span "Siguiente" at bounding box center [885, 539] width 56 height 13
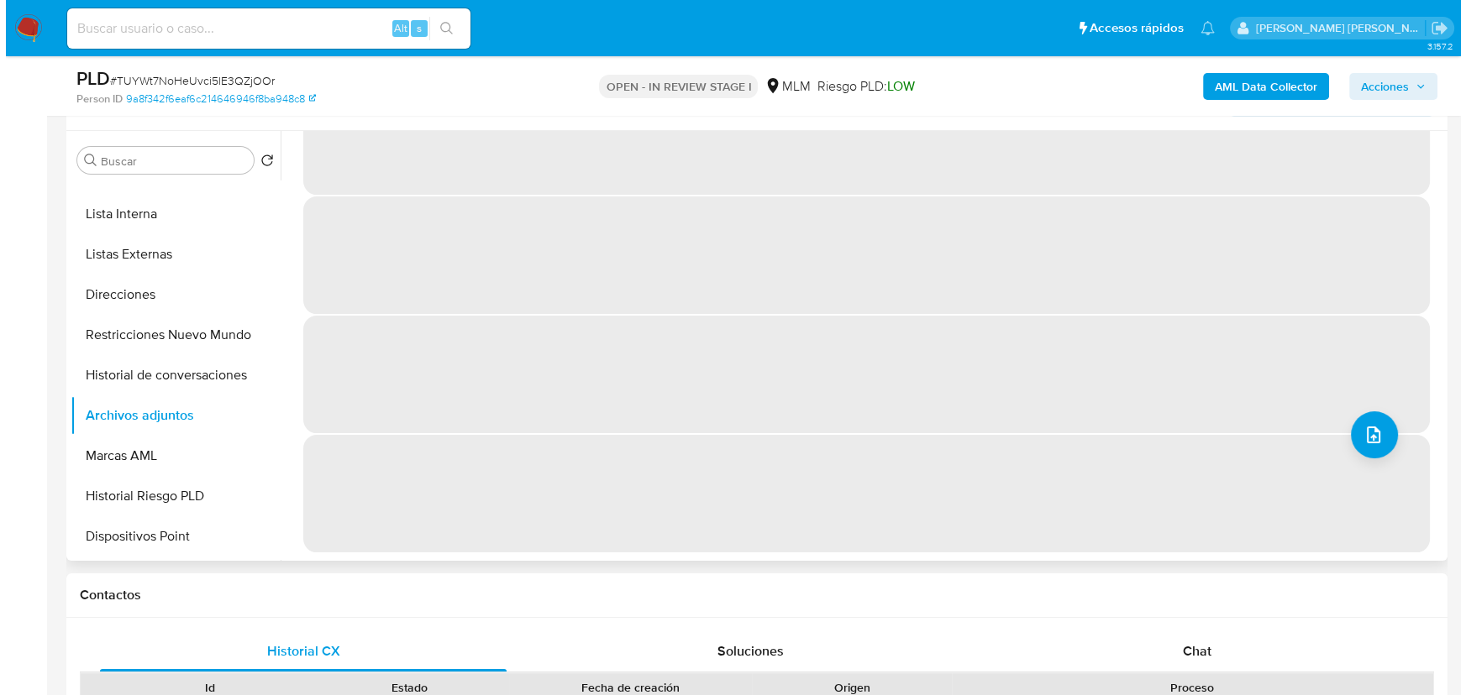
scroll to position [0, 0]
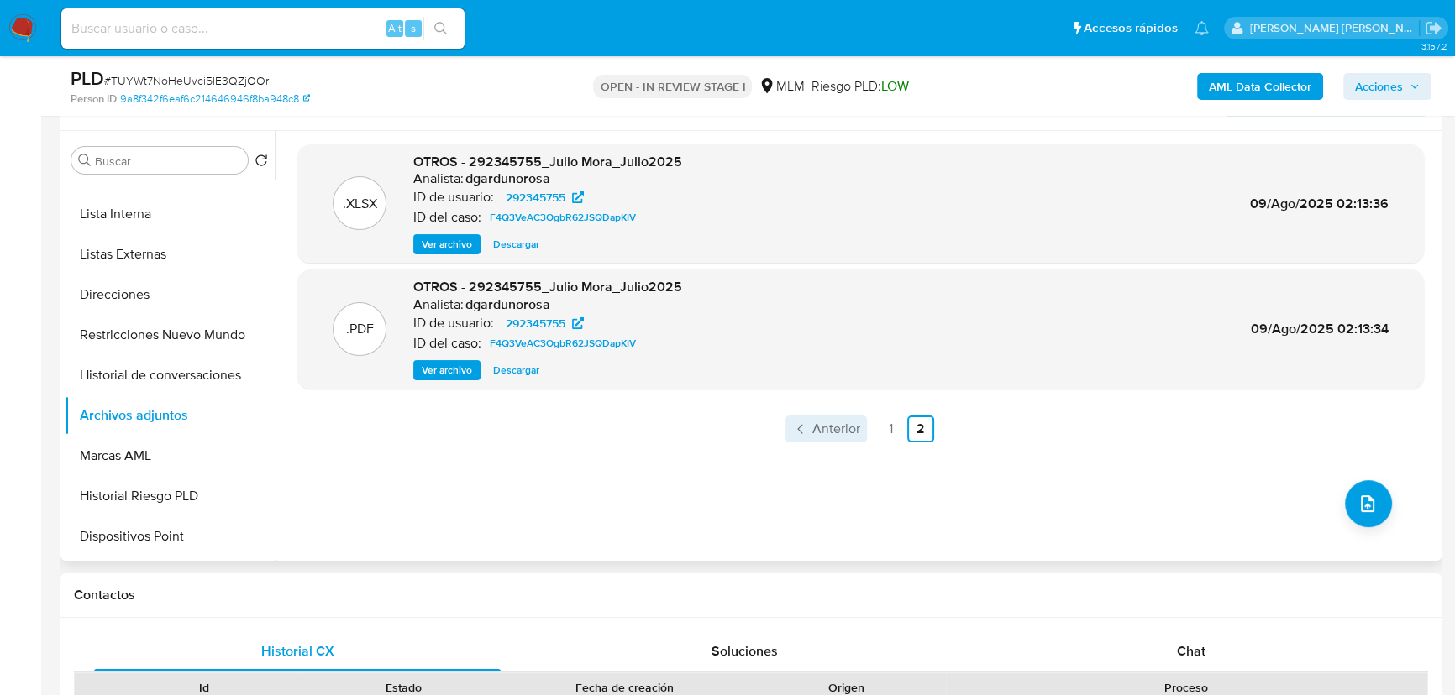
click at [821, 425] on span "Anterior" at bounding box center [836, 429] width 48 height 13
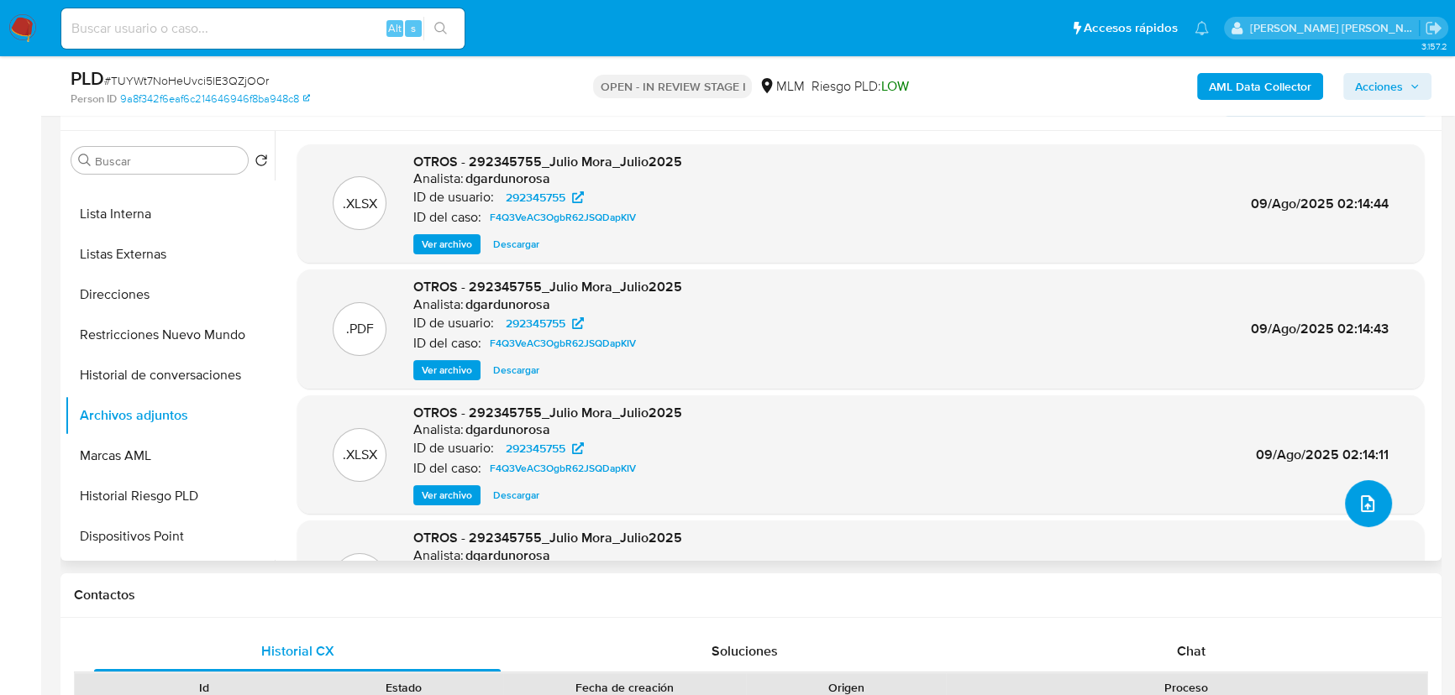
click at [1361, 506] on icon "upload-file" at bounding box center [1367, 504] width 20 height 20
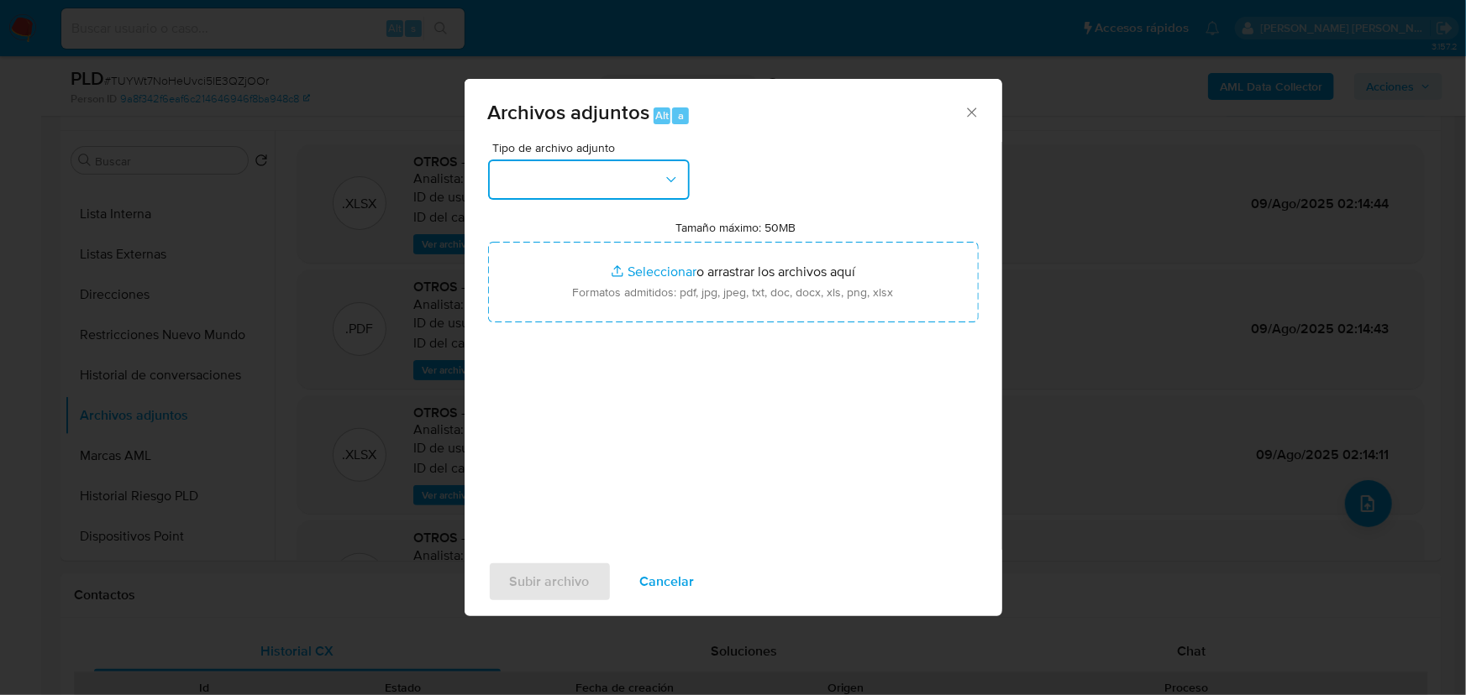
click at [616, 190] on button "button" at bounding box center [589, 180] width 202 height 40
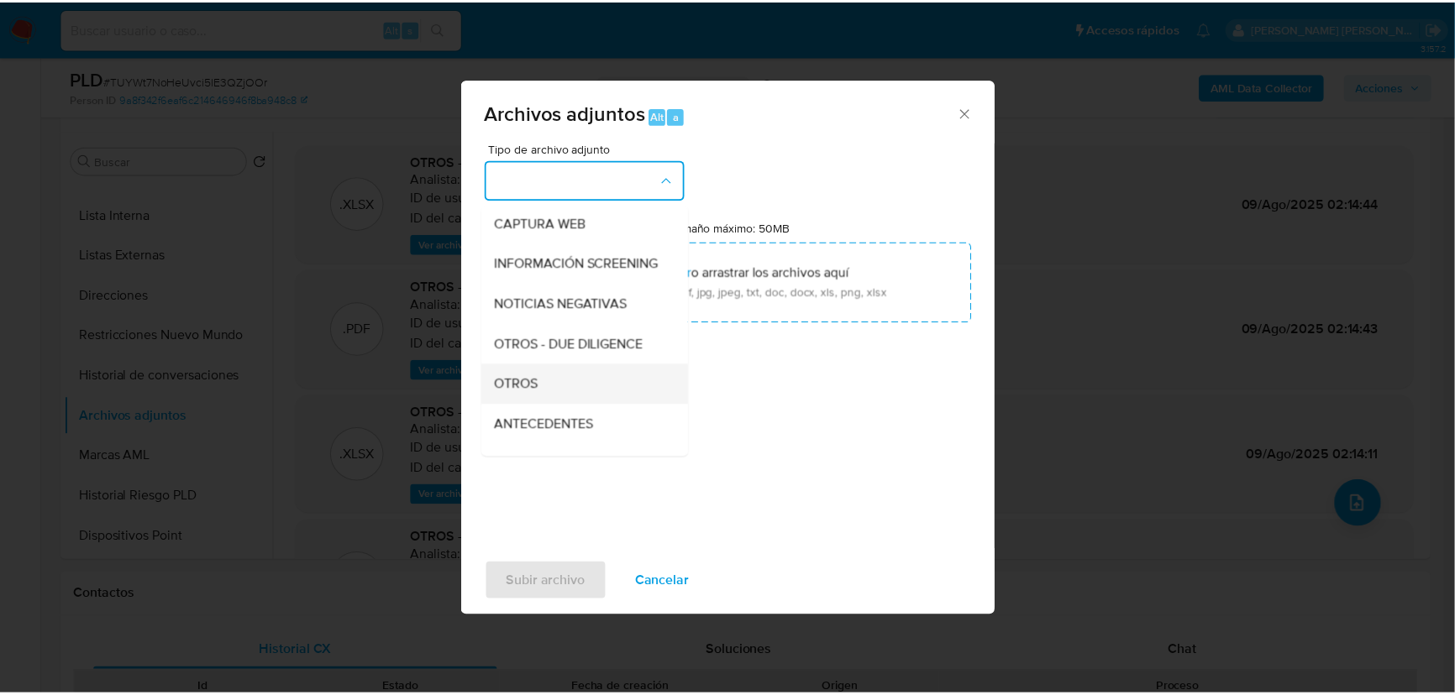
scroll to position [123, 0]
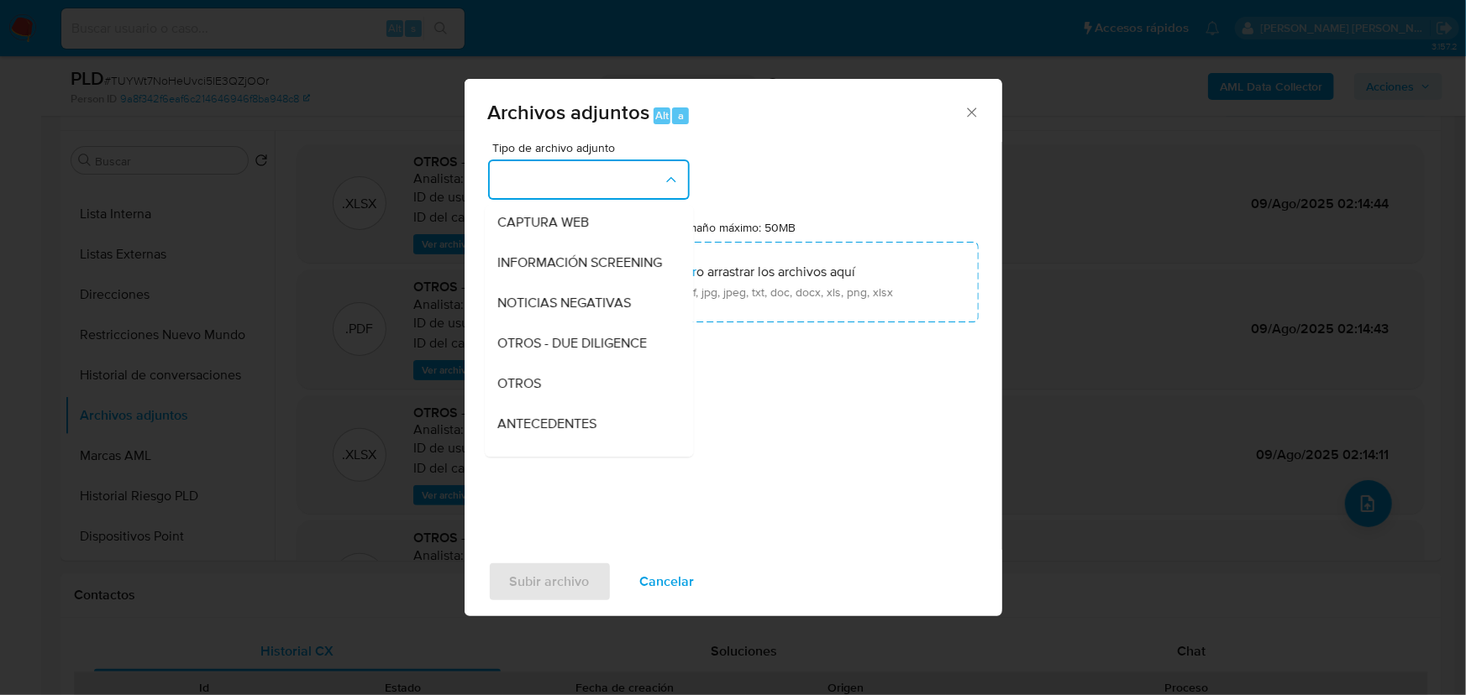
click at [541, 392] on span "OTROS" at bounding box center [520, 383] width 44 height 17
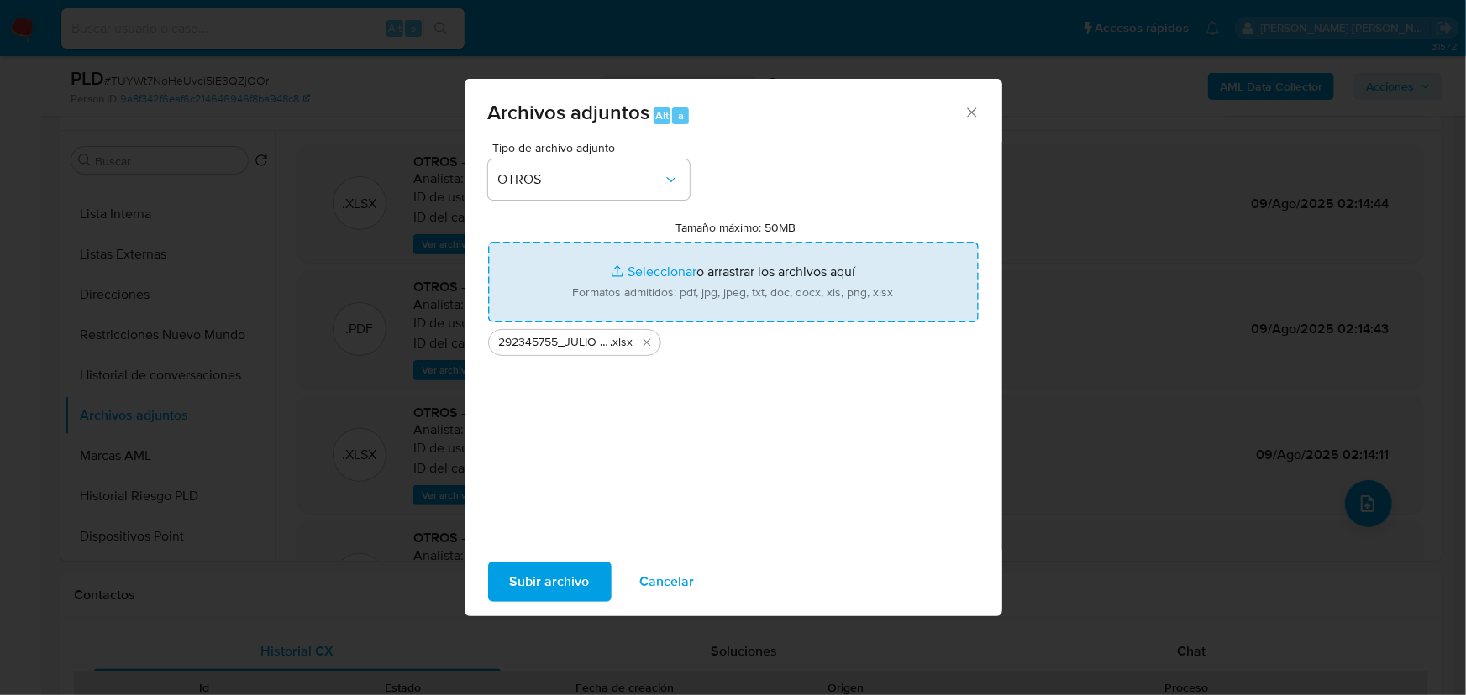
type input "C:\fakepath\292345755_JULIO CESAR MORA ESTEVEZ_AGO25.pdf"
click at [557, 580] on span "Subir archivo" at bounding box center [550, 582] width 80 height 37
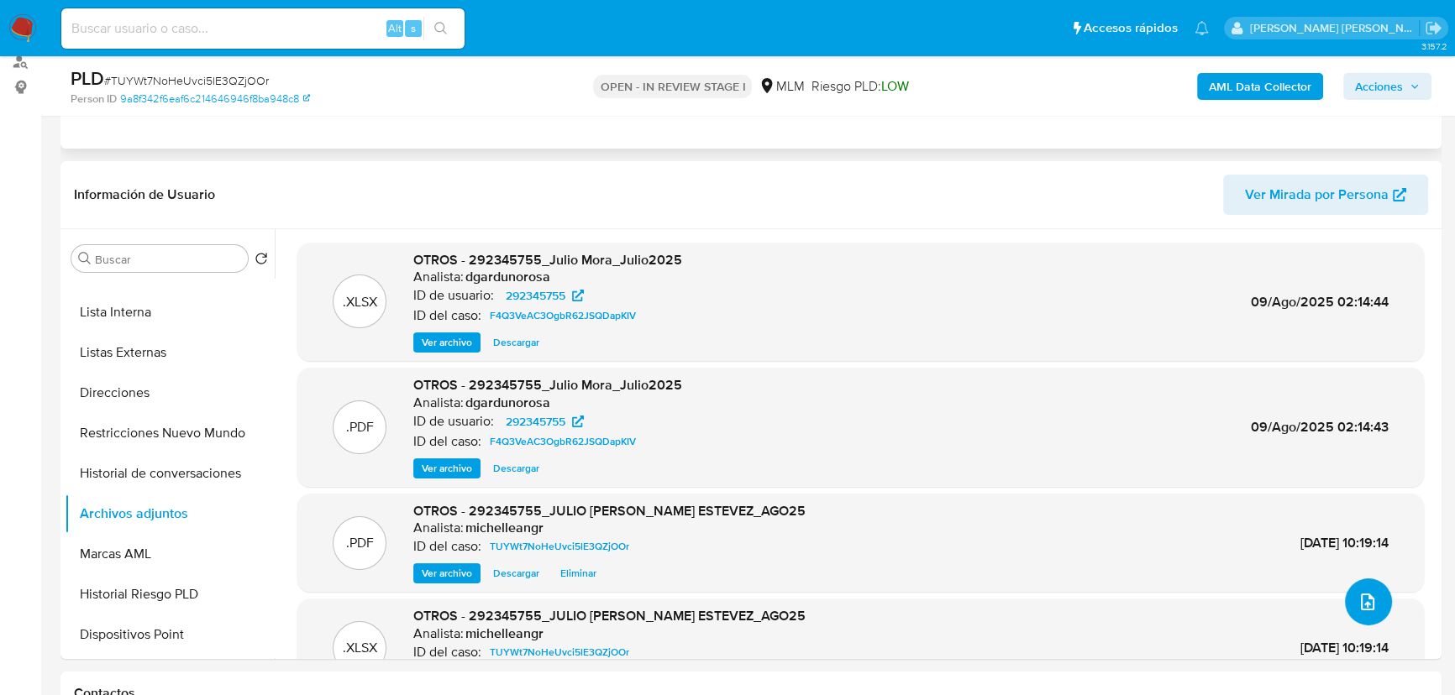
scroll to position [0, 0]
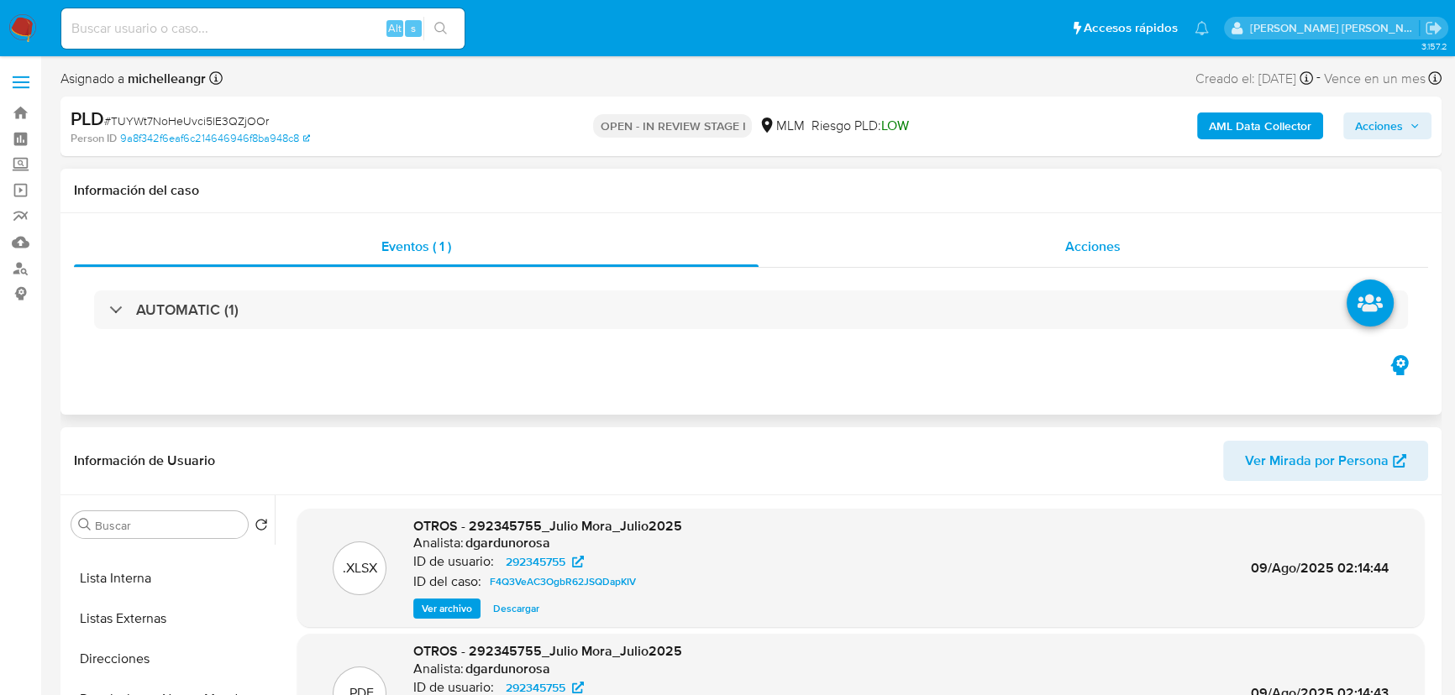
click at [1116, 260] on div "Acciones" at bounding box center [1093, 247] width 670 height 40
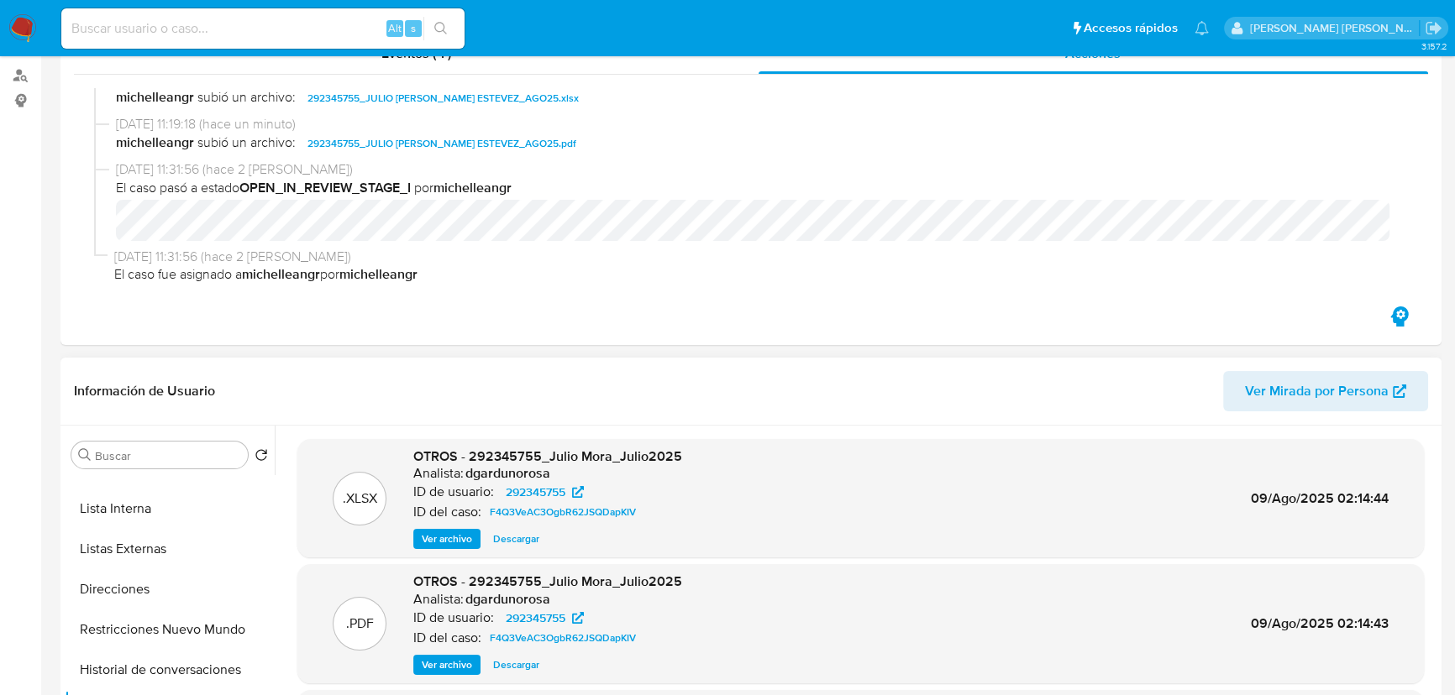
scroll to position [381, 0]
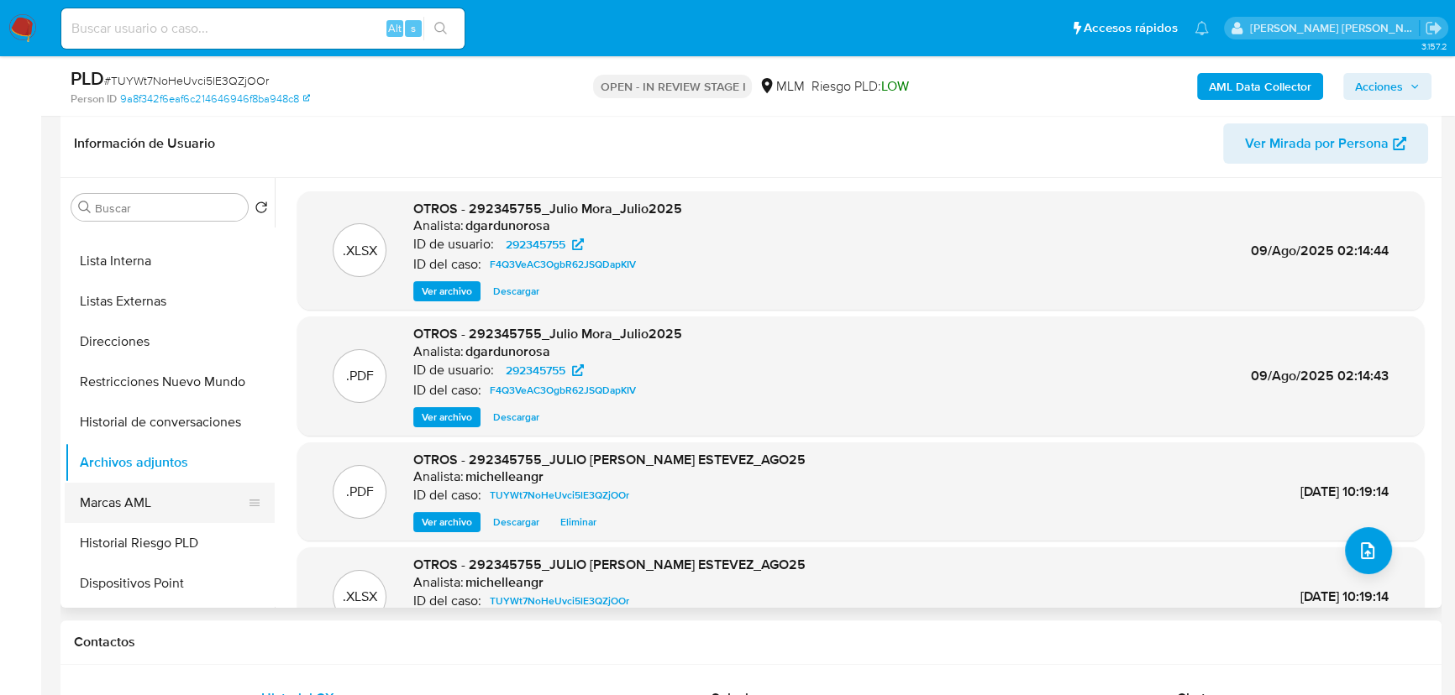
click at [176, 507] on button "Marcas AML" at bounding box center [163, 503] width 197 height 40
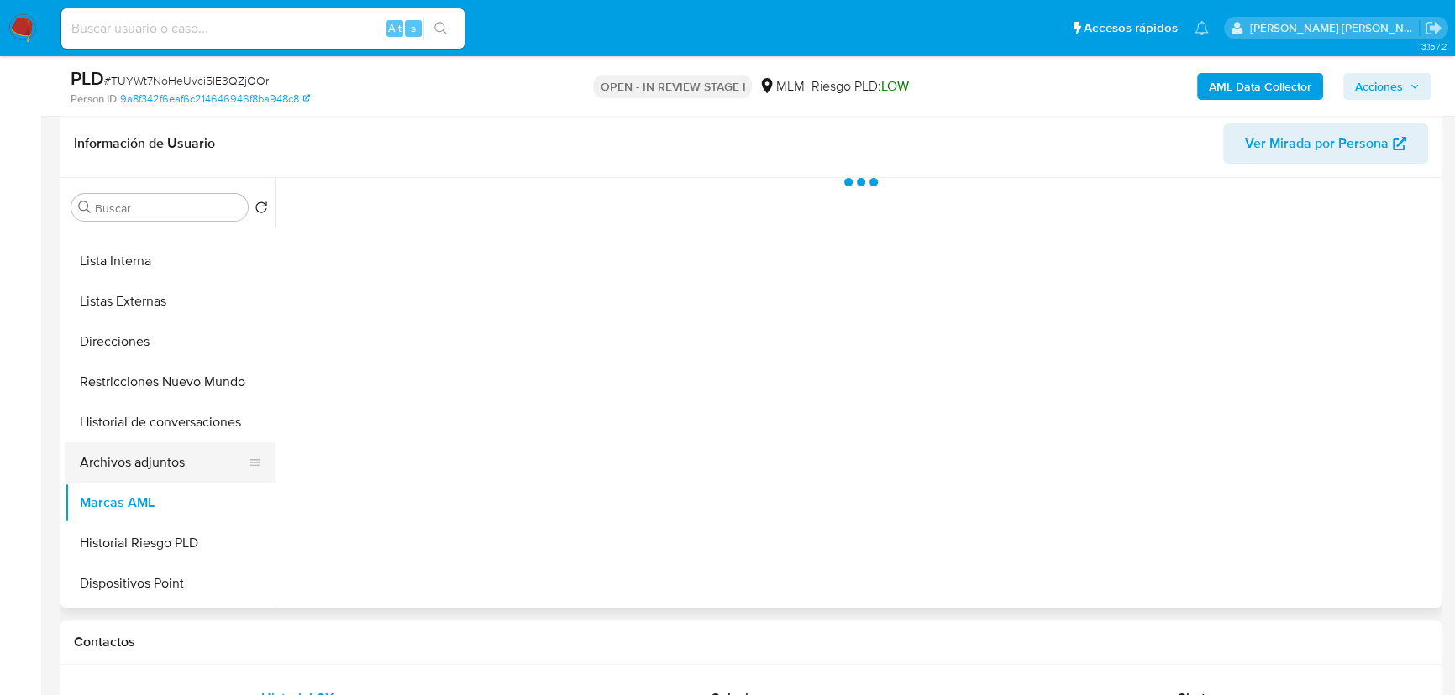
click at [186, 473] on button "Archivos adjuntos" at bounding box center [163, 463] width 197 height 40
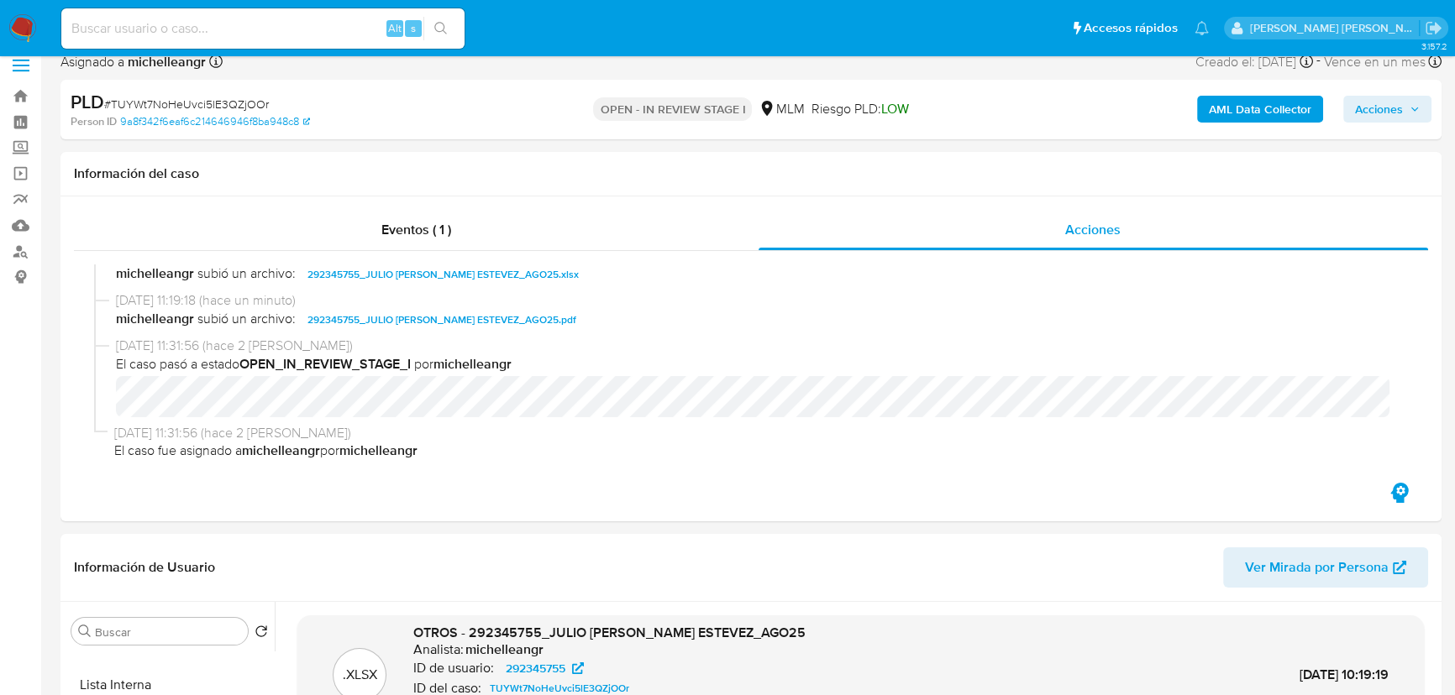
scroll to position [0, 0]
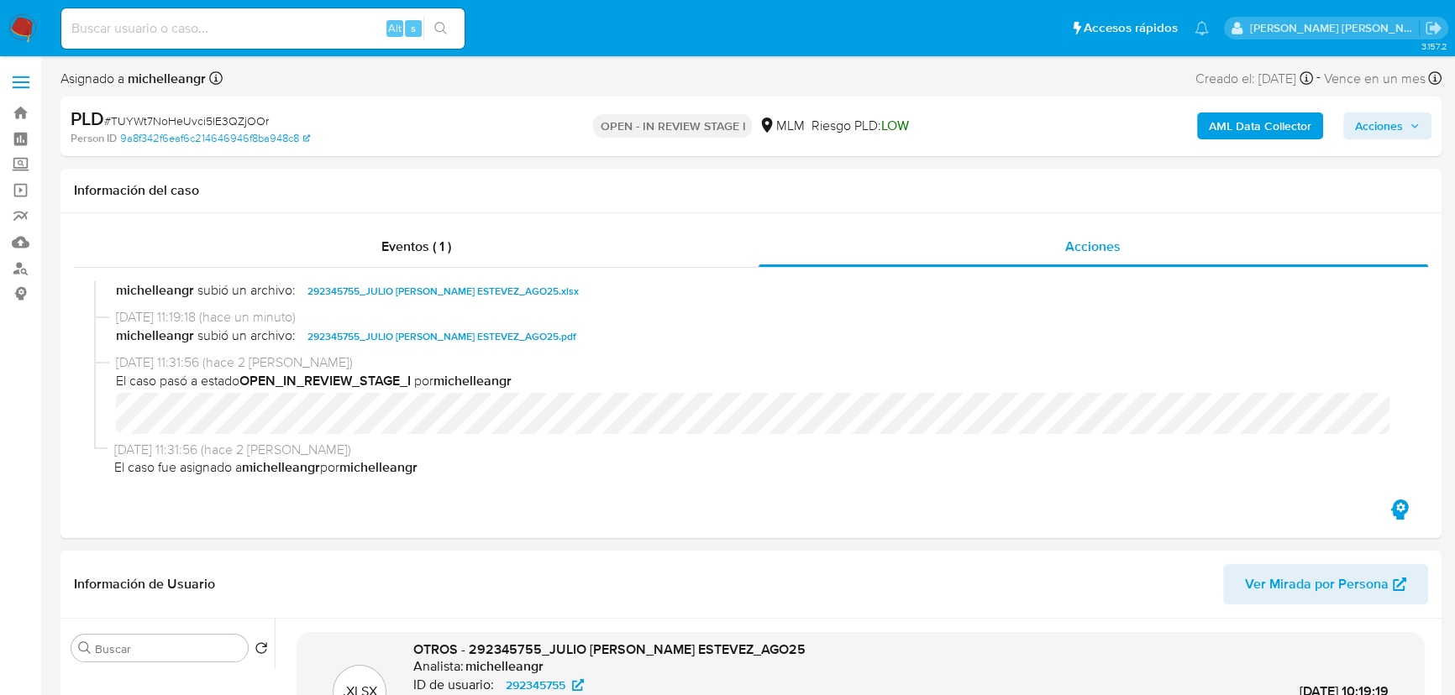
click at [1406, 126] on span "Acciones" at bounding box center [1387, 126] width 65 height 24
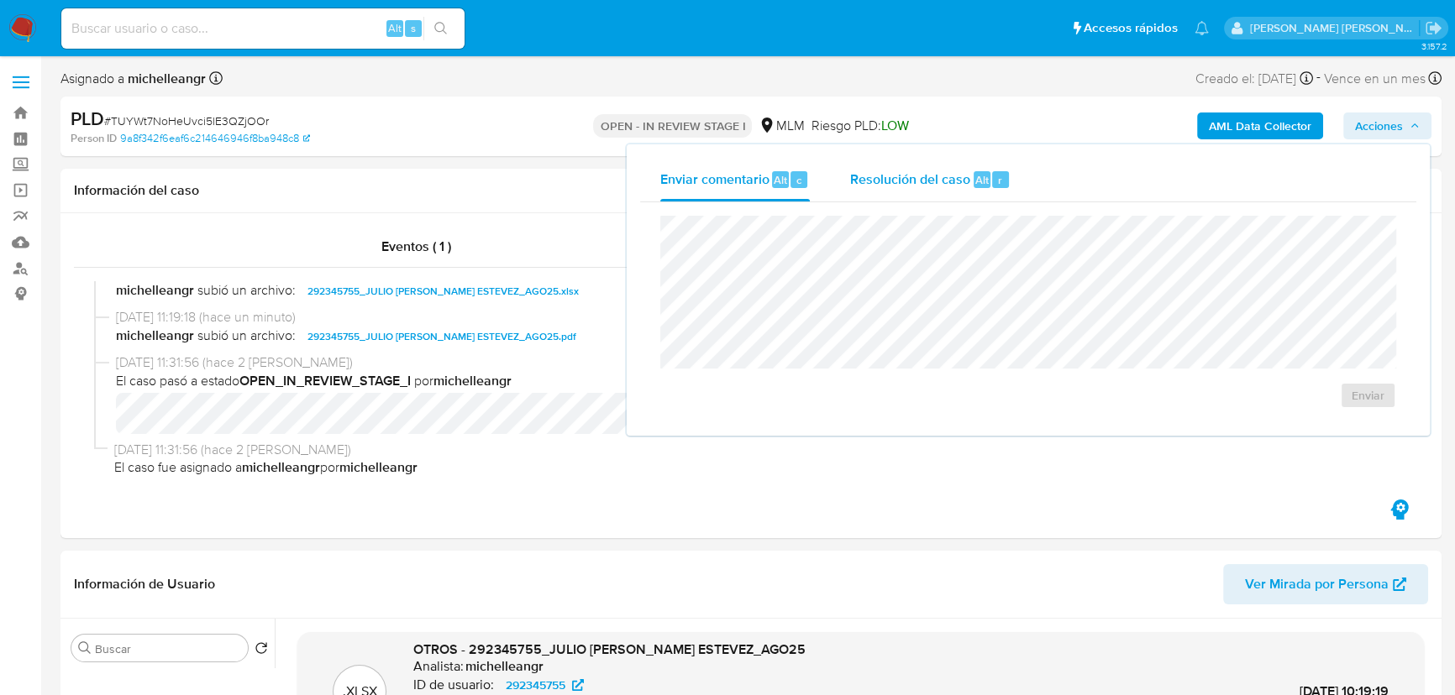
click at [900, 180] on span "Resolución del caso" at bounding box center [910, 179] width 120 height 19
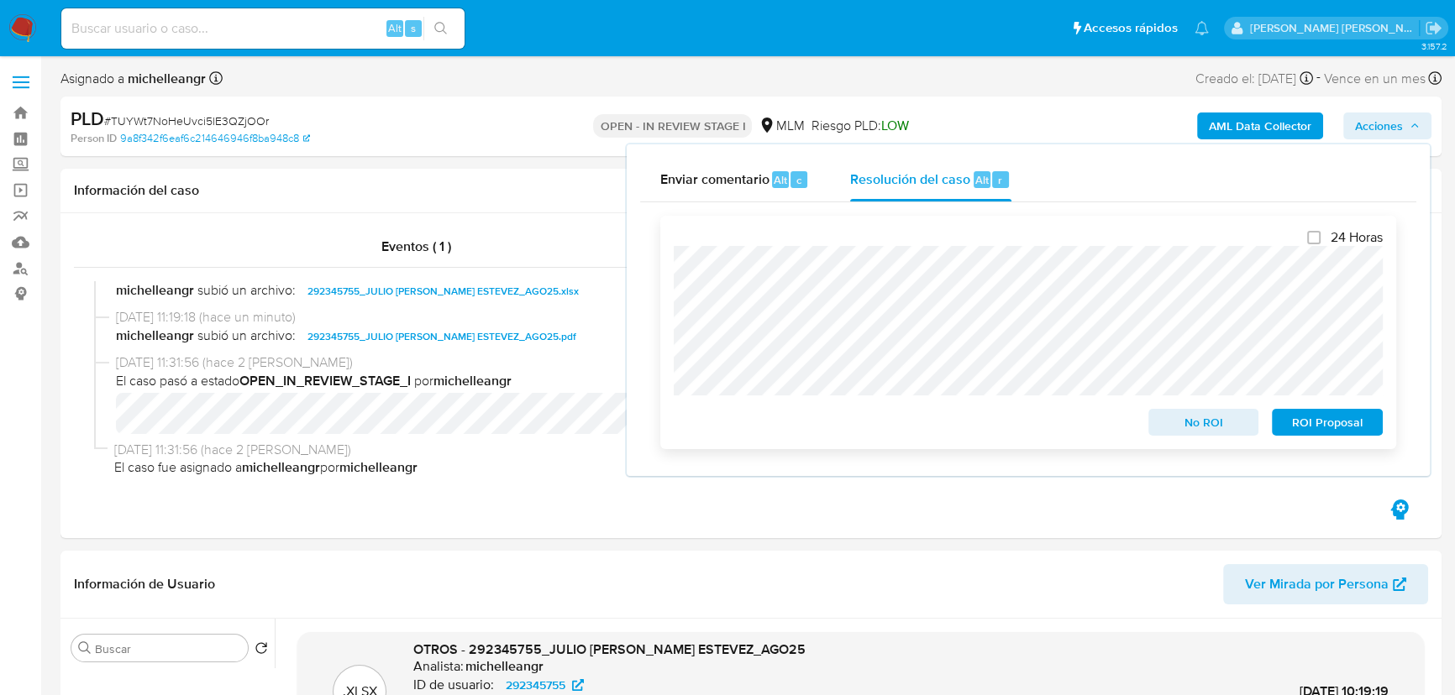
click at [1181, 429] on span "No ROI" at bounding box center [1203, 423] width 87 height 24
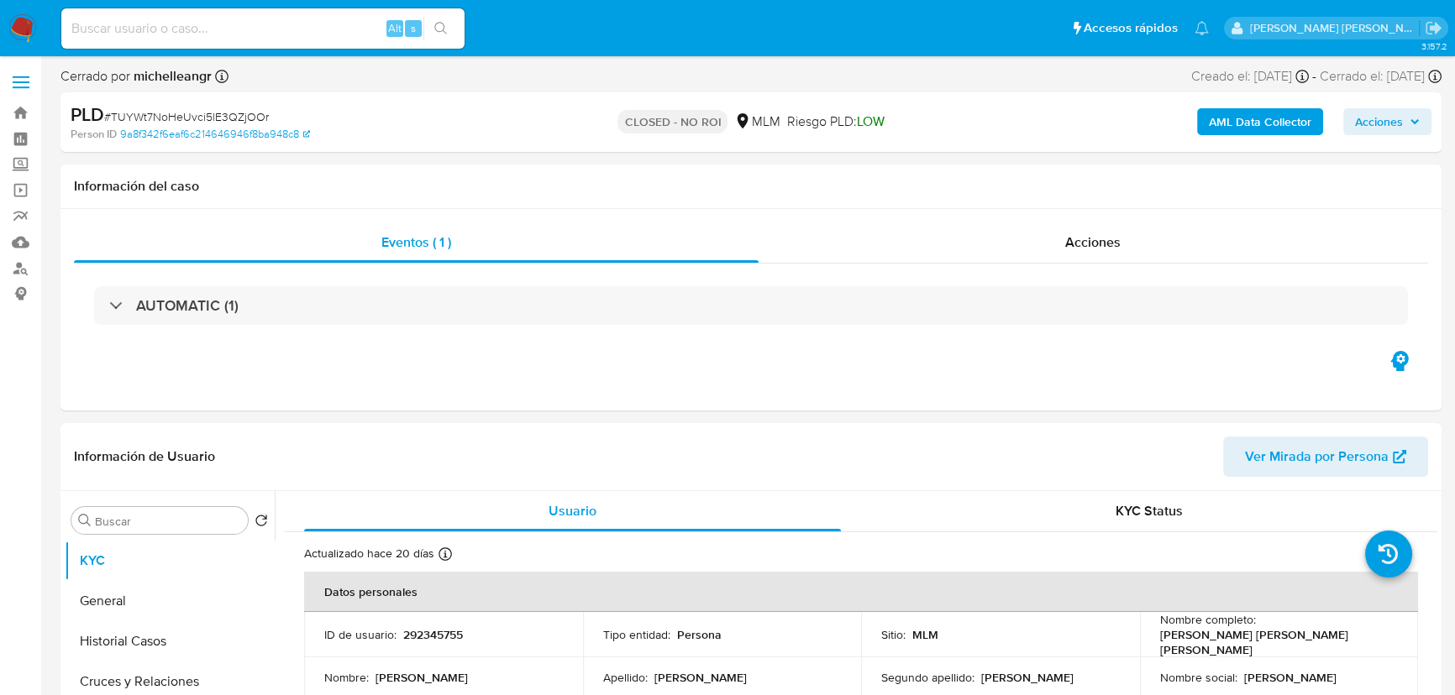
select select "10"
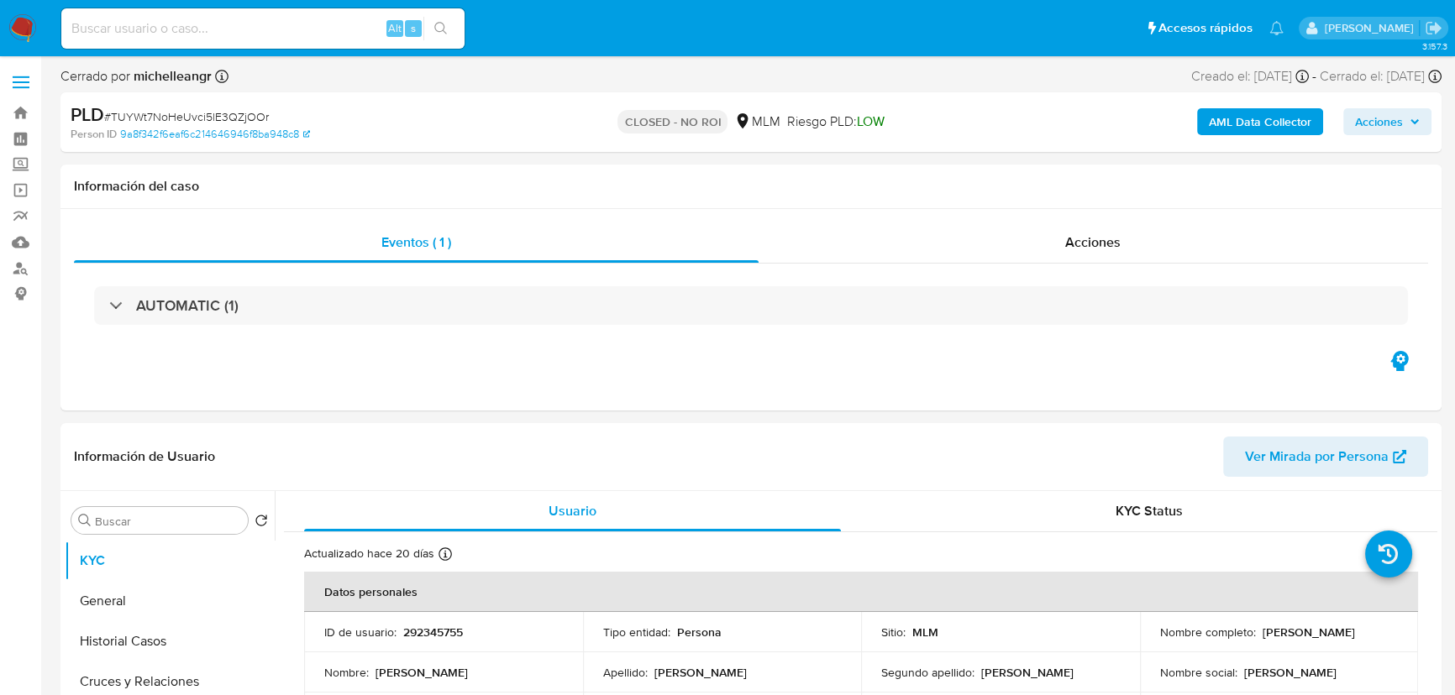
select select "10"
click at [189, 29] on input at bounding box center [262, 29] width 403 height 22
paste input "eaEKTMMghT3j65CFqMbquhpz"
type input "eaEKTMMghT3j65CFqMbquhpz"
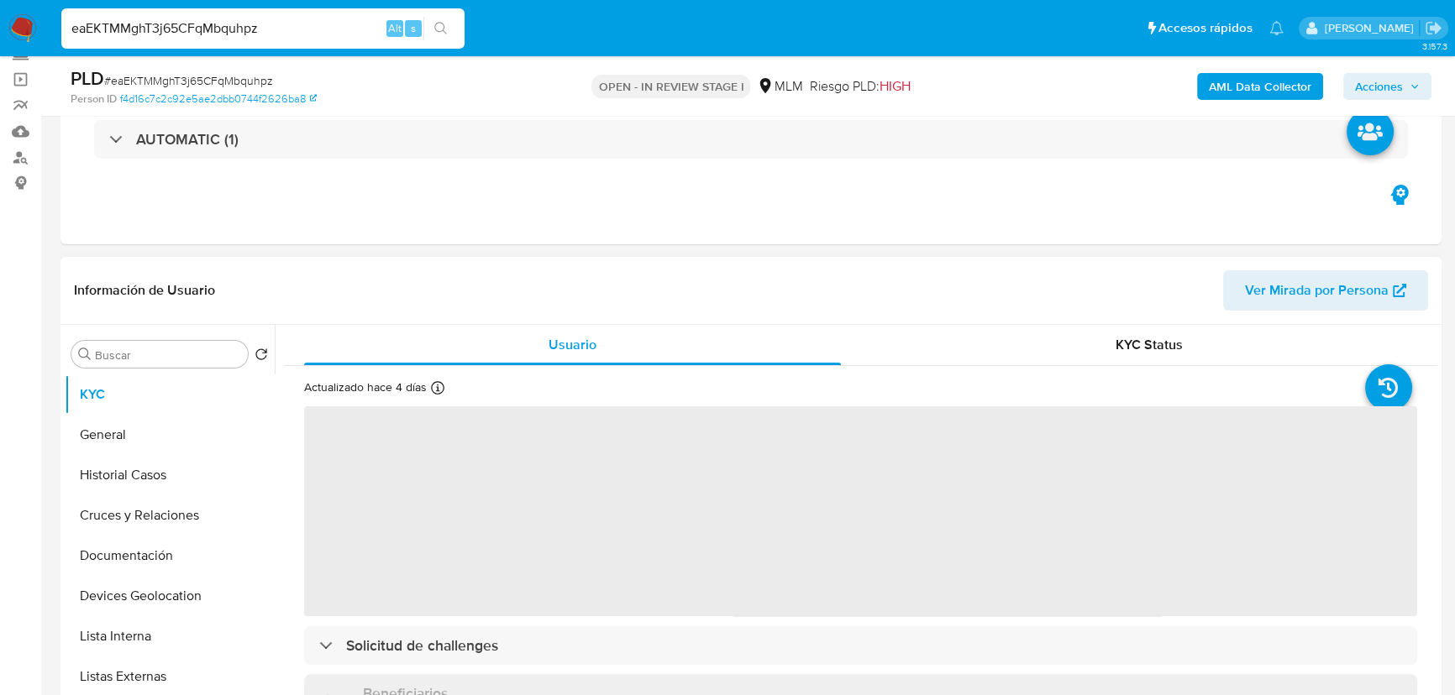
scroll to position [228, 0]
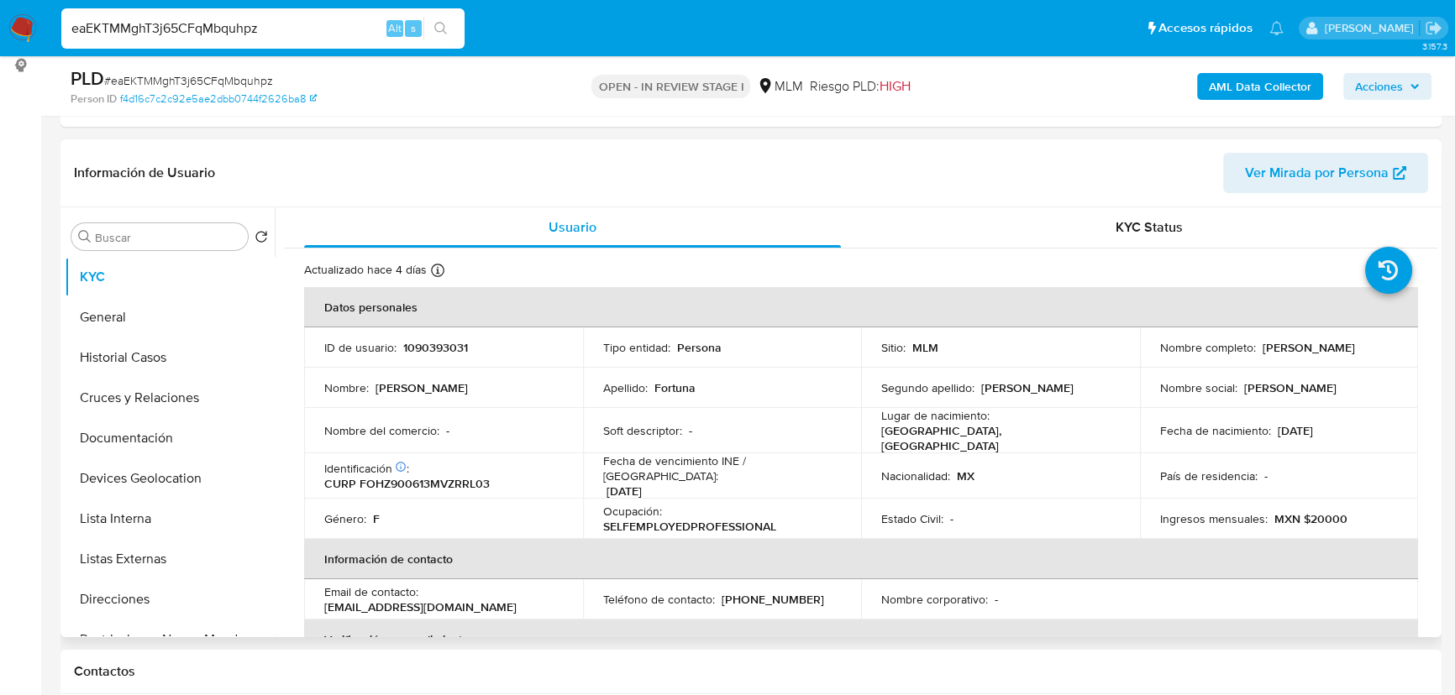
select select "10"
click at [438, 348] on p "1090393031" at bounding box center [435, 347] width 65 height 15
copy p "1090393031"
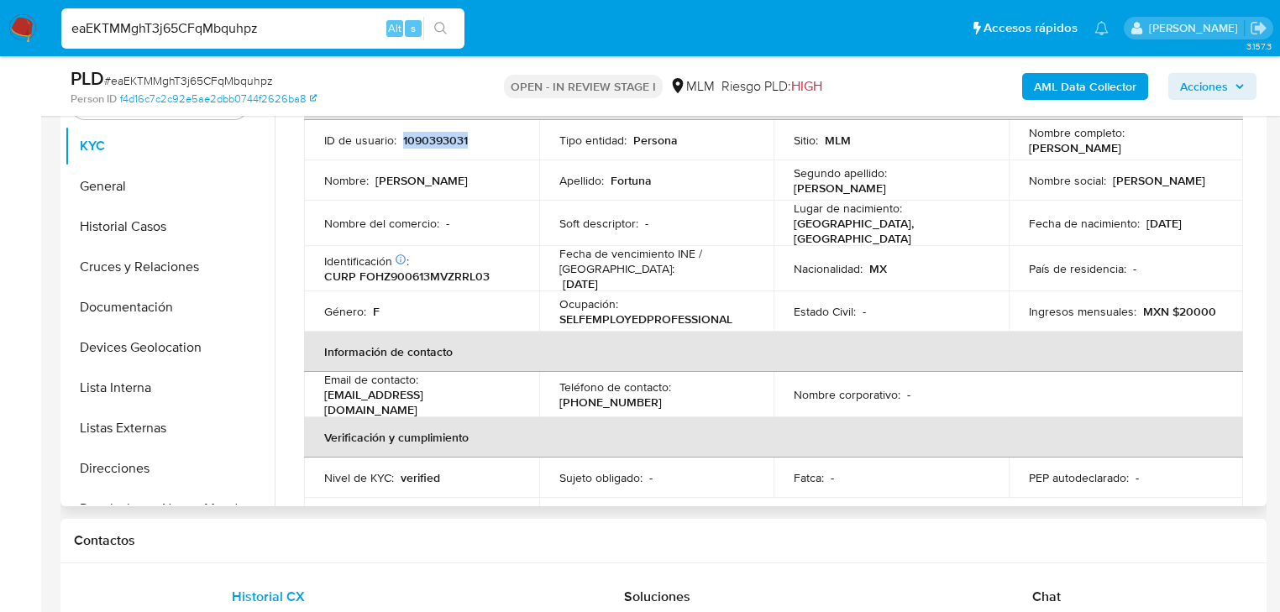
scroll to position [9, 0]
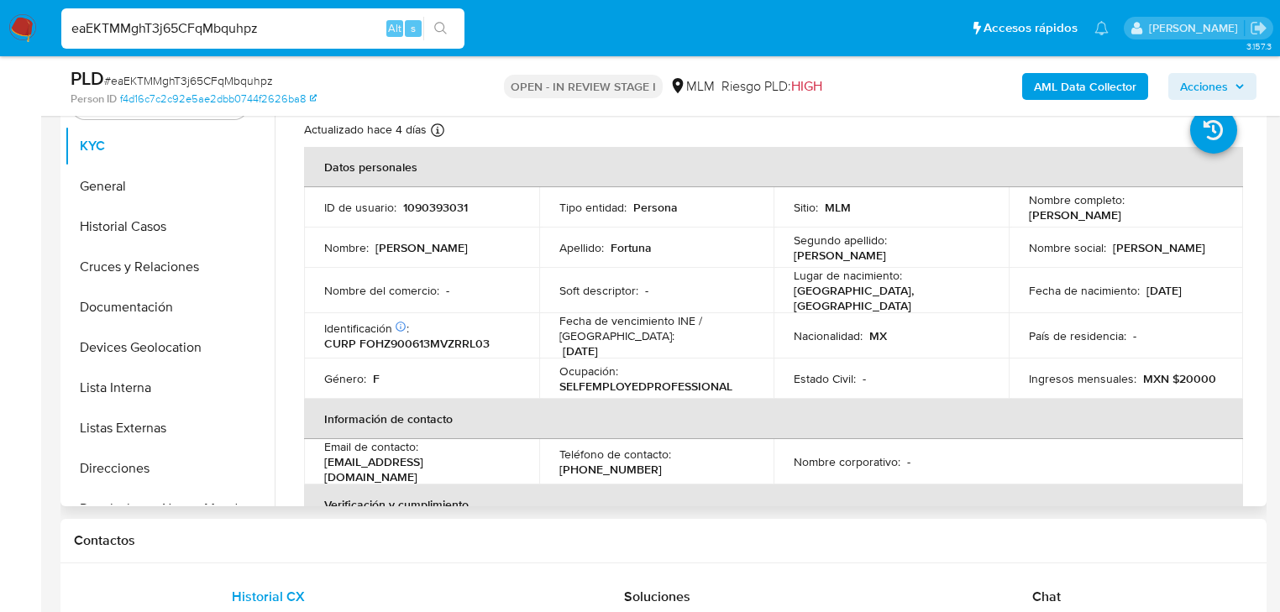
click at [1189, 258] on td "Nombre social : [PERSON_NAME]" at bounding box center [1126, 248] width 235 height 40
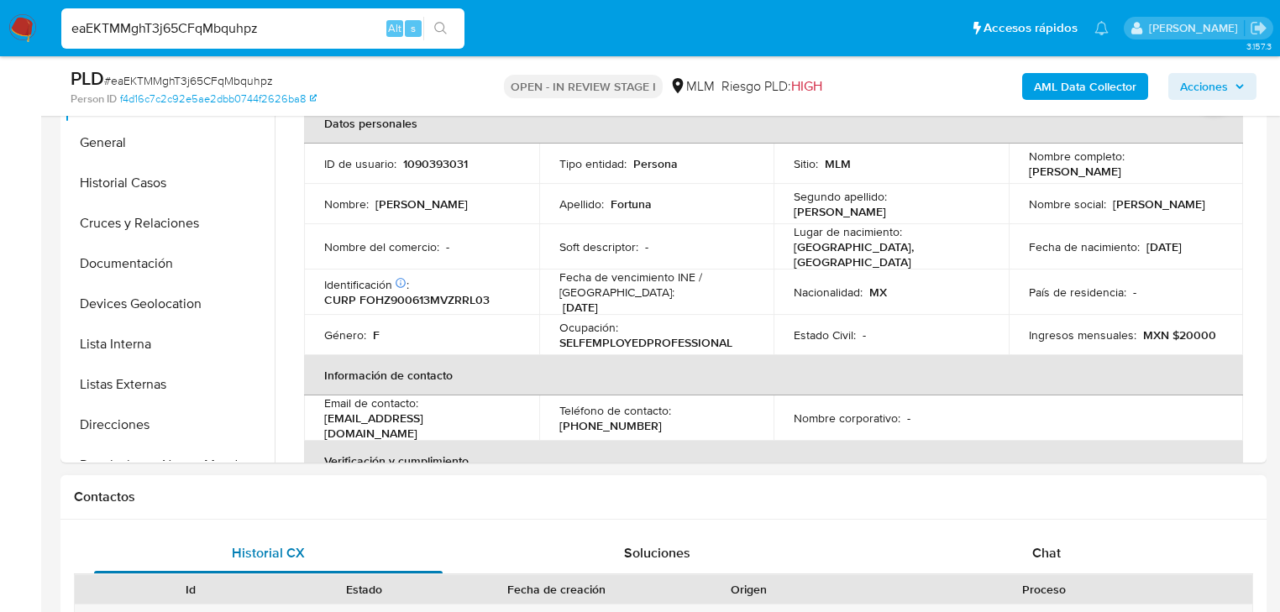
scroll to position [427, 0]
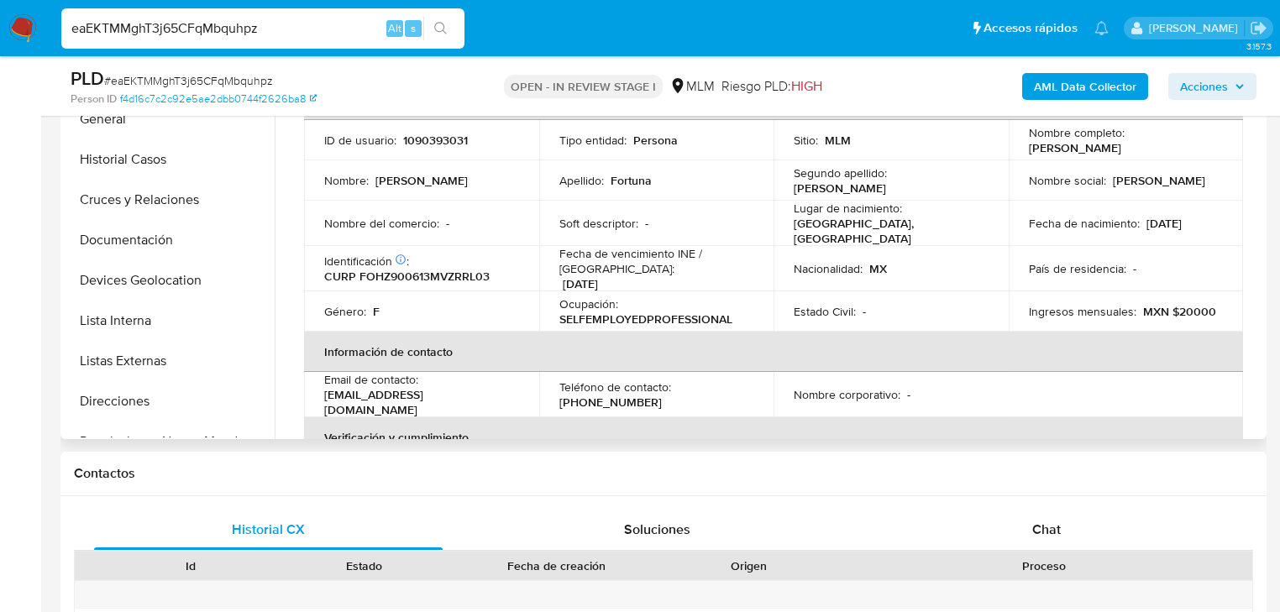
click at [634, 343] on th "Información de contacto" at bounding box center [773, 352] width 939 height 40
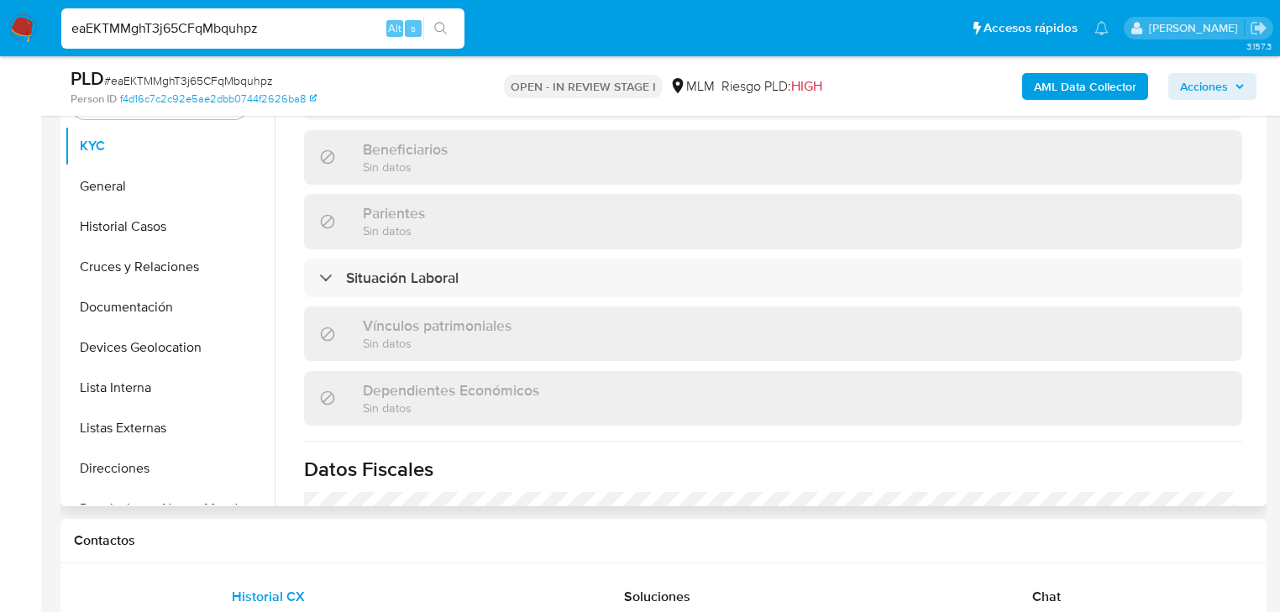
scroll to position [641, 0]
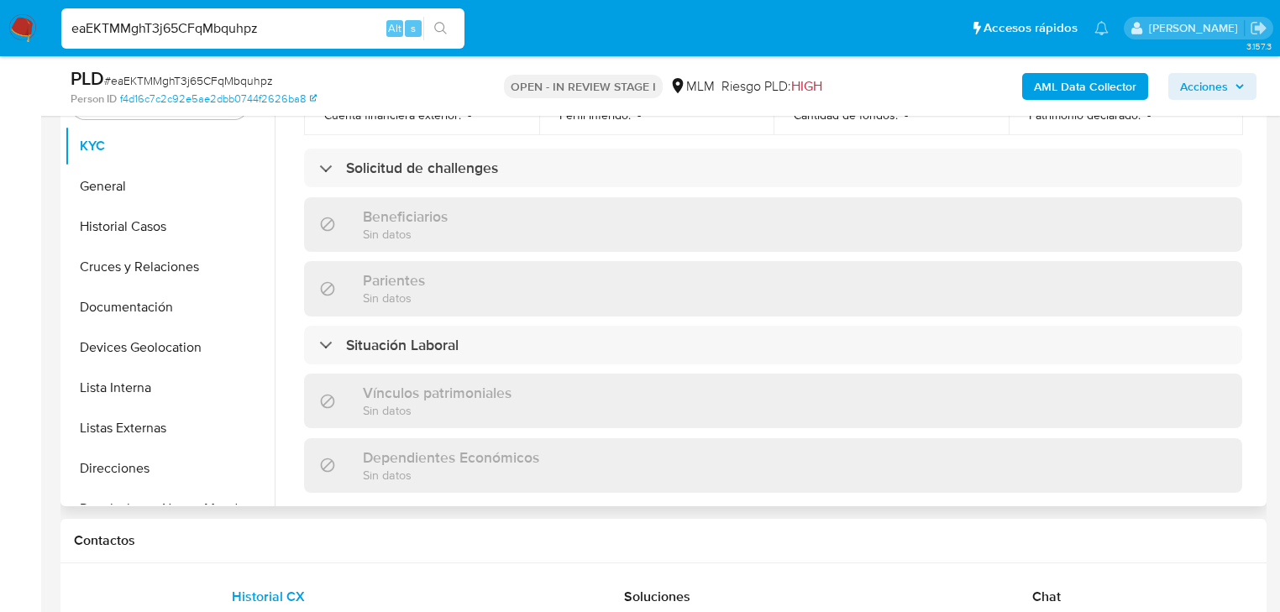
click at [665, 348] on div "Situación Laboral" at bounding box center [773, 345] width 938 height 39
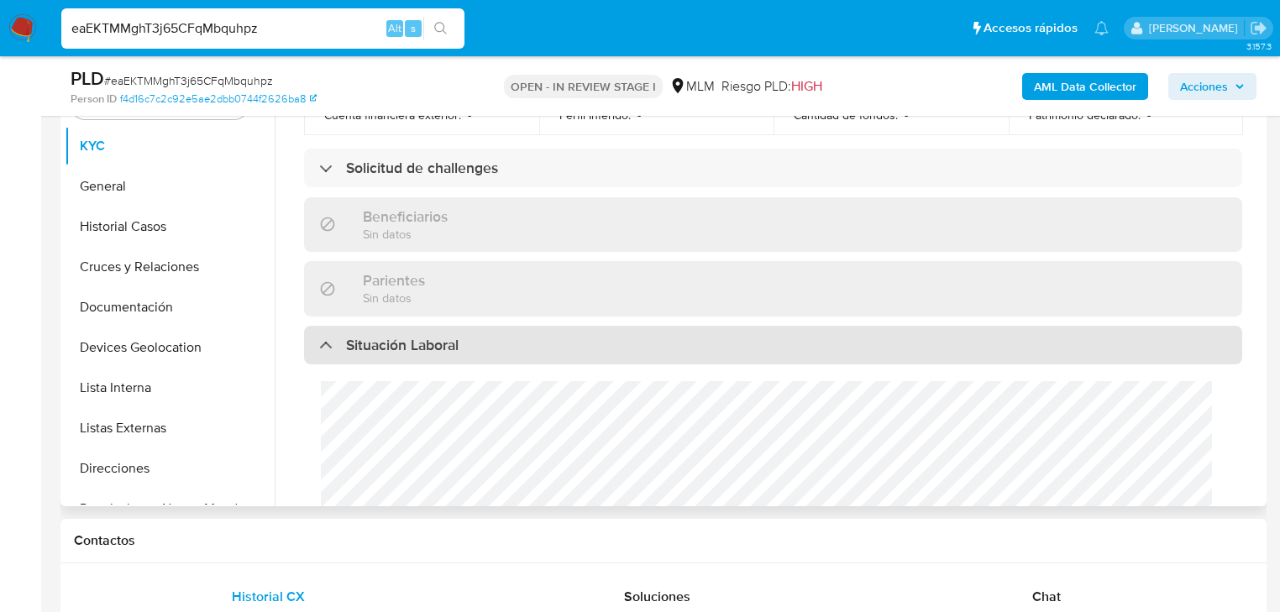
click at [313, 336] on div "Situación Laboral" at bounding box center [773, 345] width 938 height 39
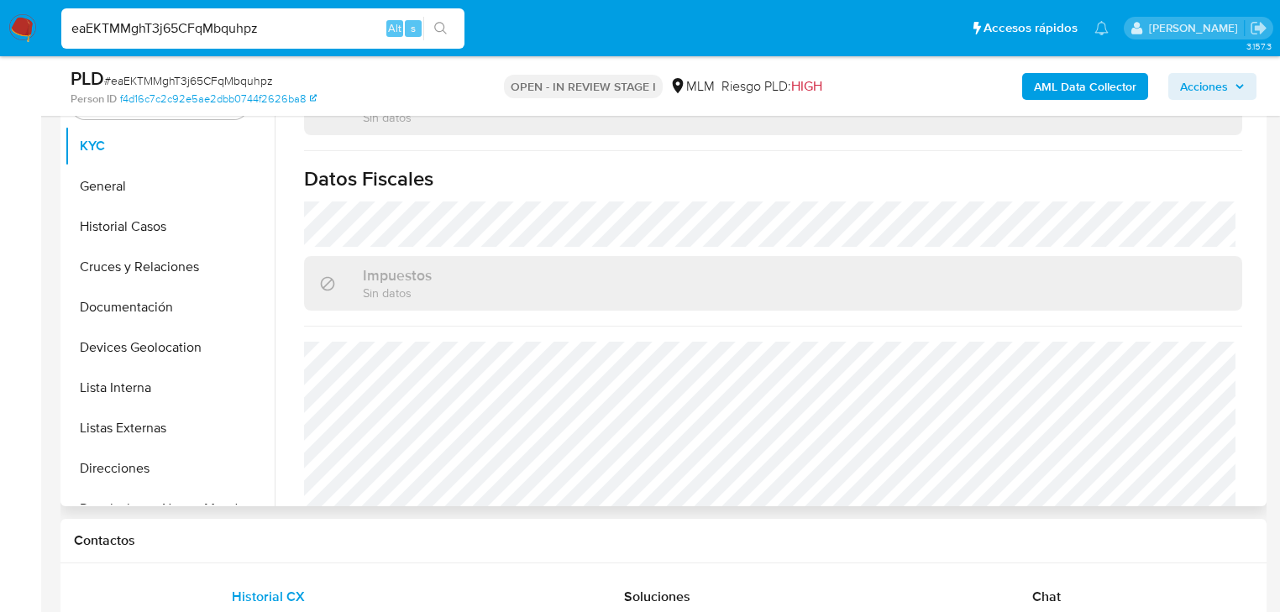
scroll to position [1044, 0]
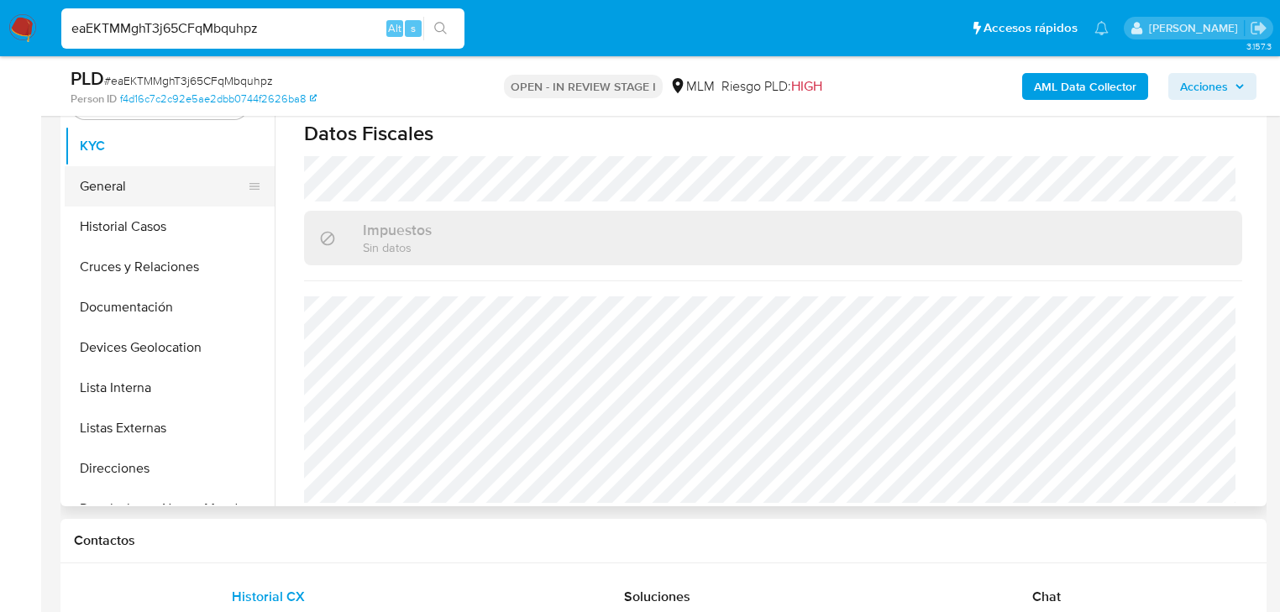
drag, startPoint x: 145, startPoint y: 189, endPoint x: 244, endPoint y: 192, distance: 99.1
click at [145, 186] on button "General" at bounding box center [163, 186] width 197 height 40
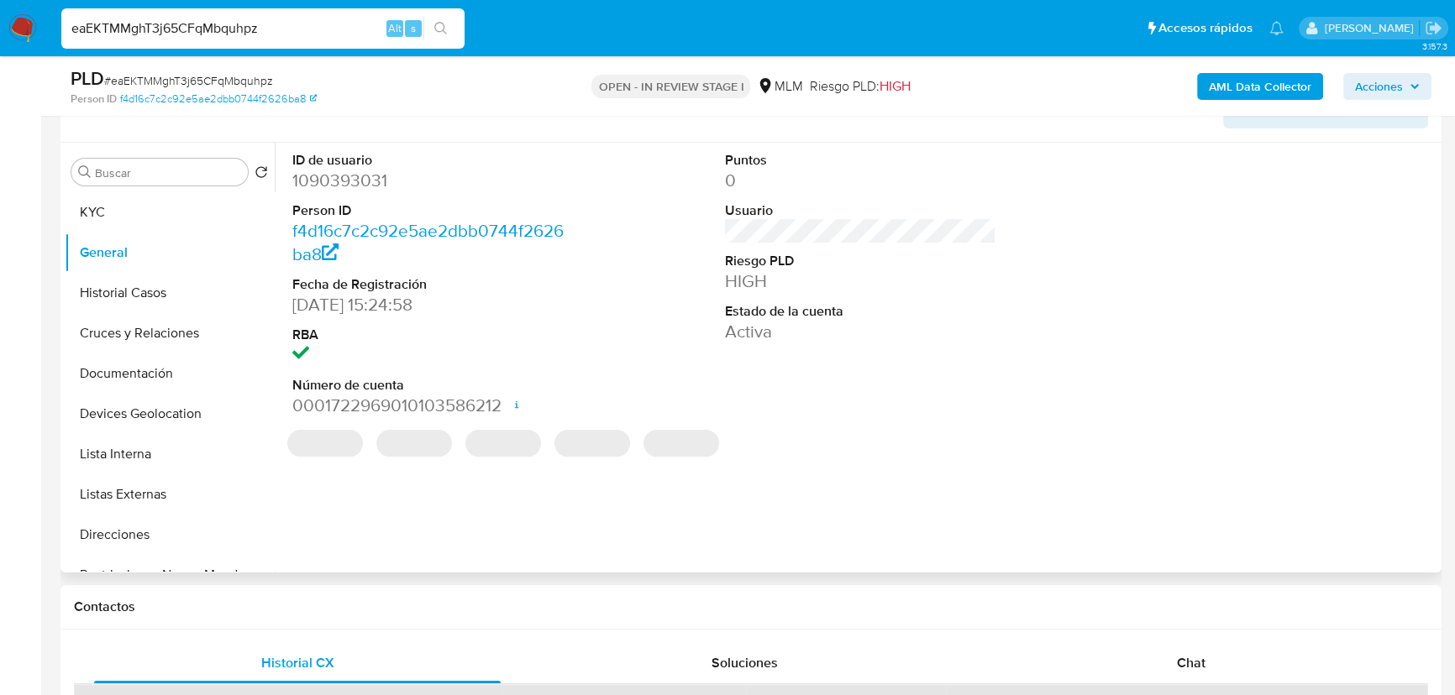
scroll to position [319, 0]
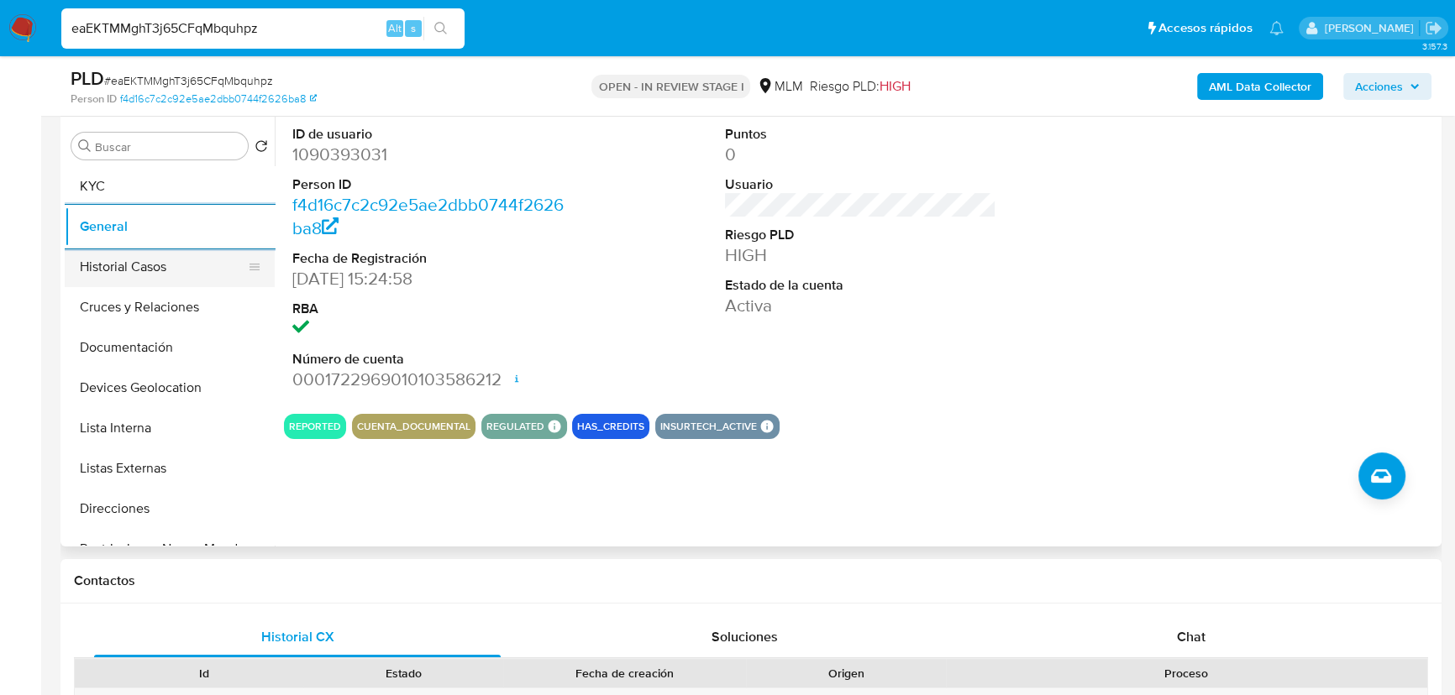
click at [197, 259] on button "Historial Casos" at bounding box center [163, 267] width 197 height 40
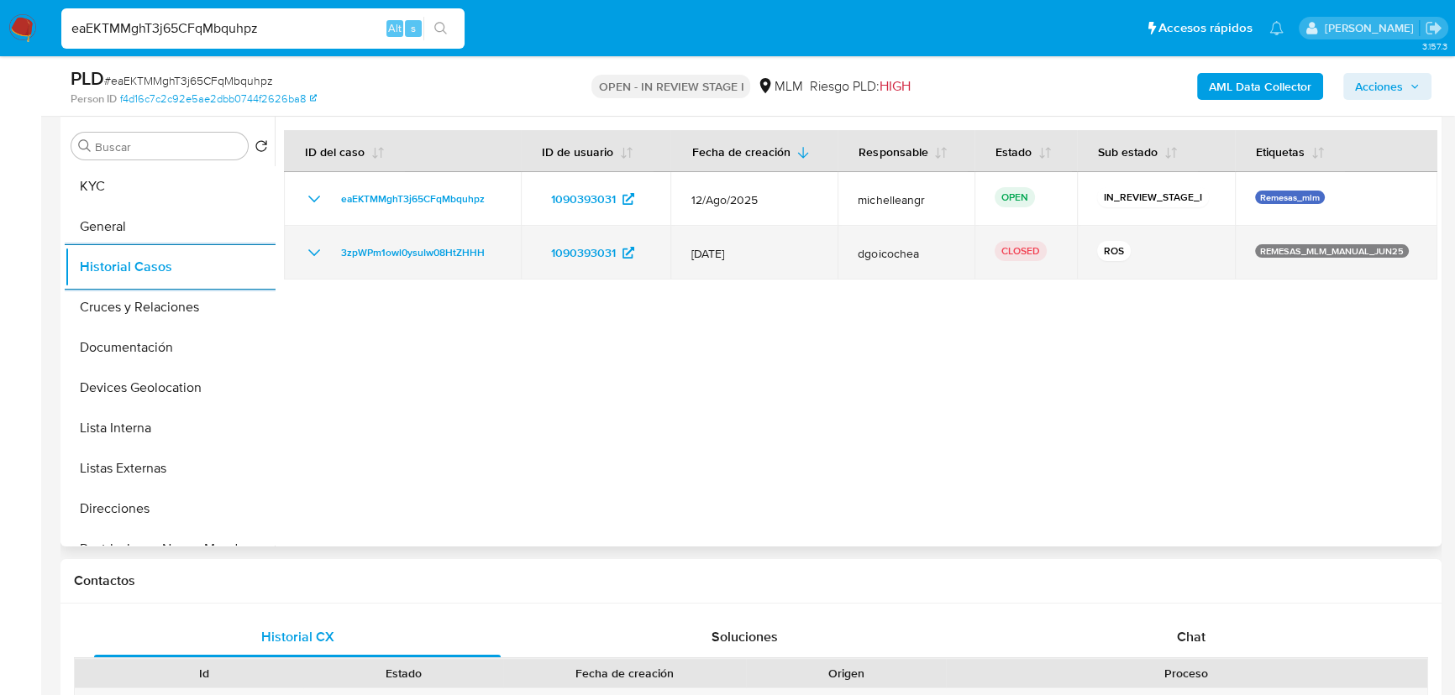
click at [320, 249] on icon "Mostrar/Ocultar" at bounding box center [314, 253] width 20 height 20
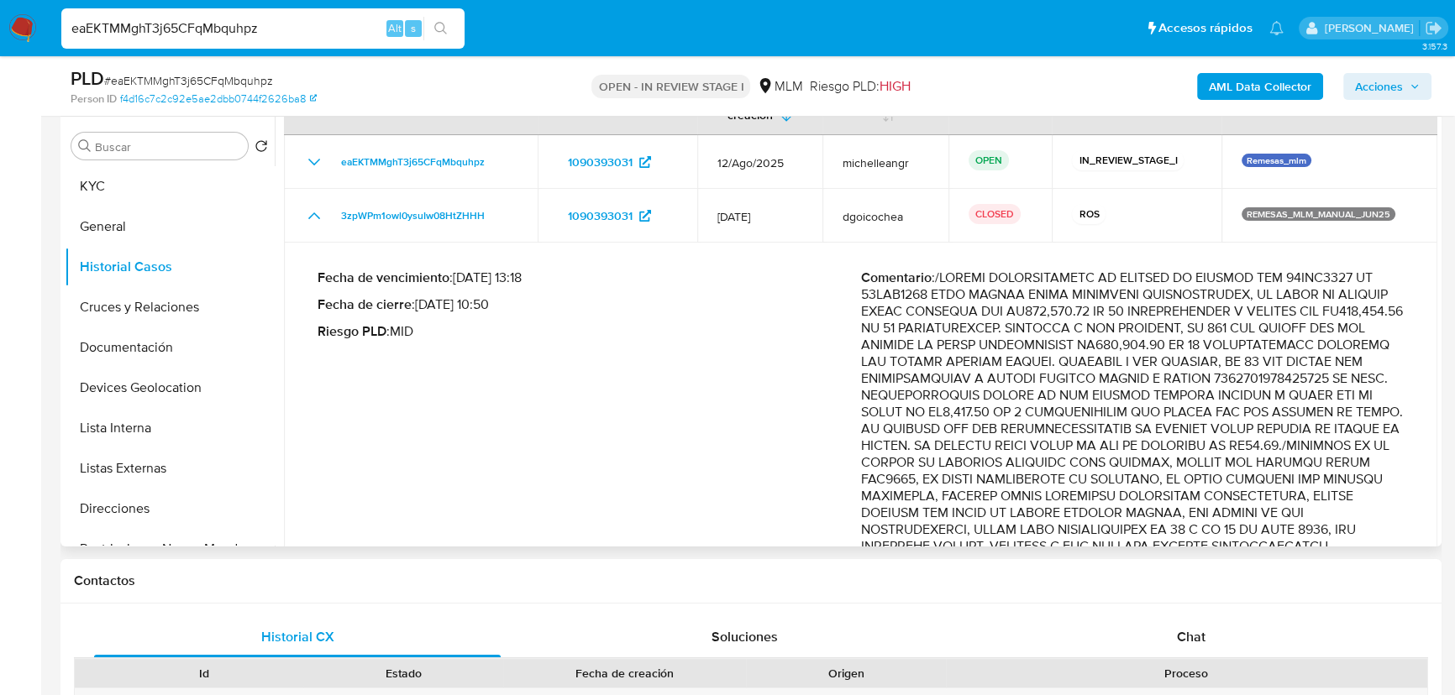
scroll to position [152, 0]
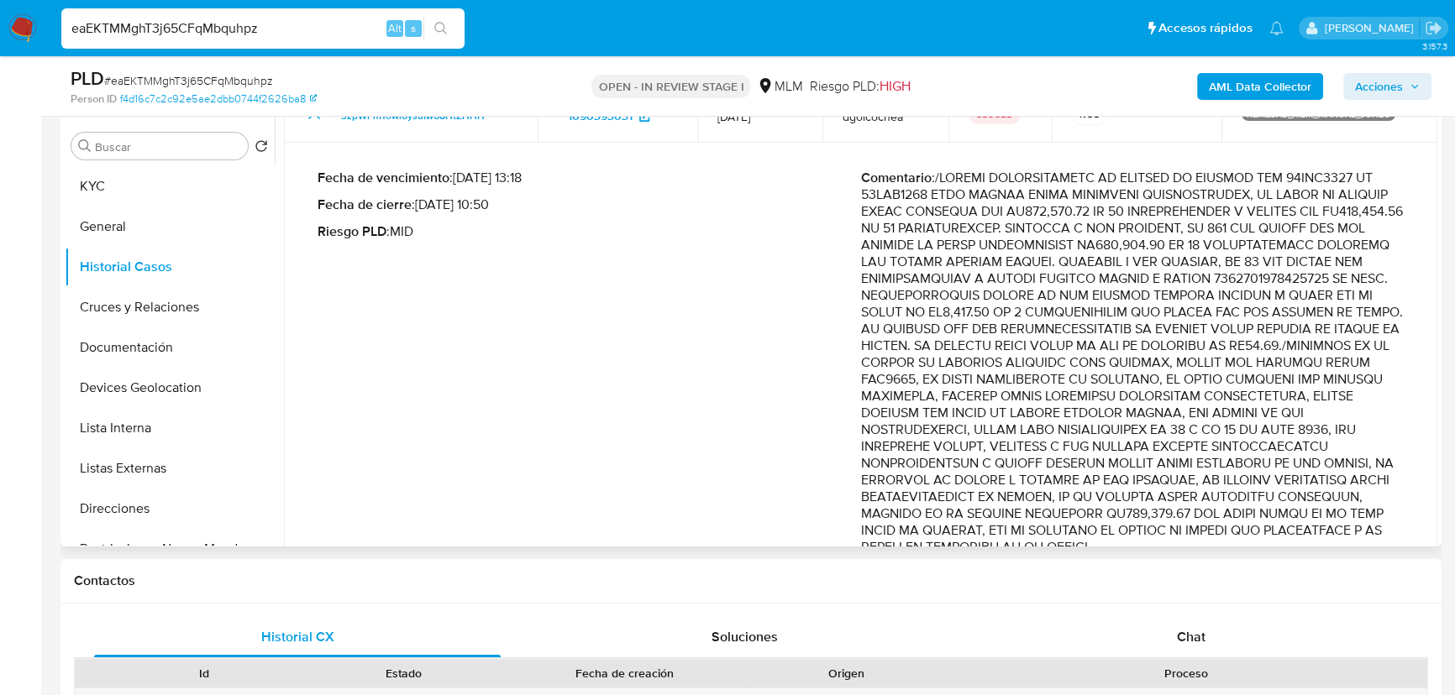
drag, startPoint x: 1253, startPoint y: 245, endPoint x: 1304, endPoint y: 380, distance: 143.8
click at [1304, 380] on p "Comentario :" at bounding box center [1132, 363] width 543 height 386
click at [1278, 407] on p "Comentario :" at bounding box center [1132, 363] width 543 height 386
drag, startPoint x: 1234, startPoint y: 364, endPoint x: 1290, endPoint y: 431, distance: 87.7
click at [1290, 431] on p "Comentario :" at bounding box center [1132, 363] width 543 height 386
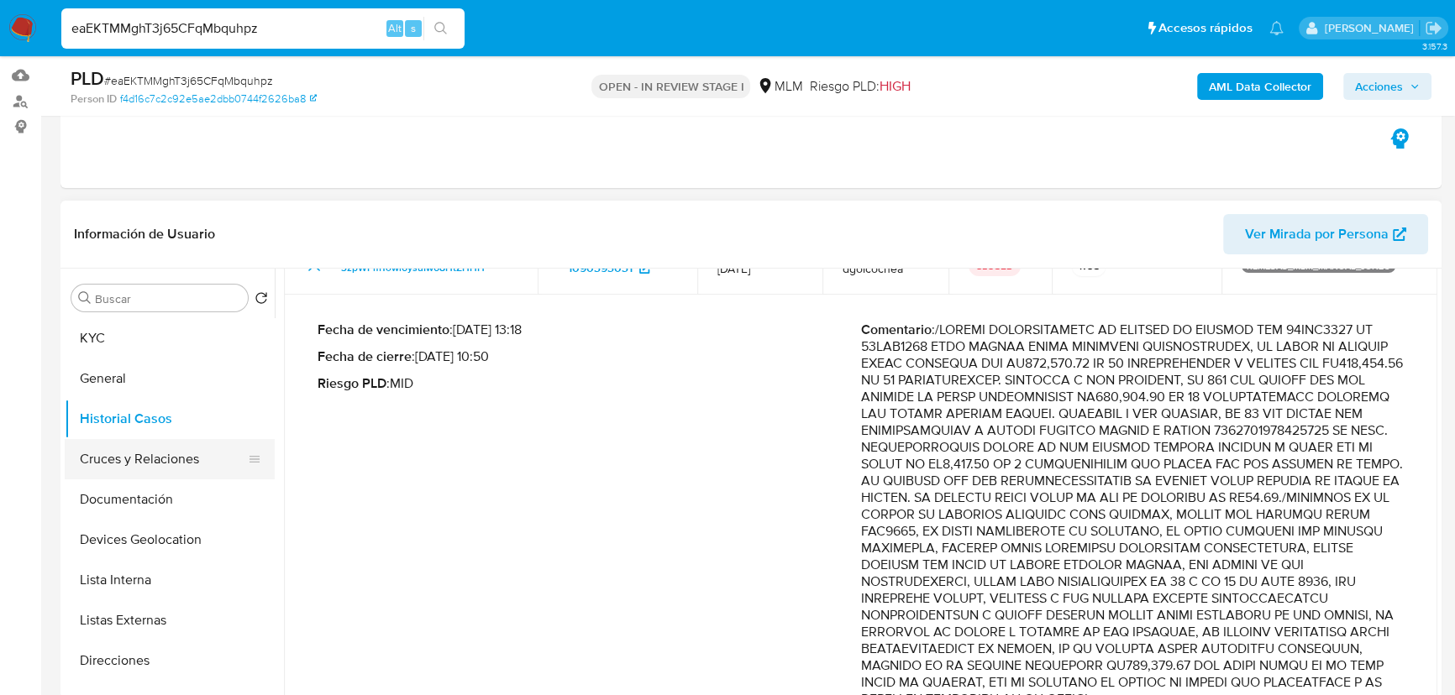
click at [186, 459] on button "Cruces y Relaciones" at bounding box center [163, 459] width 197 height 40
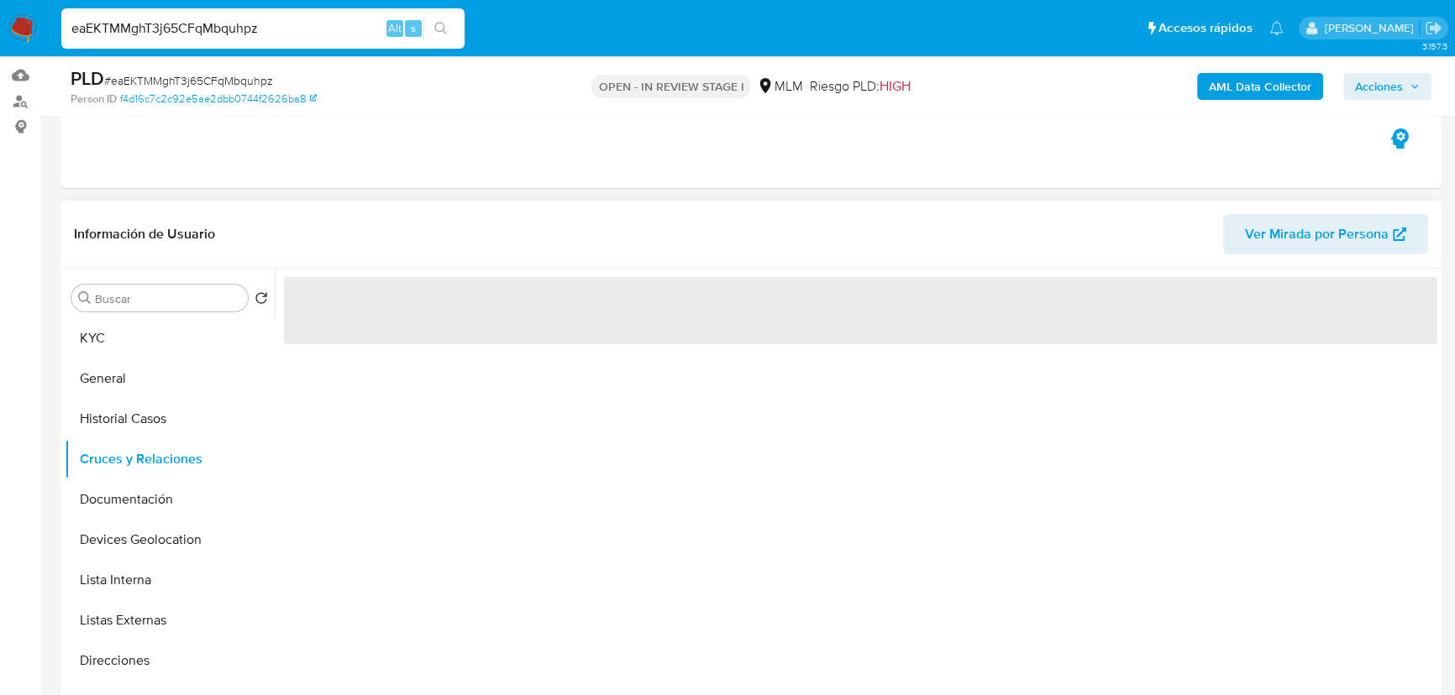
scroll to position [0, 0]
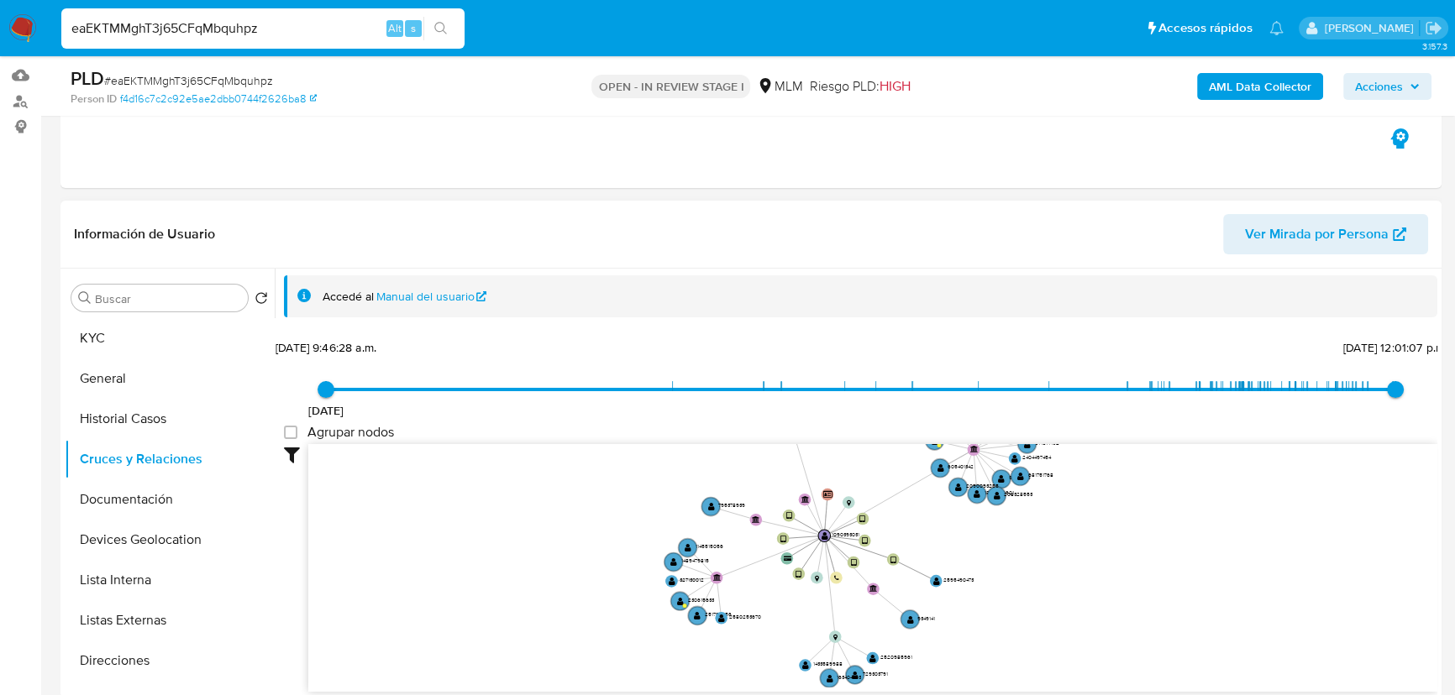
drag, startPoint x: 723, startPoint y: 627, endPoint x: 706, endPoint y: 522, distance: 105.6
click at [707, 512] on icon "device-64f9374cc51e44860936d009  user-1090393031  1090393031 device-6230e80a0…" at bounding box center [872, 566] width 1129 height 244
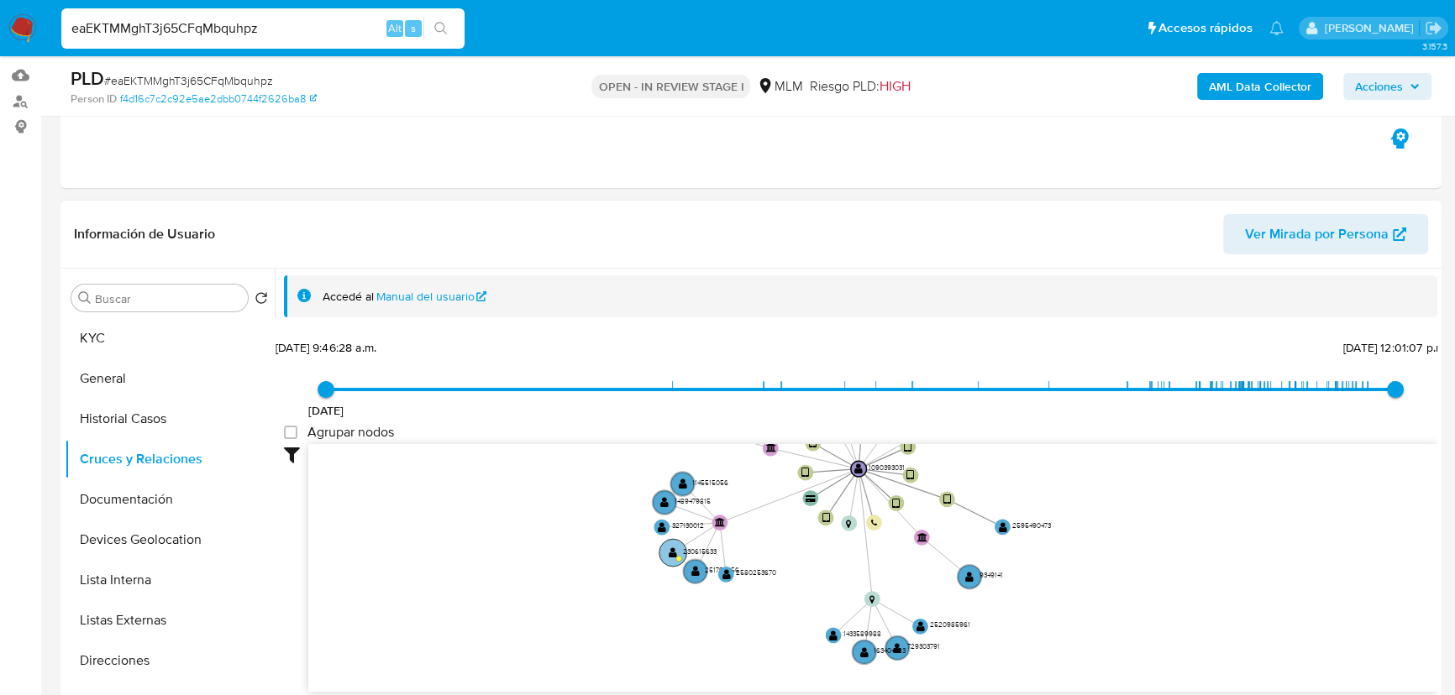
click at [664, 551] on circle at bounding box center [673, 553] width 28 height 28
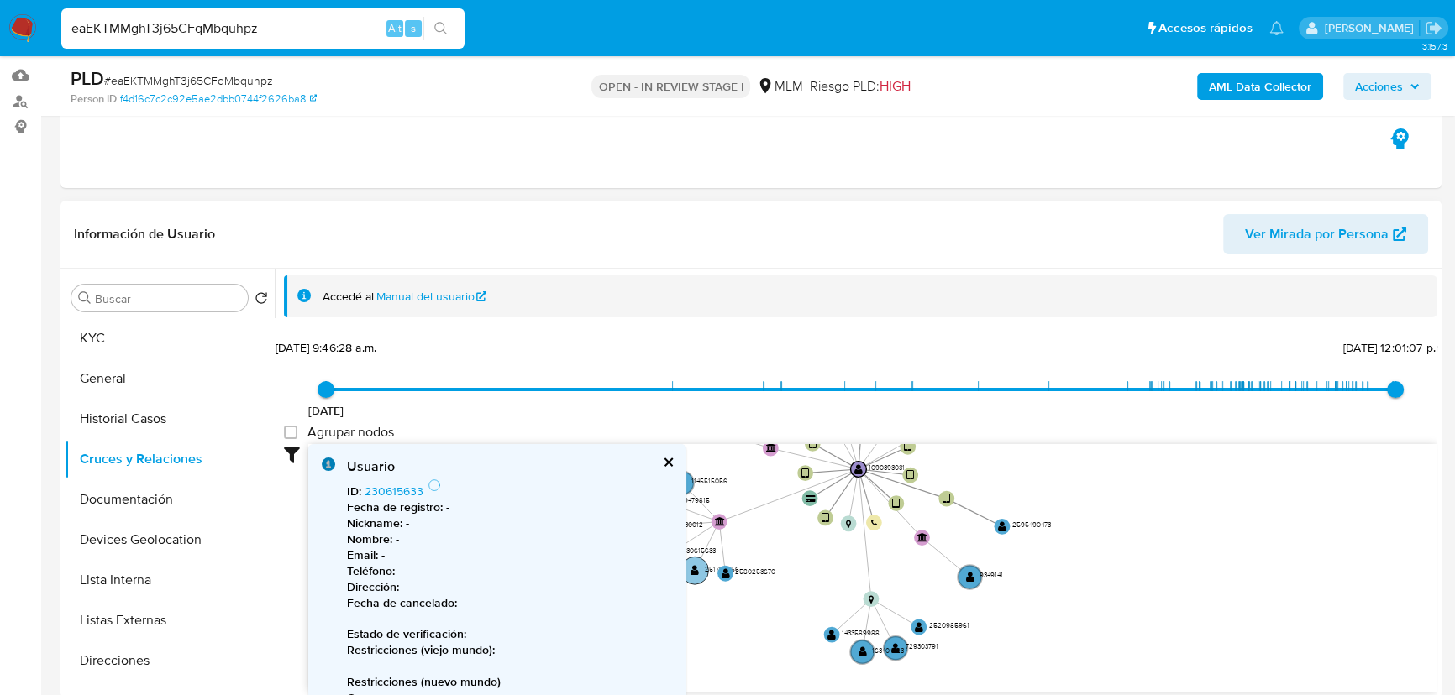
click at [697, 571] on text "" at bounding box center [694, 570] width 8 height 12
click at [697, 569] on text "" at bounding box center [695, 570] width 8 height 12
click at [664, 549] on circle at bounding box center [672, 551] width 28 height 28
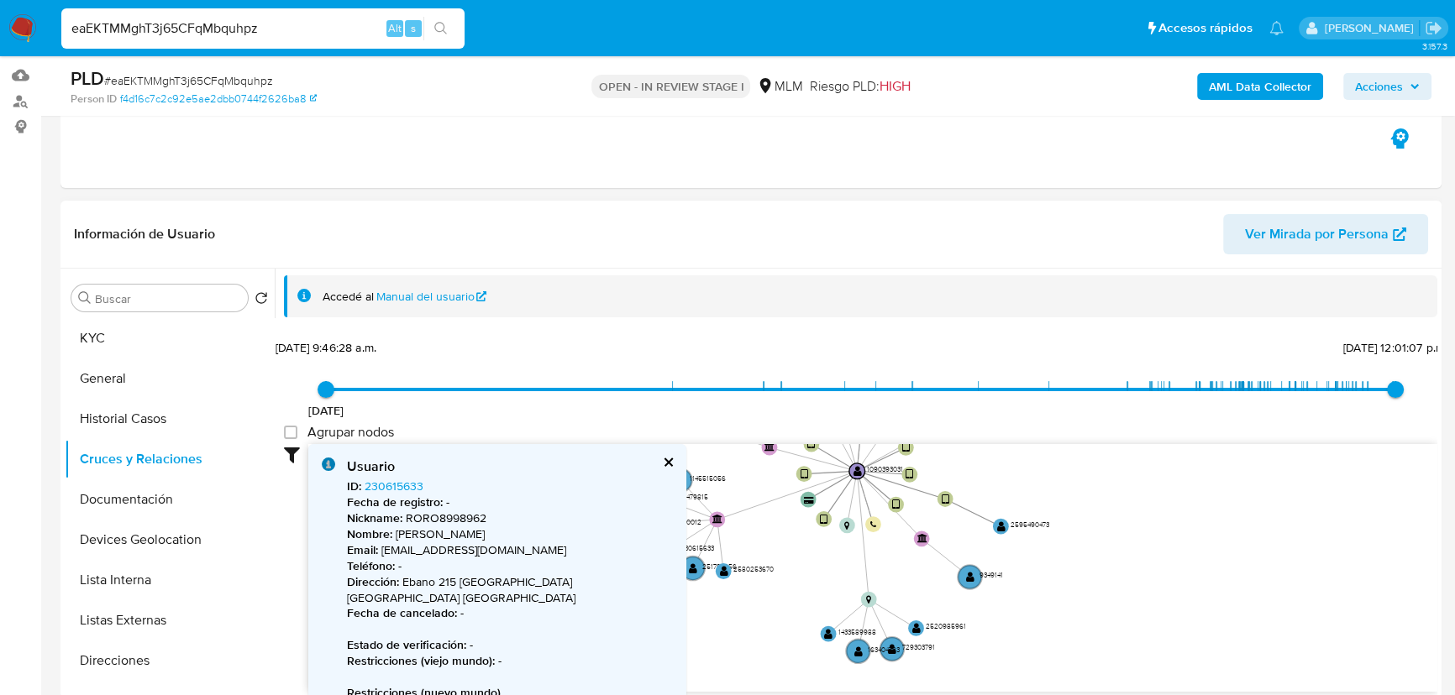
click at [674, 460] on div "Usuario ID : 230615633 Fecha de registro : - Nickname : RORO8998962 Nombre : [P…" at bounding box center [497, 681] width 378 height 475
click at [721, 571] on text "" at bounding box center [723, 571] width 8 height 12
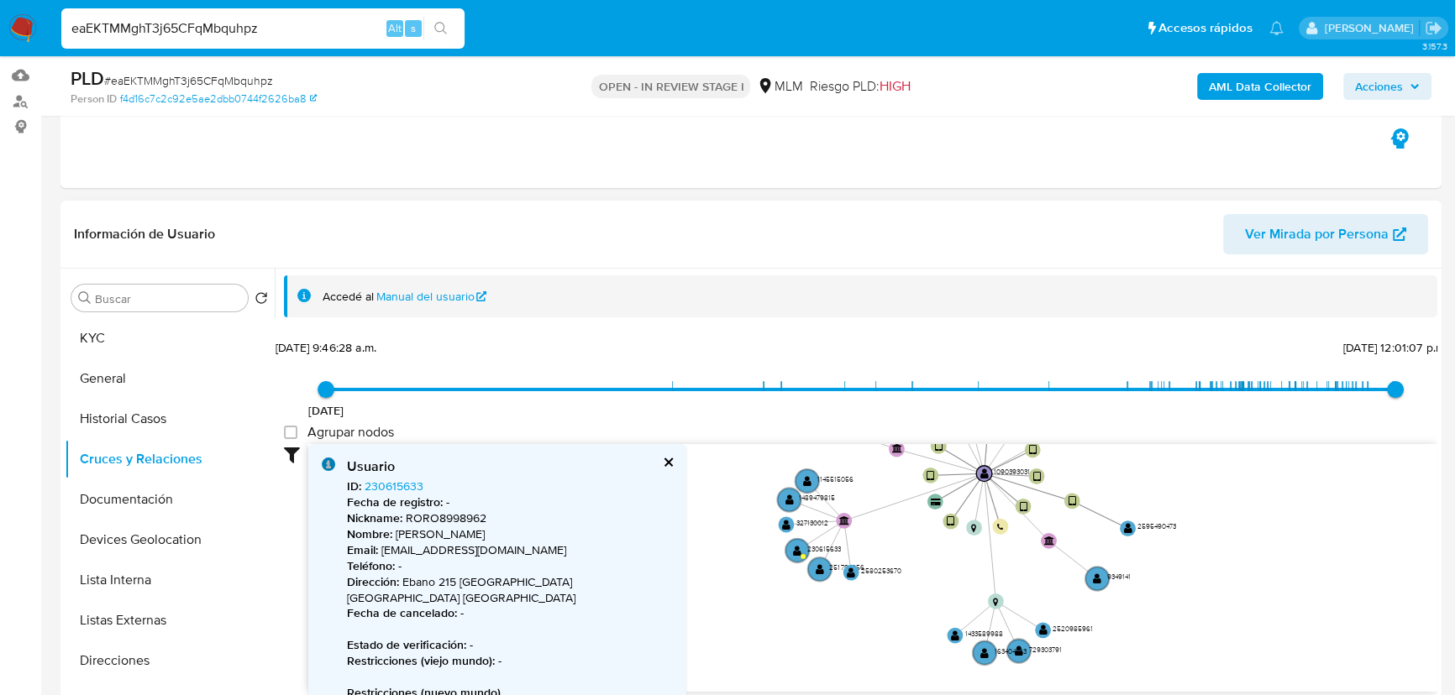
drag, startPoint x: 740, startPoint y: 532, endPoint x: 882, endPoint y: 533, distance: 142.0
click at [882, 533] on icon "device-64f9374cc51e44860936d009  user-1090393031  1090393031 device-6230e80a0…" at bounding box center [872, 566] width 1129 height 244
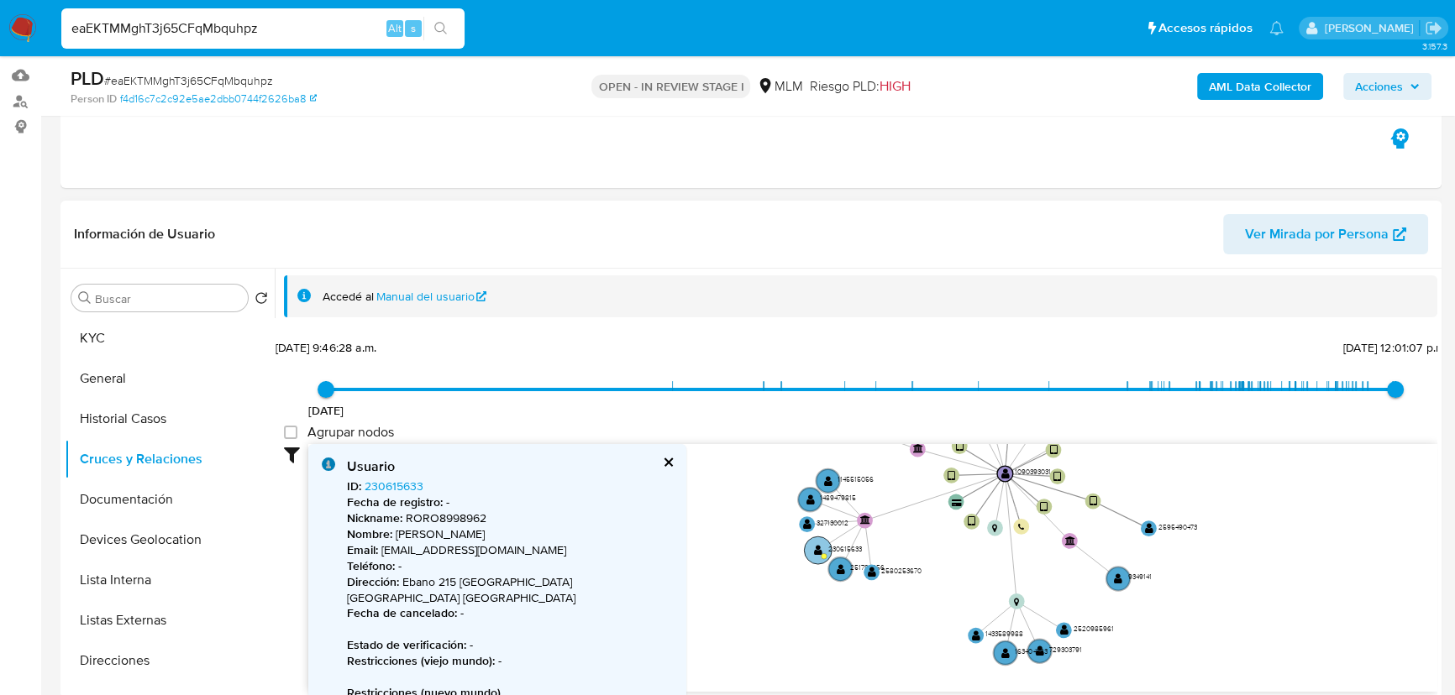
click at [816, 549] on text "" at bounding box center [818, 550] width 8 height 12
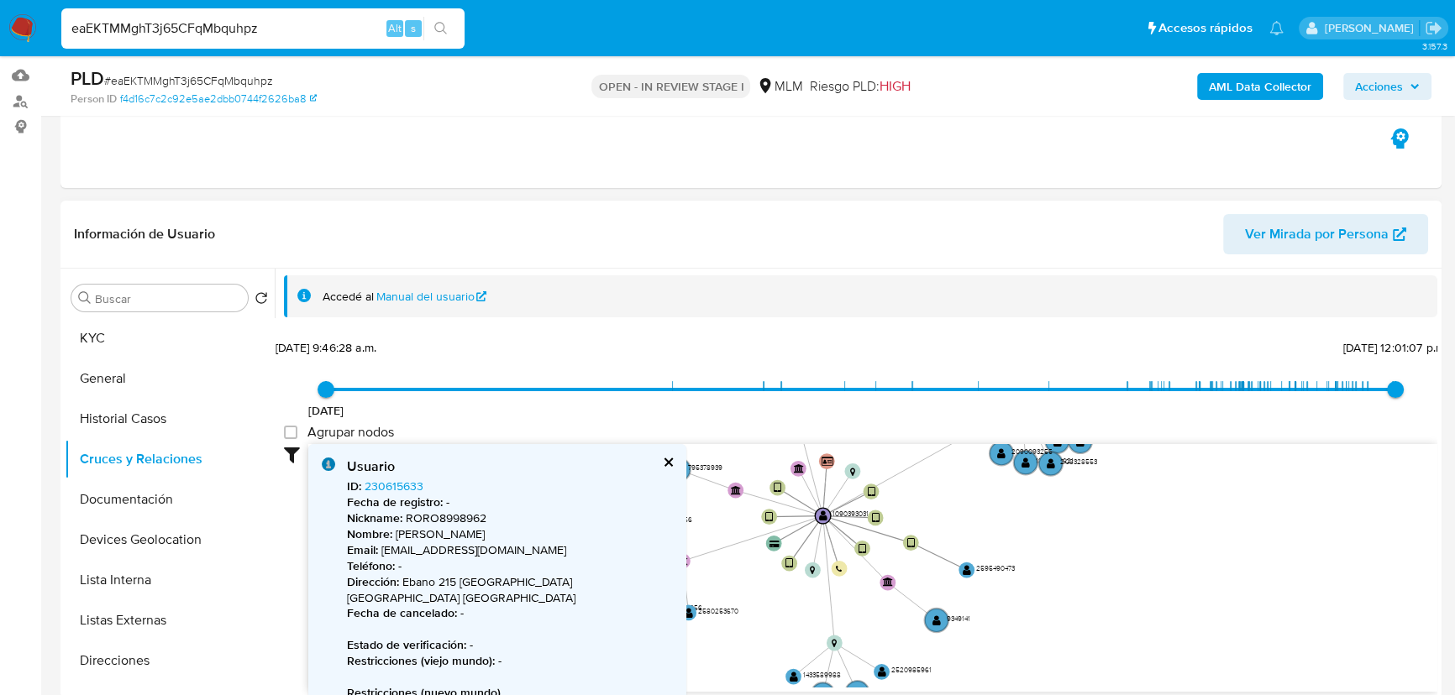
drag, startPoint x: 816, startPoint y: 560, endPoint x: 704, endPoint y: 583, distance: 114.0
click at [704, 581] on icon "device-64f9374cc51e44860936d009  user-1090393031  1090393031 device-6230e80a0…" at bounding box center [872, 566] width 1129 height 244
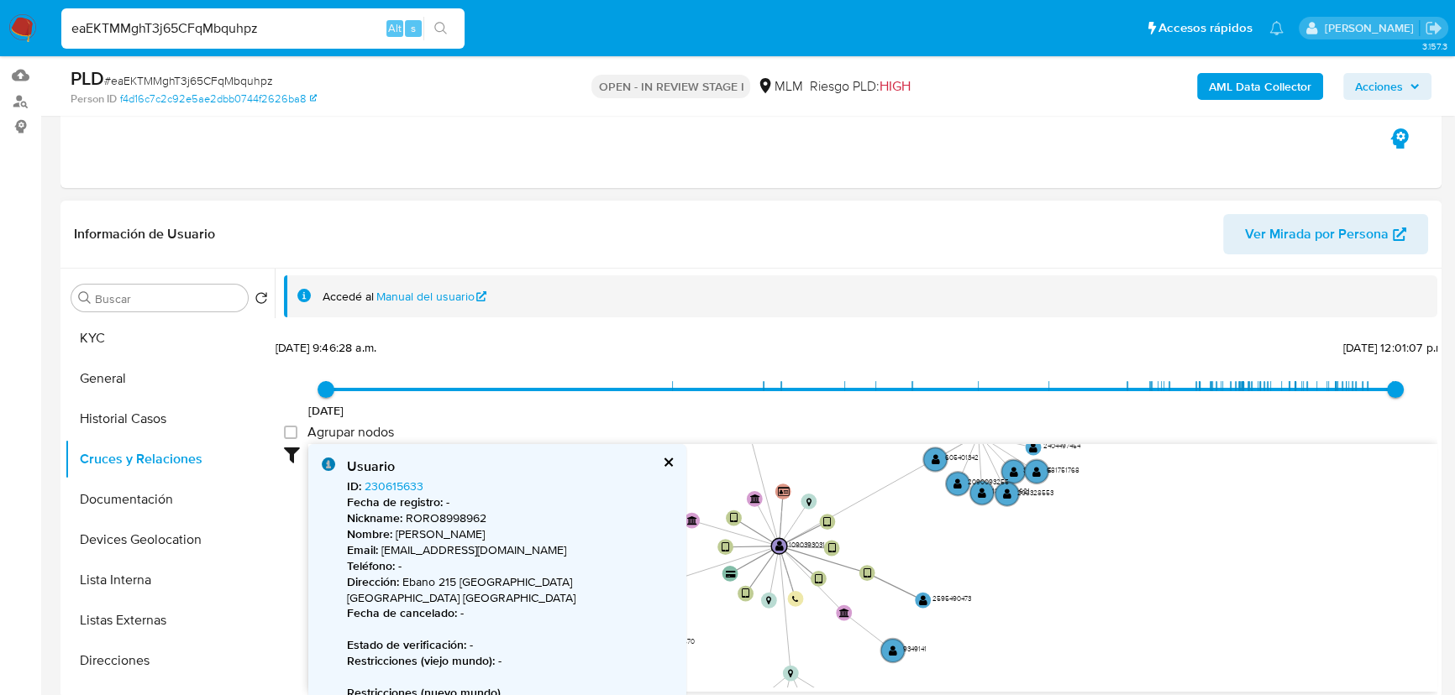
drag, startPoint x: 980, startPoint y: 533, endPoint x: 899, endPoint y: 594, distance: 102.0
click at [890, 611] on icon "device-64f9374cc51e44860936d009  user-1090393031  1090393031 device-6230e80a0…" at bounding box center [872, 566] width 1129 height 244
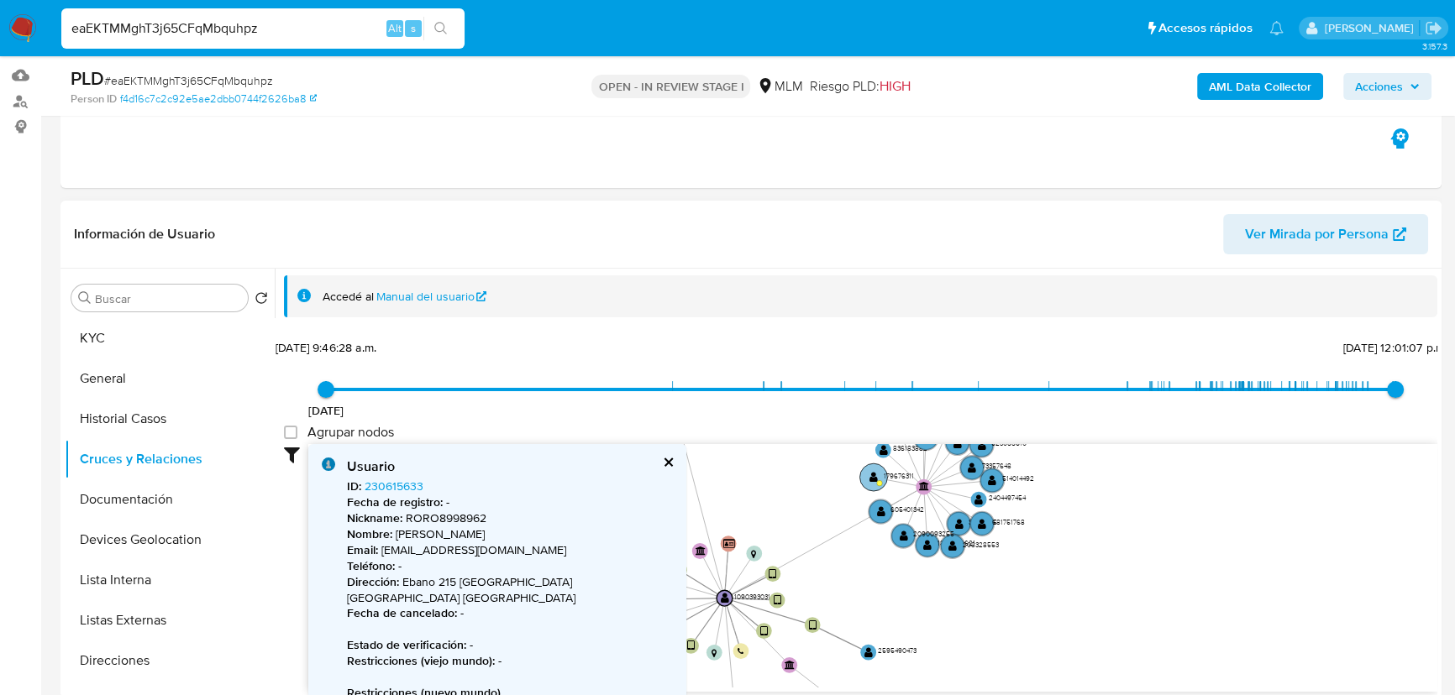
click at [874, 480] on text "" at bounding box center [873, 477] width 8 height 12
click at [884, 512] on text "" at bounding box center [881, 513] width 8 height 12
click at [666, 457] on button "cerrar" at bounding box center [667, 462] width 11 height 11
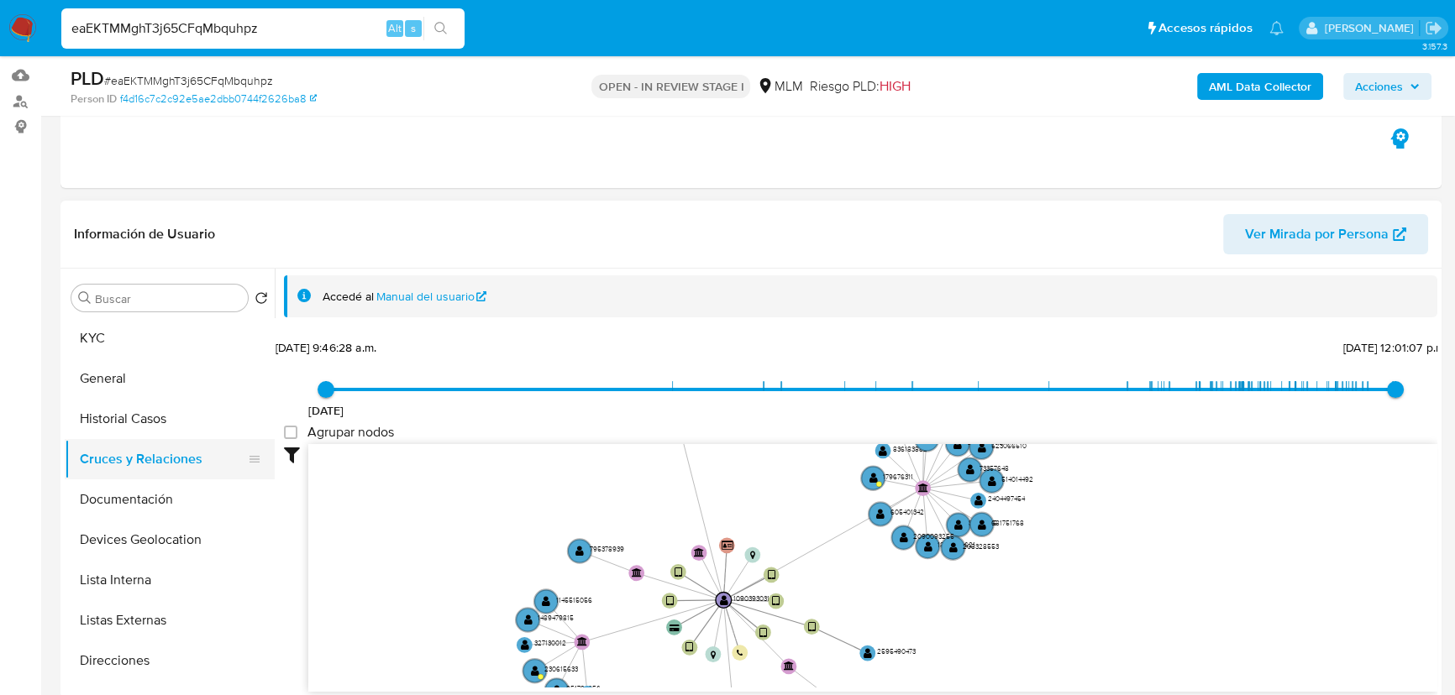
click at [178, 477] on button "Cruces y Relaciones" at bounding box center [163, 459] width 197 height 40
click at [179, 486] on button "Documentación" at bounding box center [163, 500] width 197 height 40
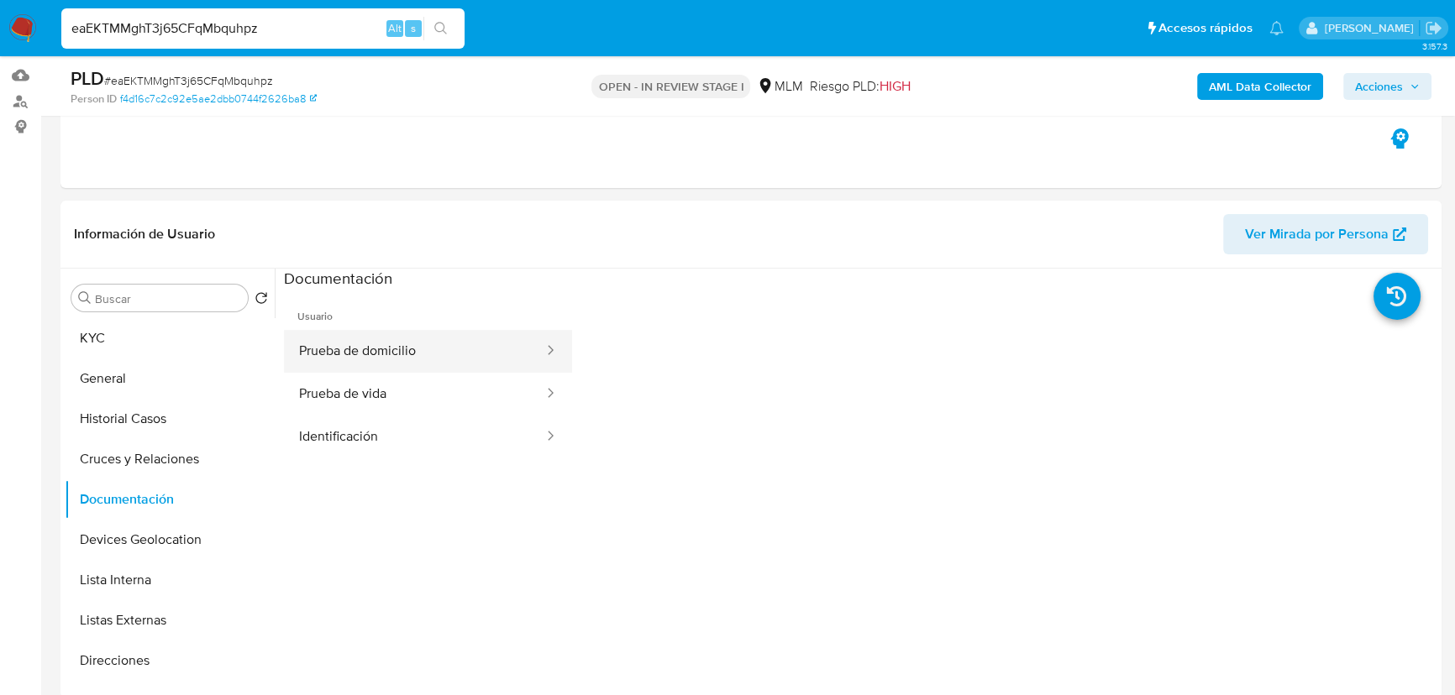
drag, startPoint x: 450, startPoint y: 360, endPoint x: 528, endPoint y: 370, distance: 77.9
click at [450, 359] on button "Prueba de domicilio" at bounding box center [414, 351] width 261 height 43
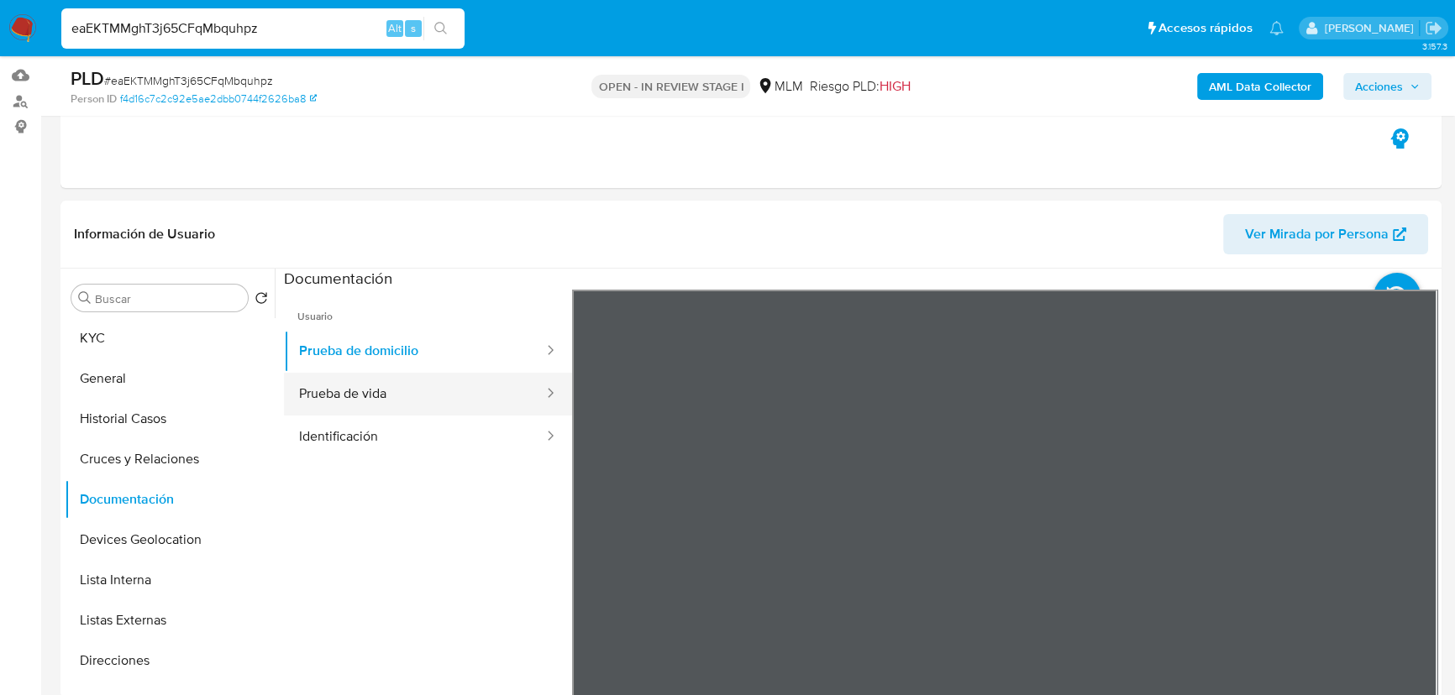
drag, startPoint x: 362, startPoint y: 362, endPoint x: 396, endPoint y: 386, distance: 42.2
click at [364, 361] on button "Prueba de domicilio" at bounding box center [414, 351] width 261 height 43
drag, startPoint x: 395, startPoint y: 394, endPoint x: 551, endPoint y: 413, distance: 157.4
click at [397, 394] on button "Prueba de vida" at bounding box center [414, 394] width 261 height 43
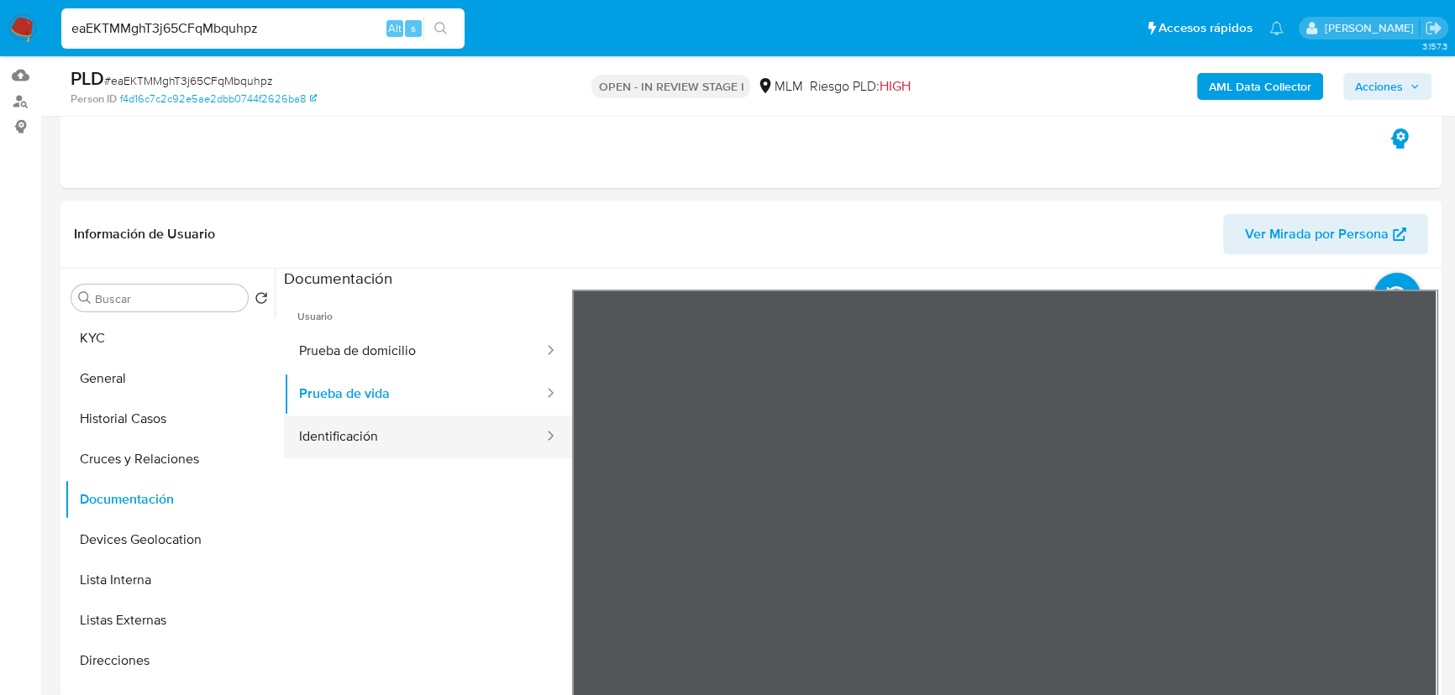
click at [457, 445] on button "Identificación" at bounding box center [414, 437] width 261 height 43
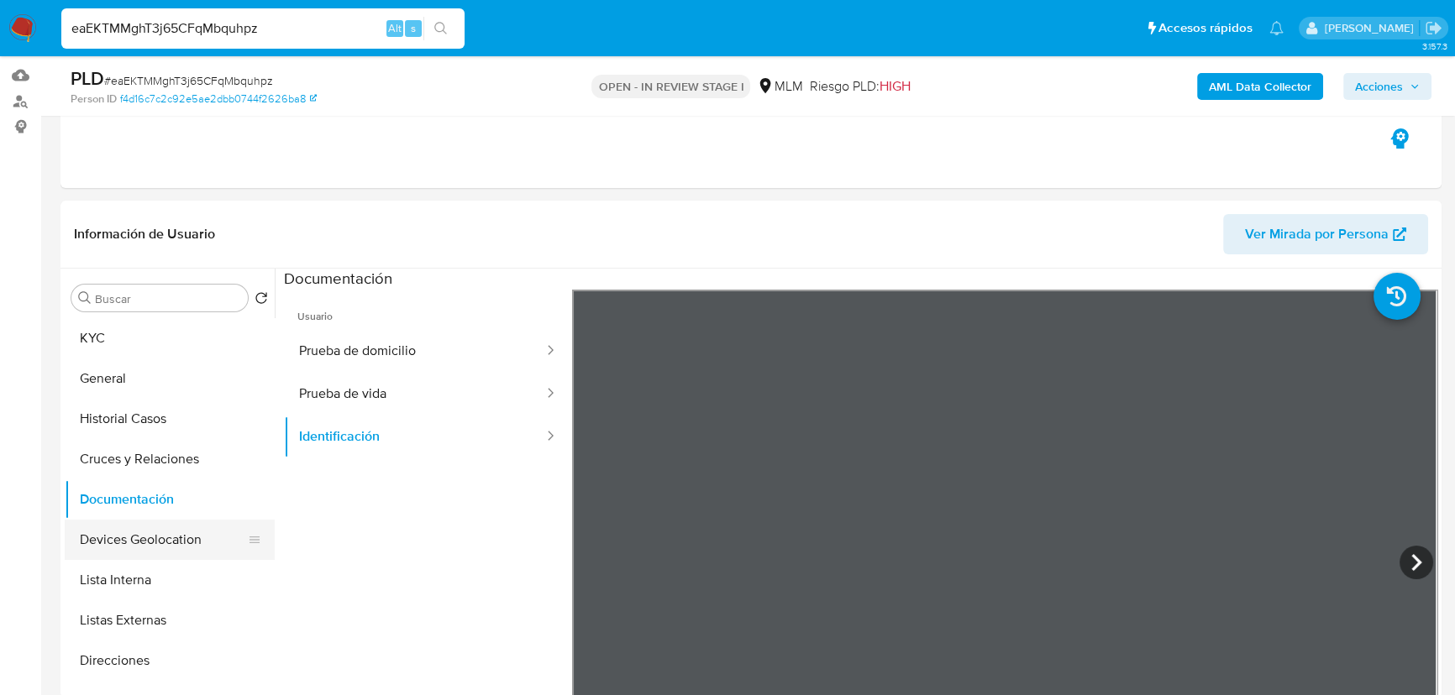
click at [181, 537] on button "Devices Geolocation" at bounding box center [163, 540] width 197 height 40
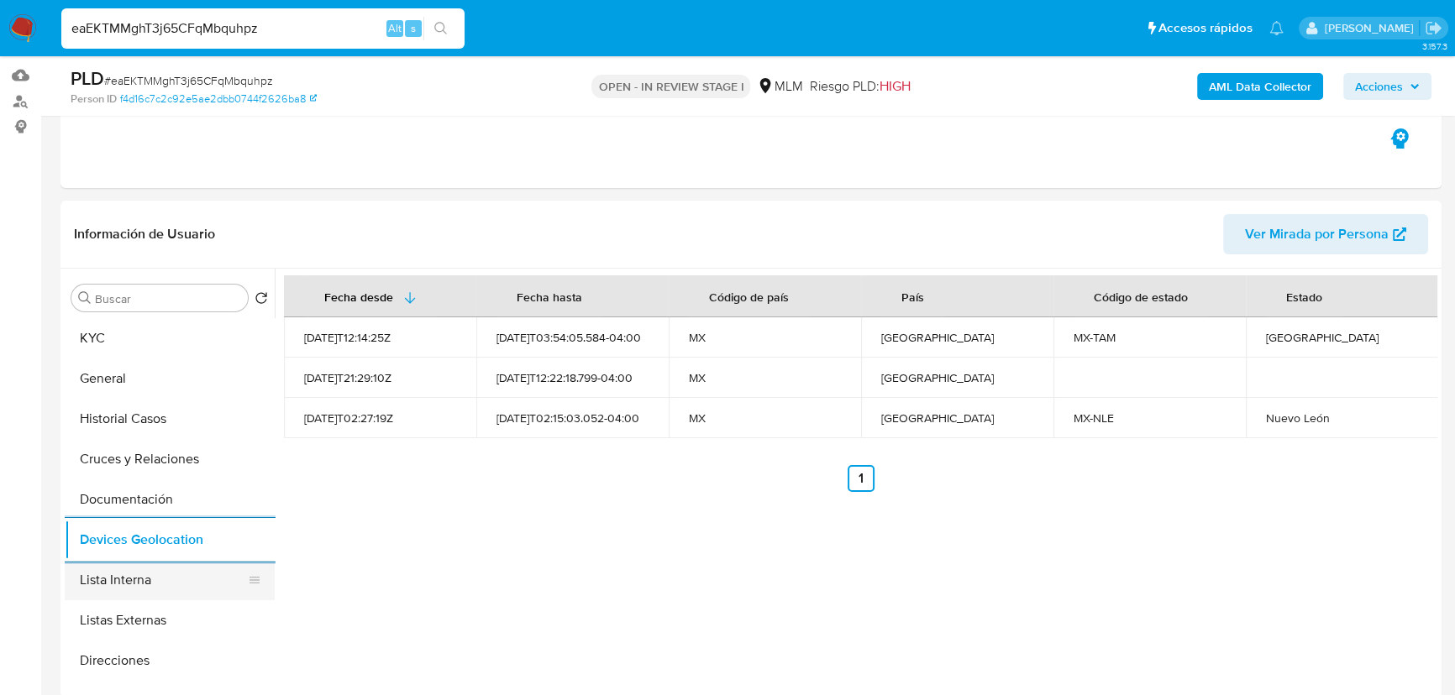
click at [160, 597] on button "Lista Interna" at bounding box center [163, 580] width 197 height 40
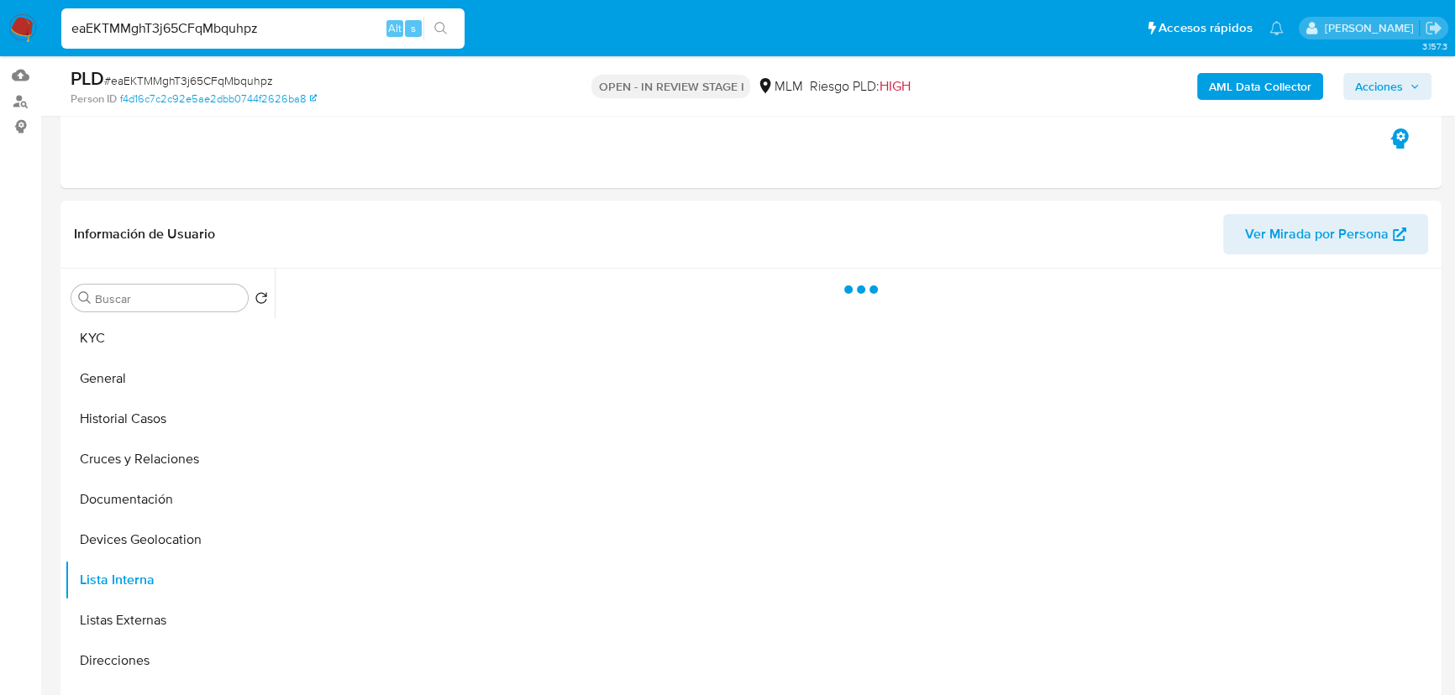
drag, startPoint x: 162, startPoint y: 626, endPoint x: 364, endPoint y: 552, distance: 214.7
click at [172, 621] on button "Listas Externas" at bounding box center [170, 621] width 210 height 40
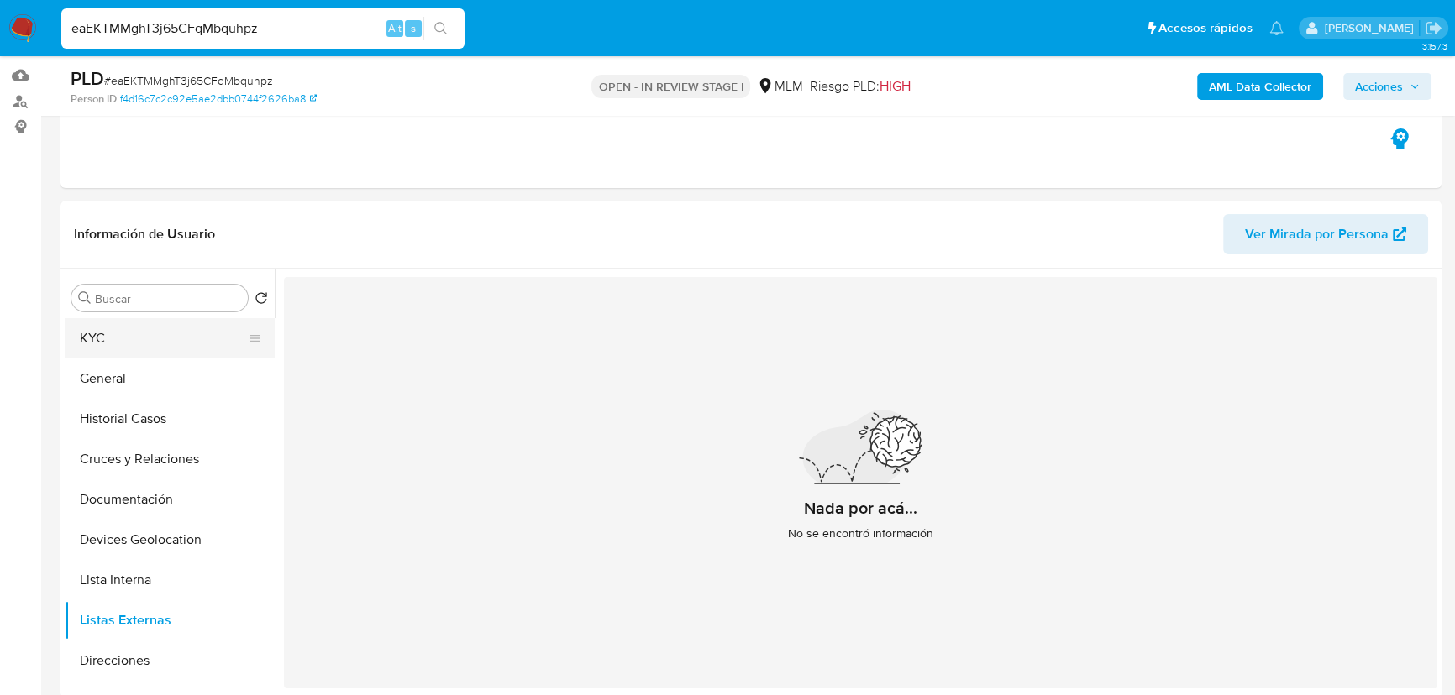
drag, startPoint x: 158, startPoint y: 348, endPoint x: 197, endPoint y: 322, distance: 47.3
click at [163, 336] on button "KYC" at bounding box center [163, 338] width 197 height 40
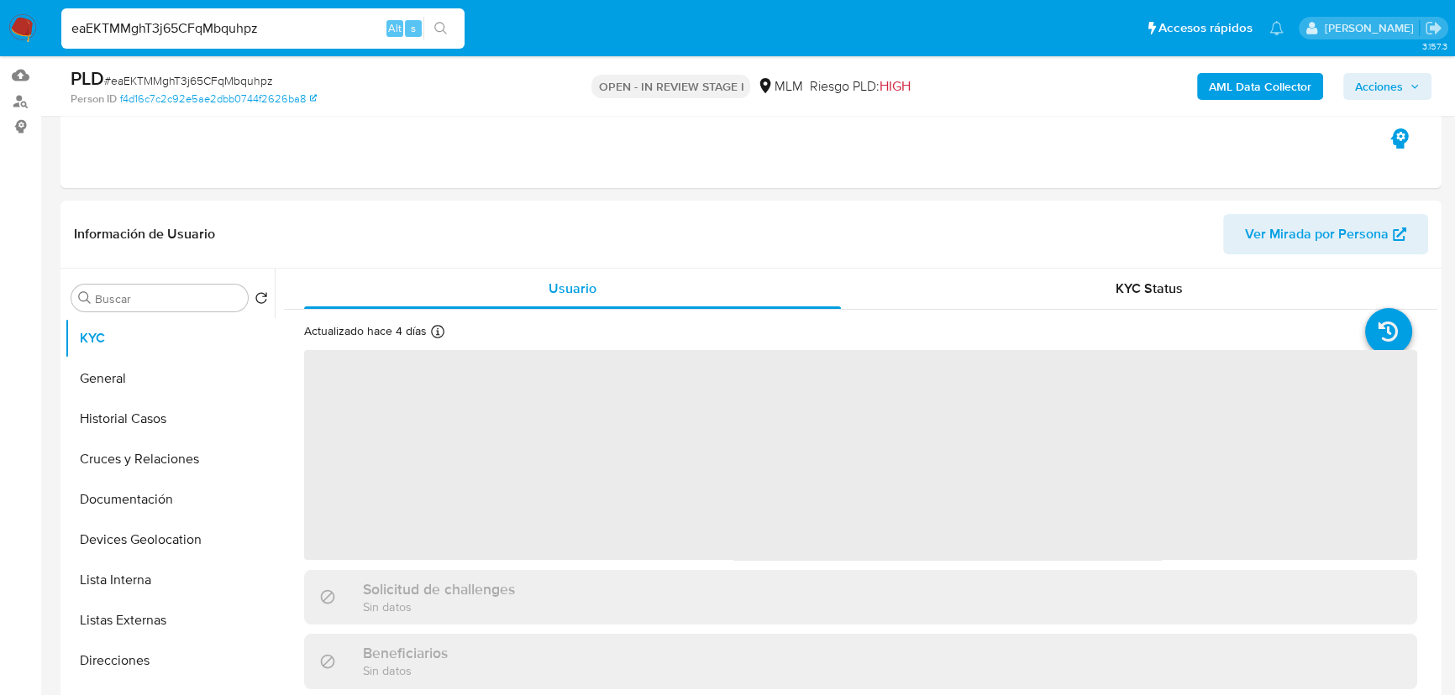
click at [633, 487] on span "‌" at bounding box center [860, 455] width 1113 height 210
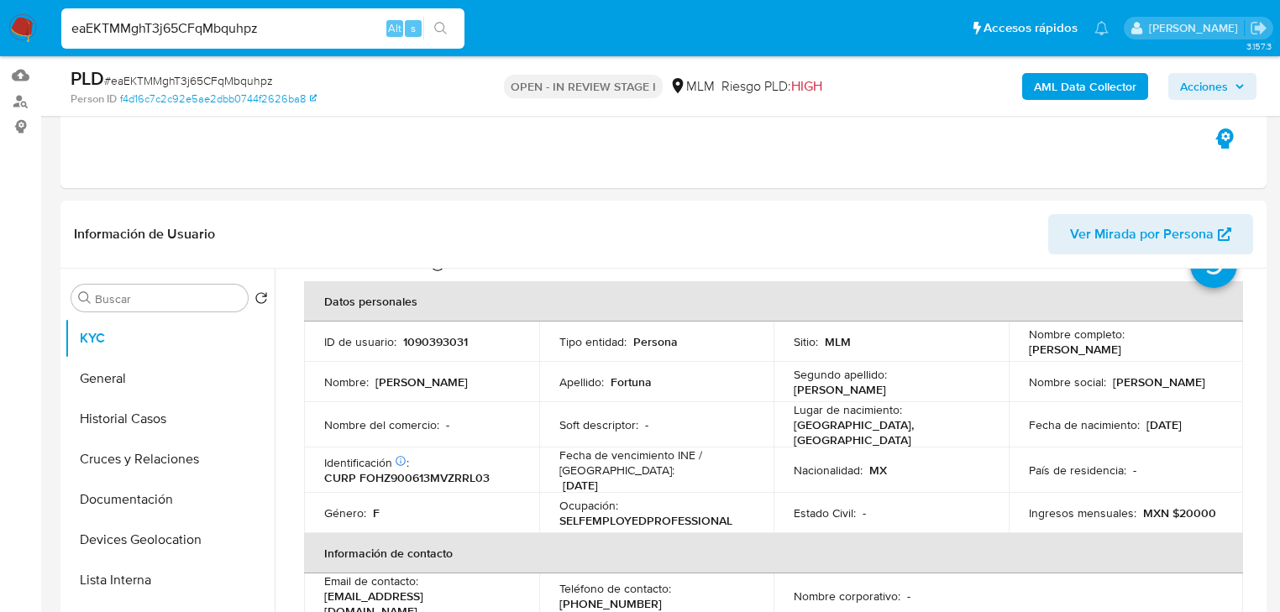
scroll to position [134, 0]
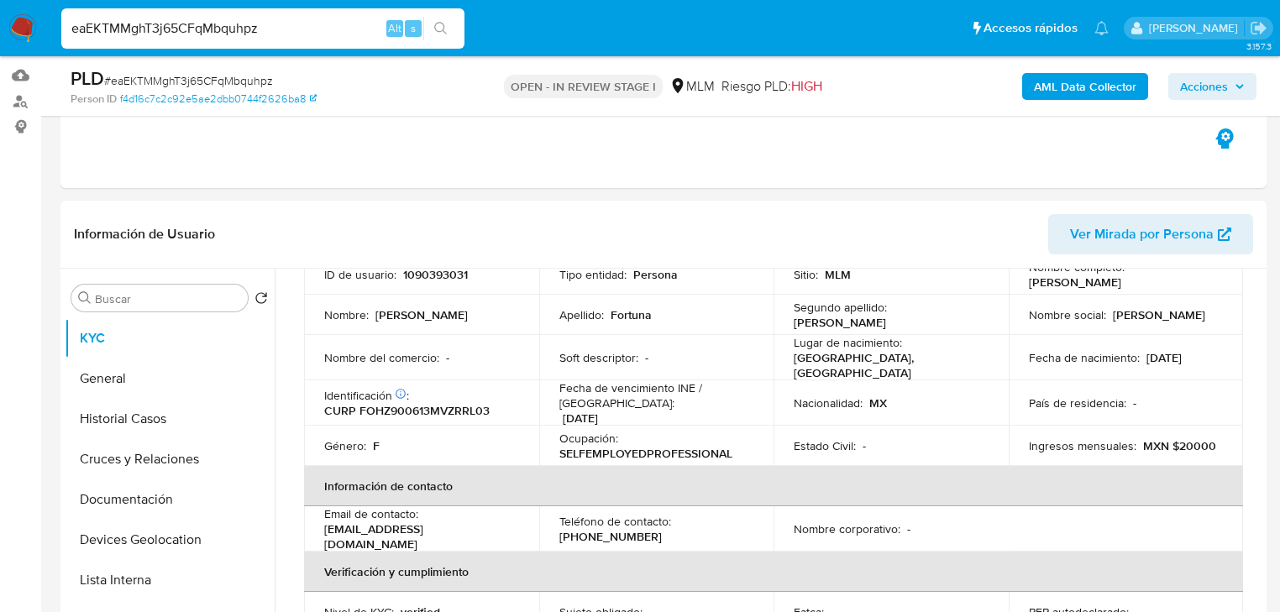
click at [420, 438] on div "Género : F" at bounding box center [421, 445] width 195 height 15
drag, startPoint x: 480, startPoint y: 526, endPoint x: 470, endPoint y: 206, distance: 320.2
click at [318, 541] on td "Email de contacto : [EMAIL_ADDRESS][DOMAIN_NAME]" at bounding box center [421, 529] width 235 height 45
copy p "[EMAIL_ADDRESS][DOMAIN_NAME]"
click at [703, 468] on th "Información de contacto" at bounding box center [773, 486] width 939 height 40
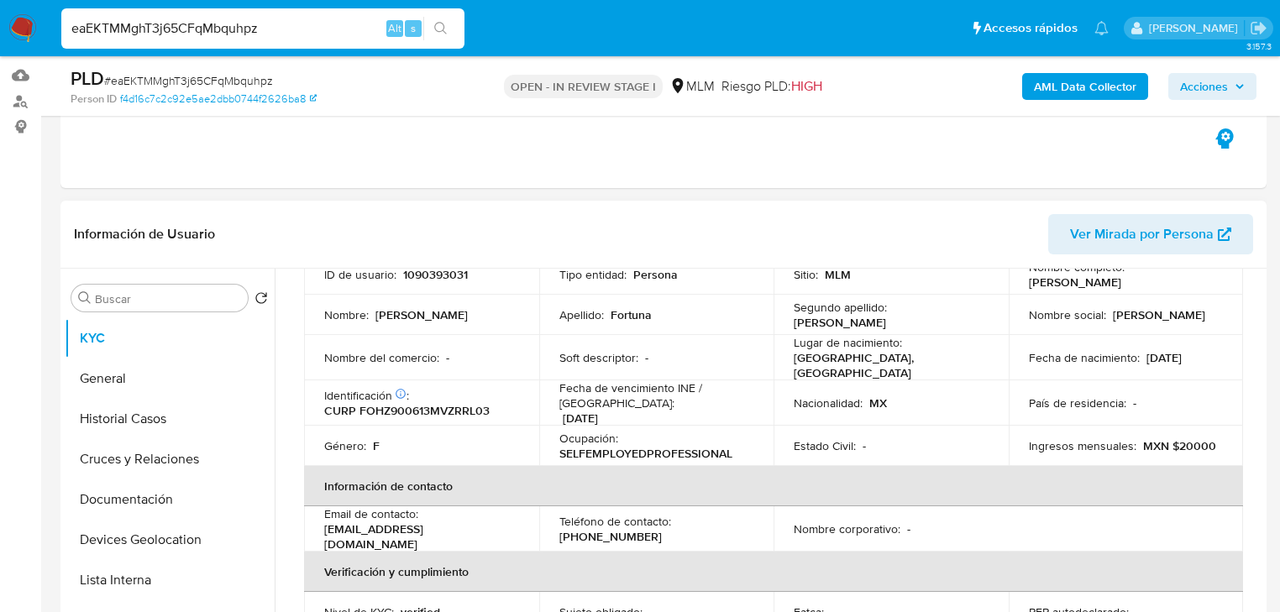
click at [601, 529] on p "[PHONE_NUMBER]" at bounding box center [610, 536] width 102 height 15
copy p "3865449"
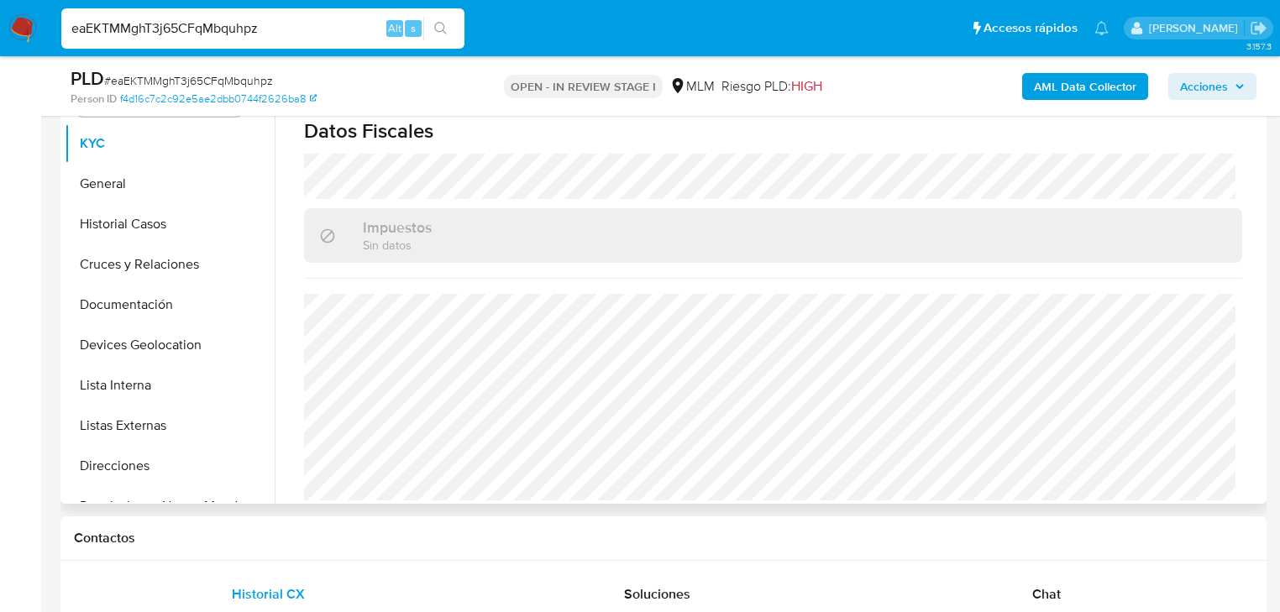
scroll to position [436, 0]
